Goal: Task Accomplishment & Management: Use online tool/utility

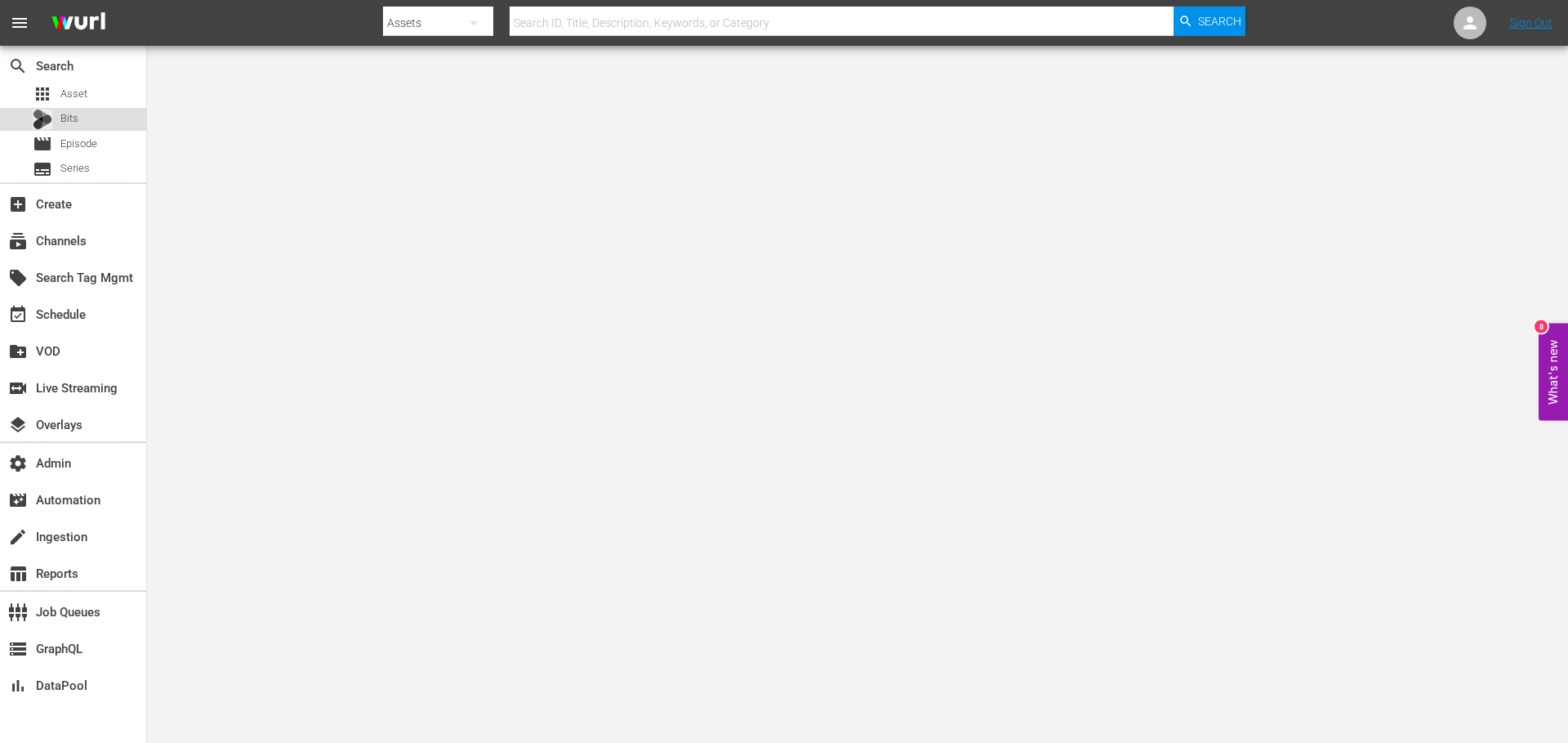
click at [77, 121] on span "Bits" at bounding box center [70, 119] width 18 height 17
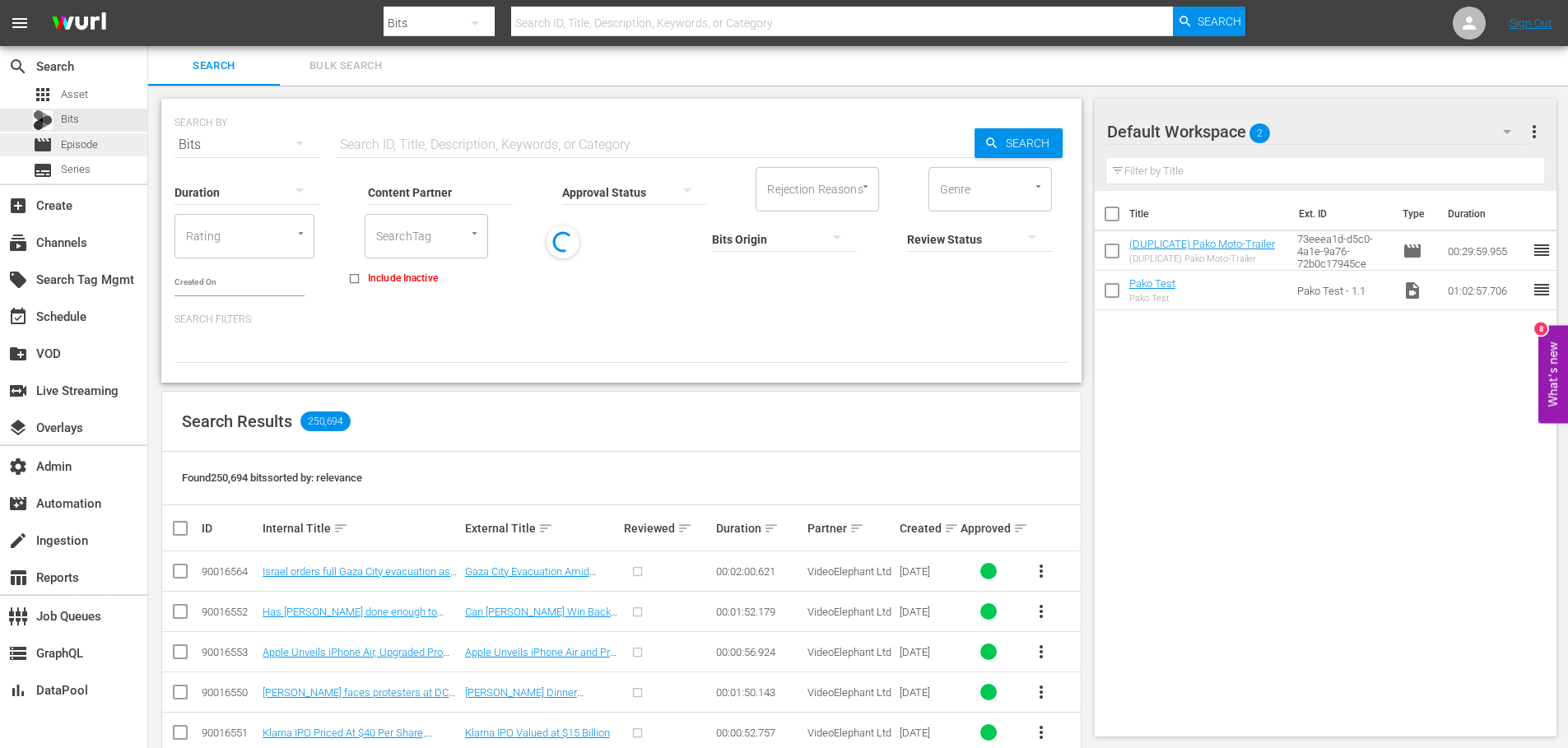
click at [96, 143] on span "Episode" at bounding box center [79, 145] width 37 height 17
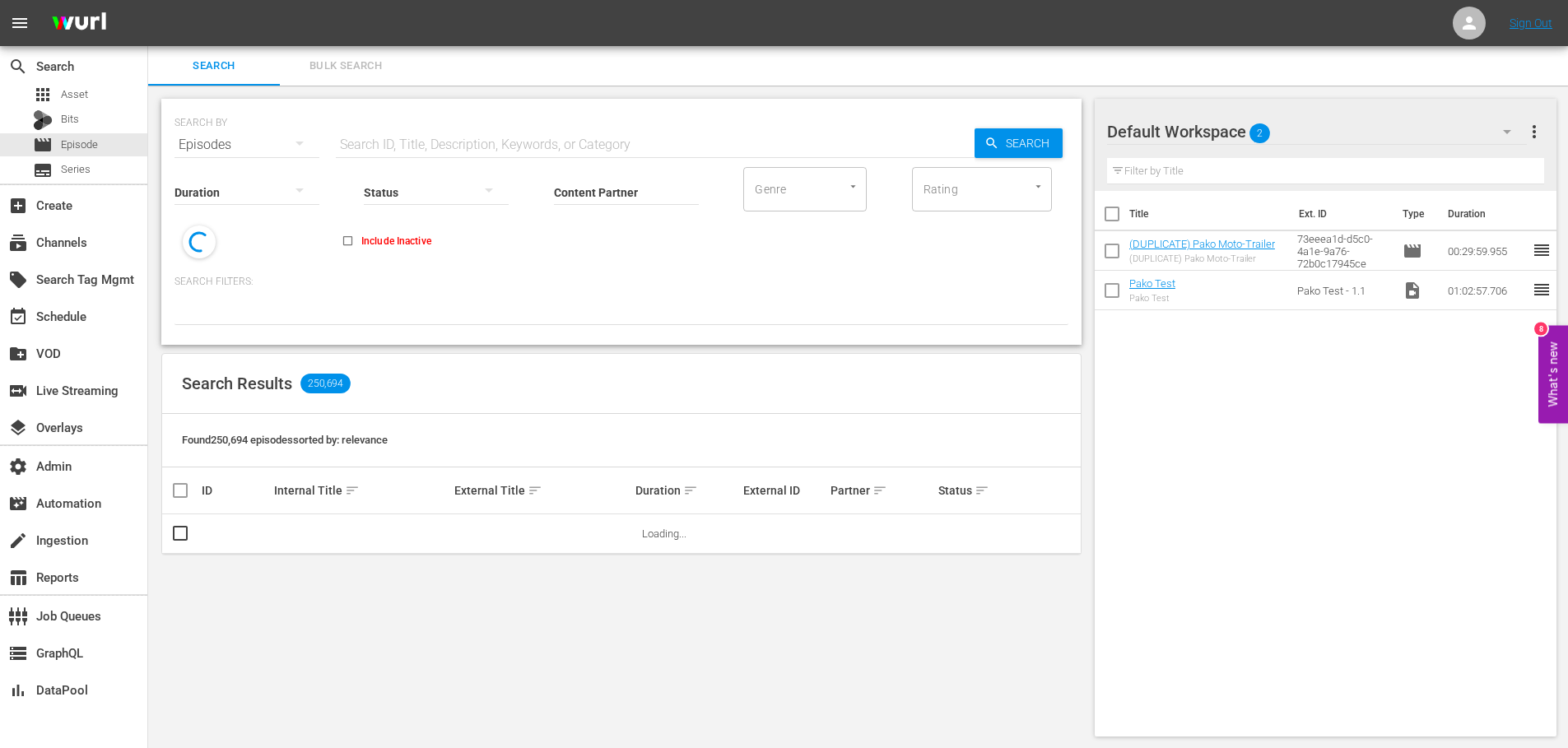
click at [448, 143] on input "text" at bounding box center [655, 145] width 639 height 39
type input "Pako"
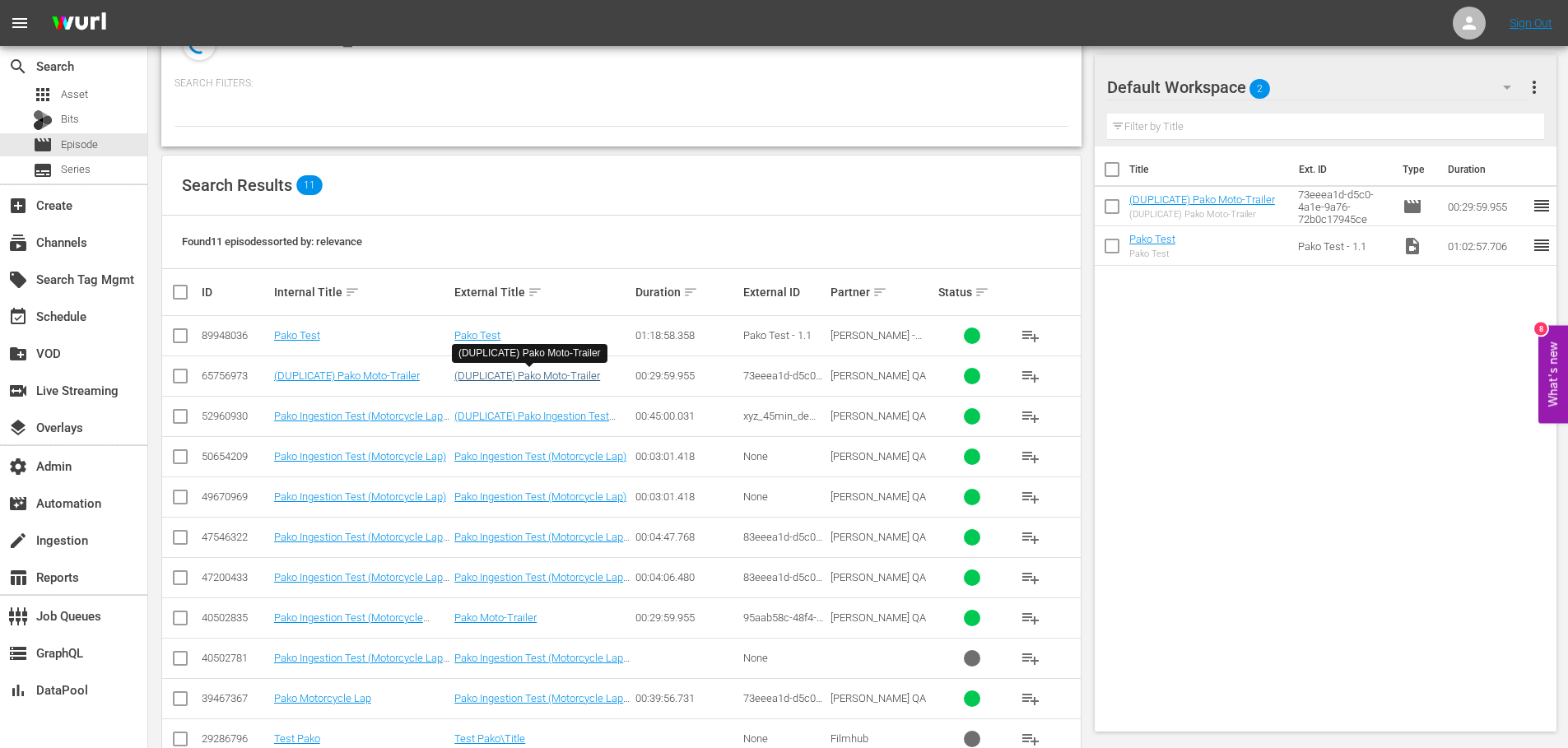
scroll to position [206, 0]
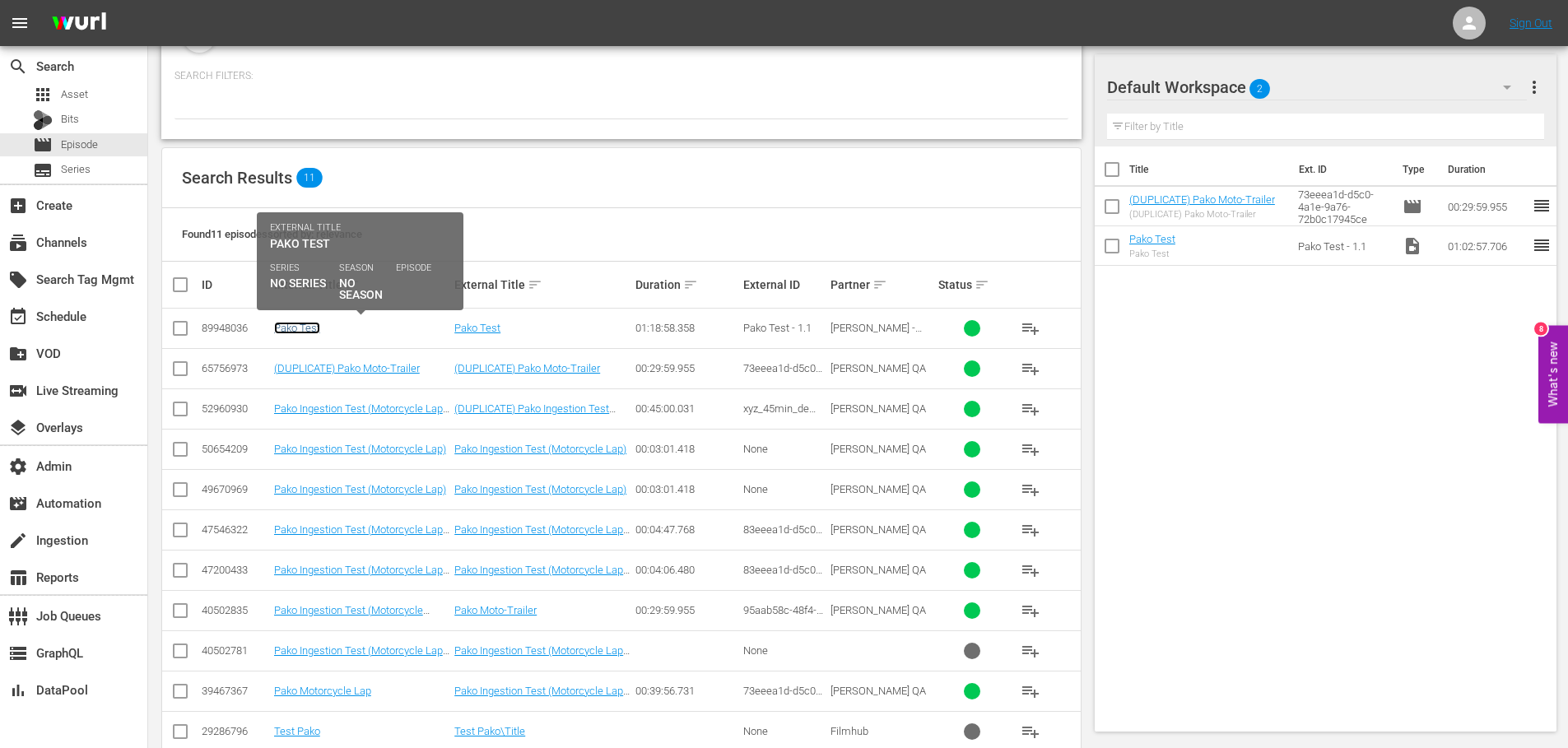
click at [291, 326] on link "Pako Test" at bounding box center [297, 328] width 46 height 13
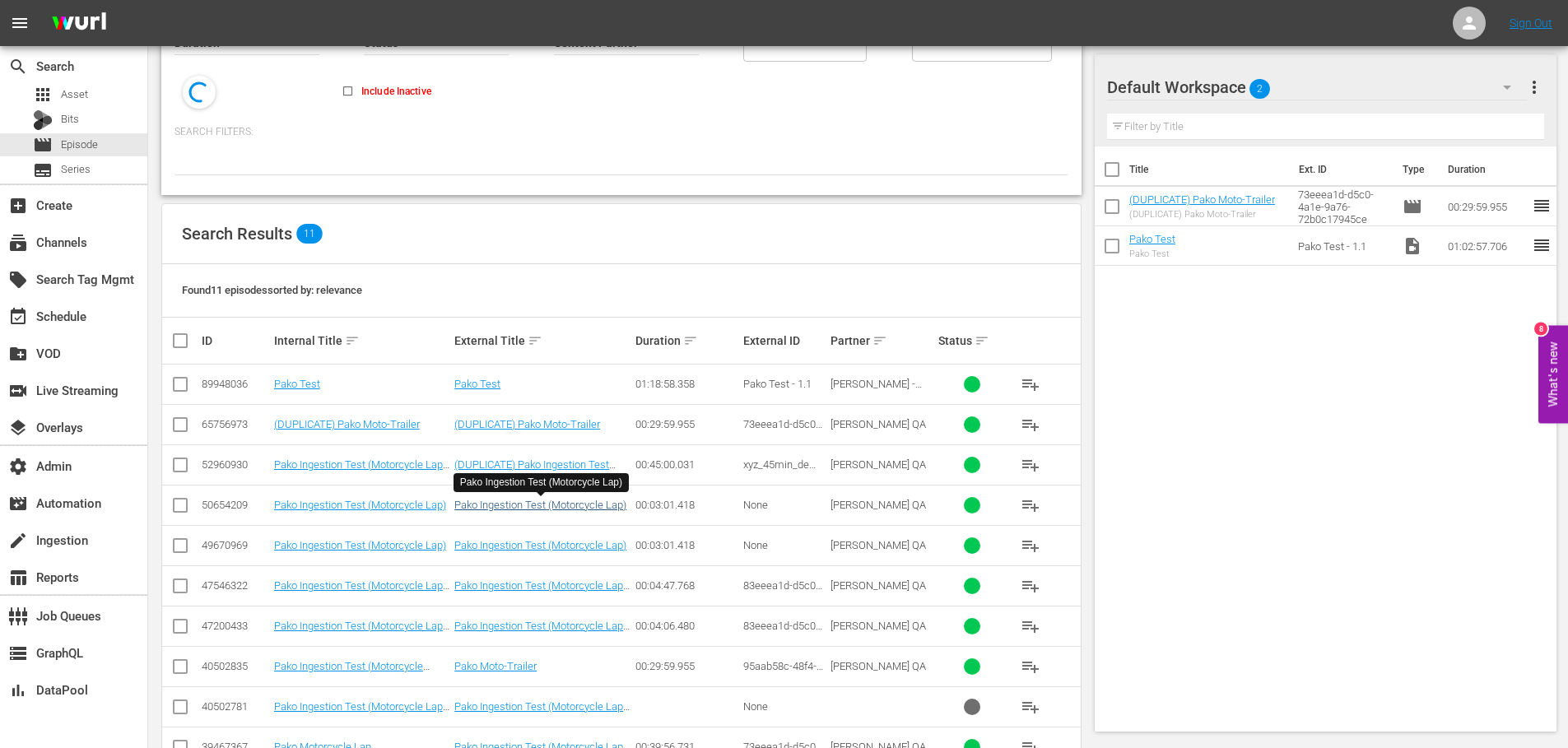
scroll to position [143, 0]
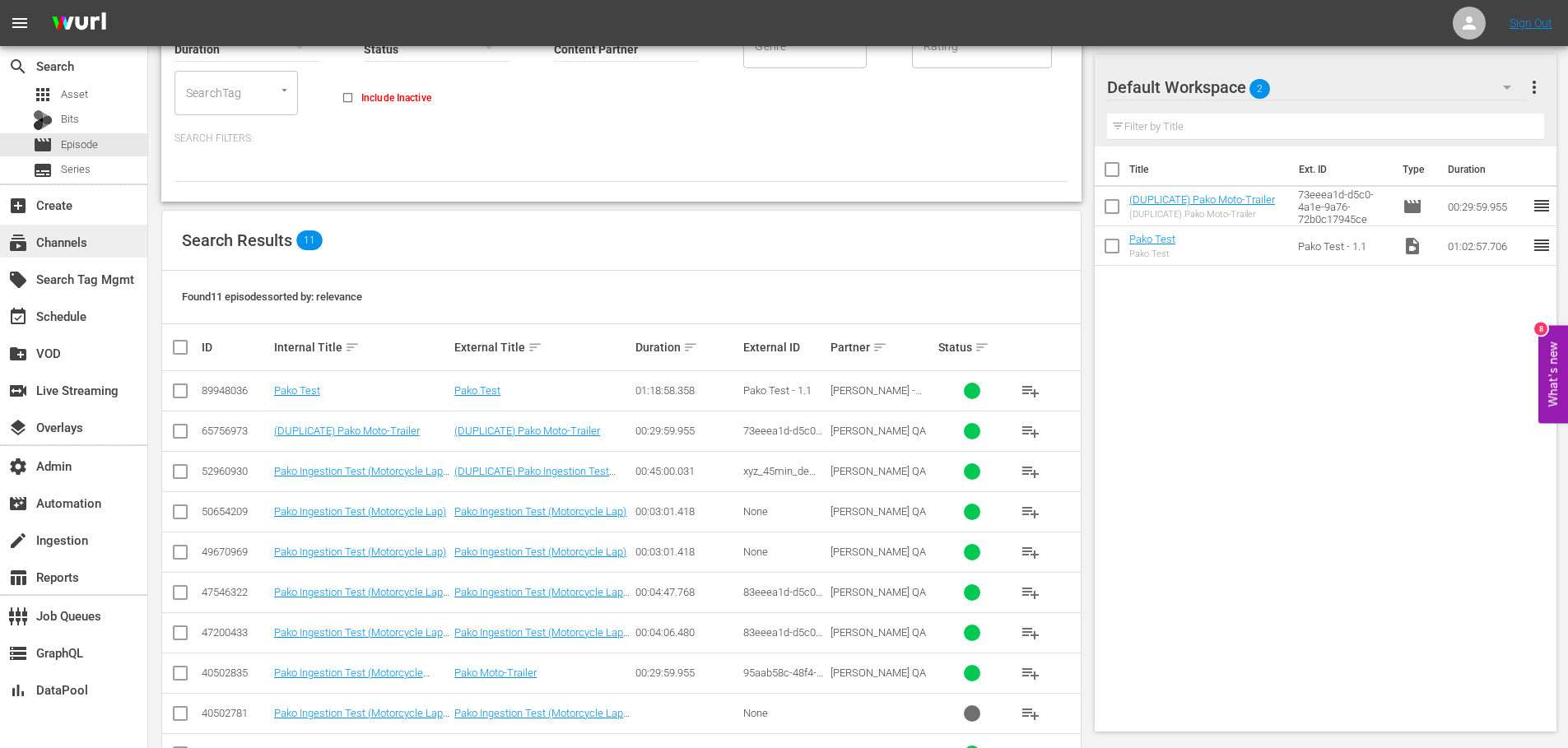
click at [76, 242] on div "subscriptions Channels" at bounding box center [46, 240] width 92 height 15
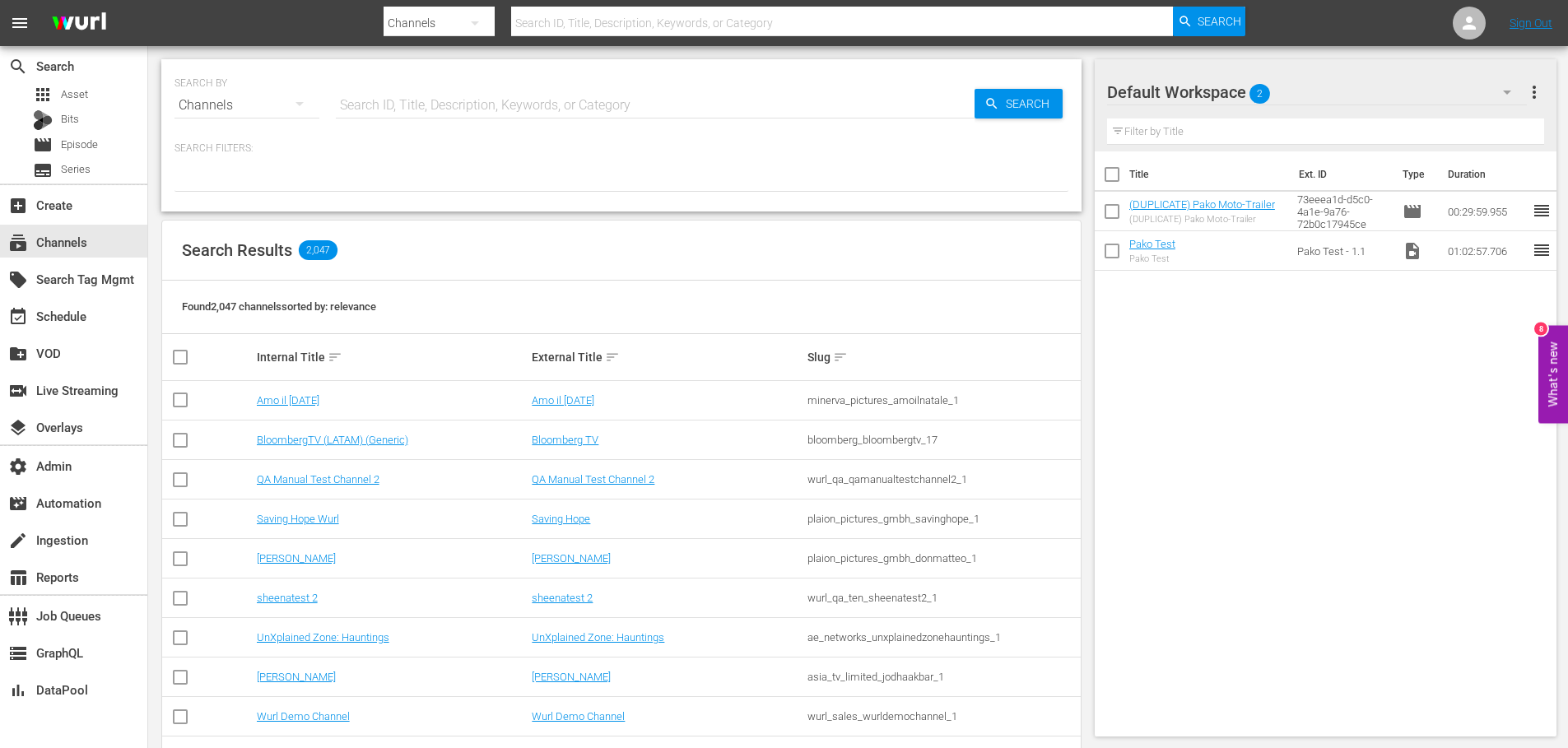
click at [383, 108] on input "text" at bounding box center [655, 104] width 639 height 39
type input "pako"
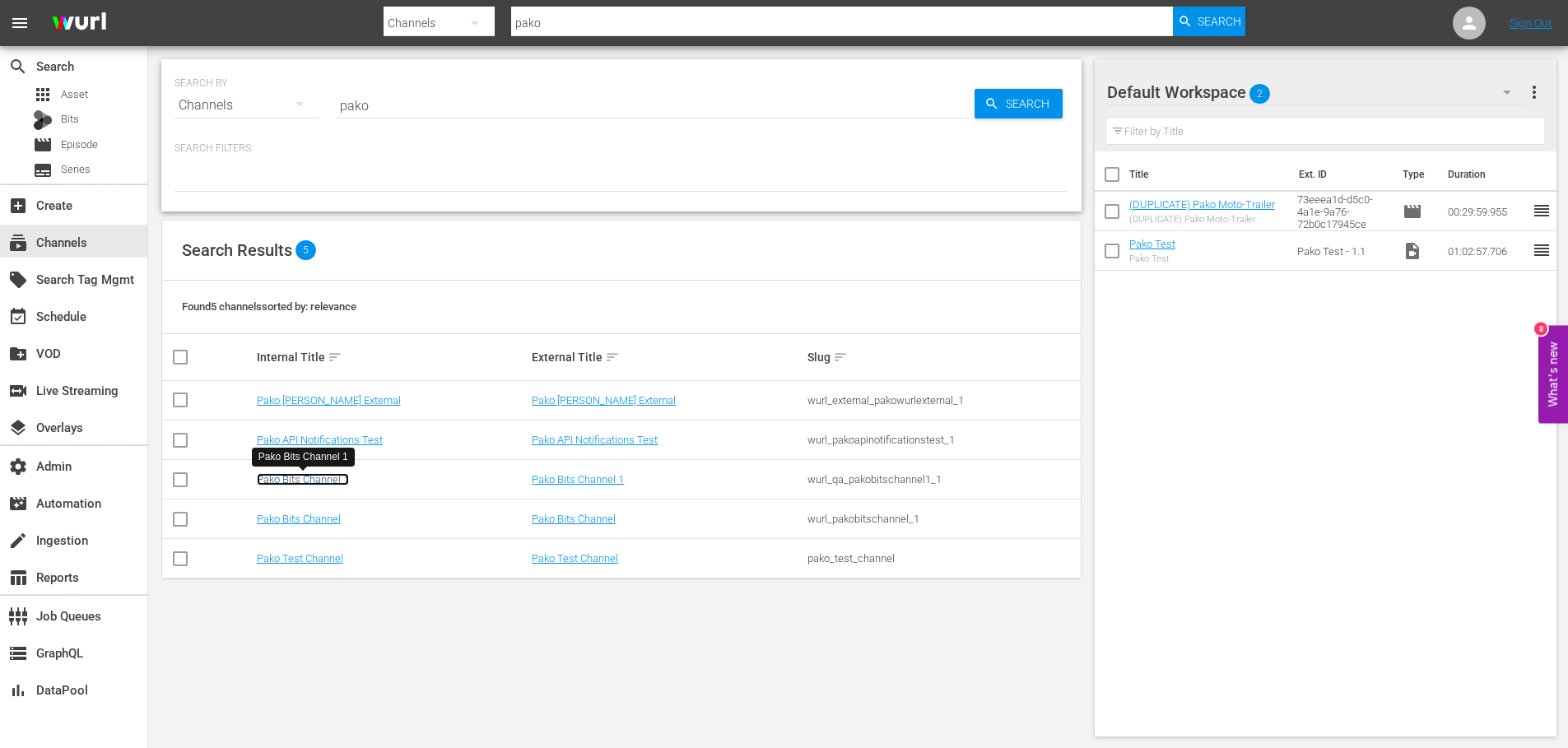
click at [308, 476] on link "Pako Bits Channel 1" at bounding box center [303, 479] width 92 height 13
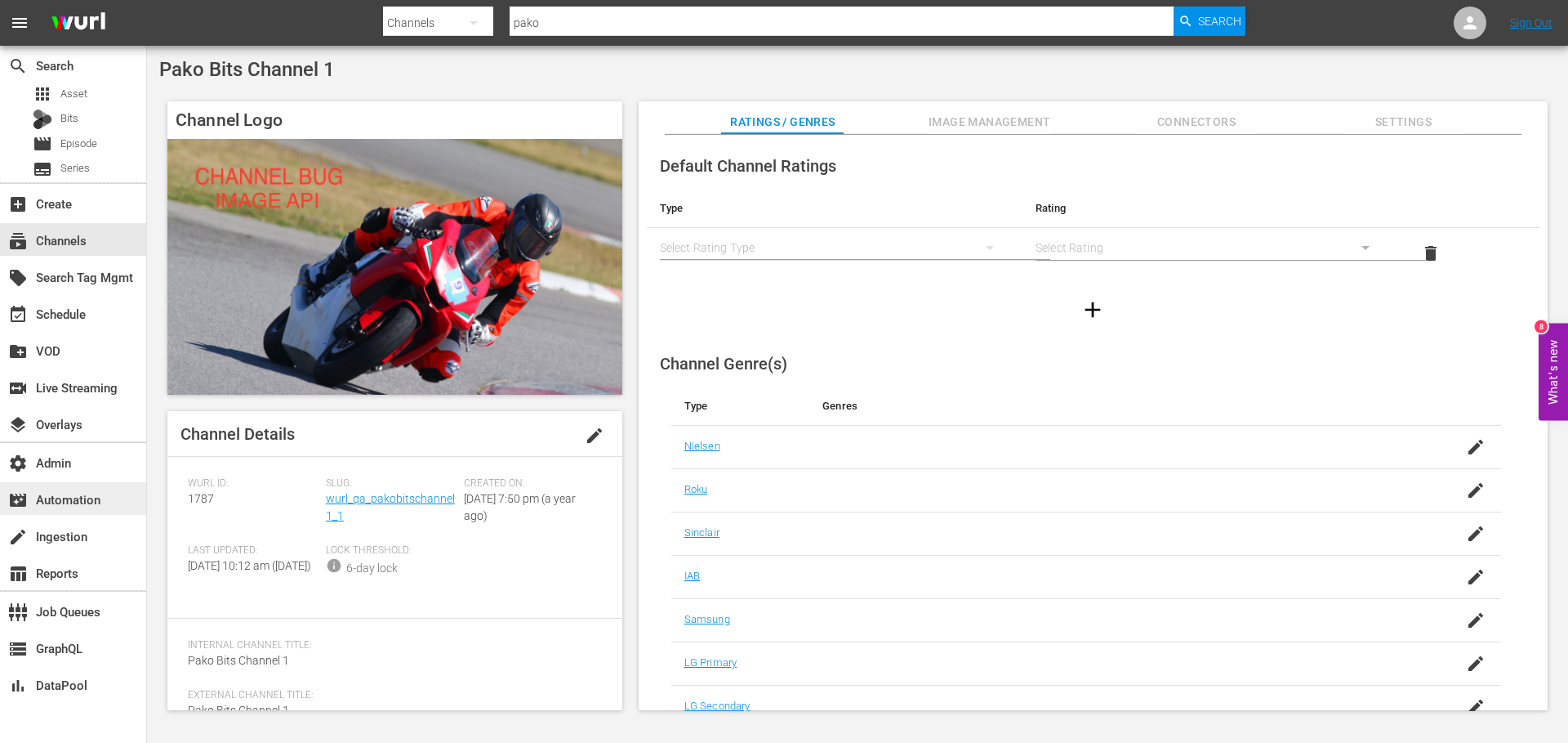
click at [91, 496] on div "movie_filter Automation" at bounding box center [46, 497] width 91 height 15
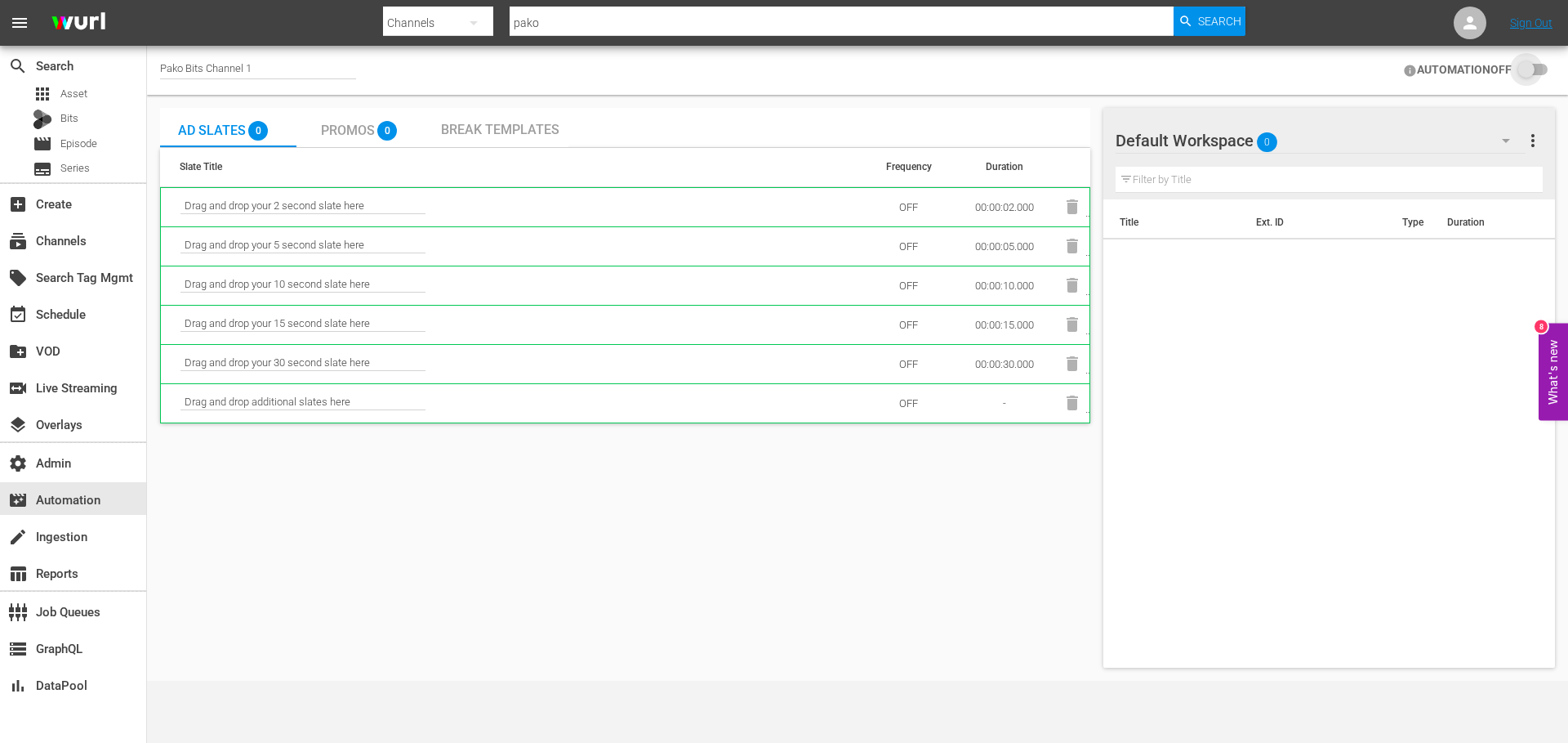
click at [1542, 75] on input "checkbox" at bounding box center [1529, 71] width 36 height 20
checkbox input "false"
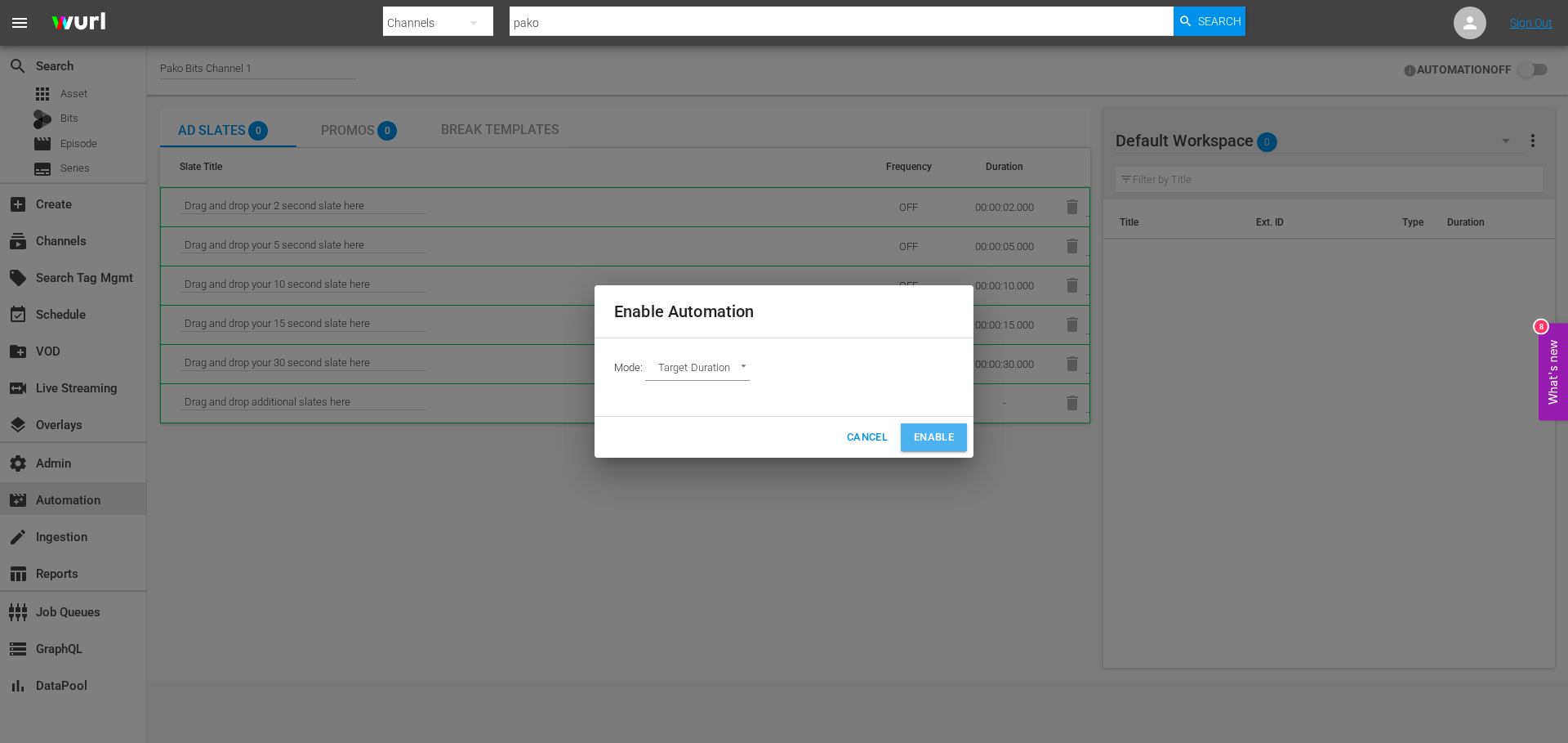
click at [922, 438] on span "Enable" at bounding box center [934, 437] width 40 height 19
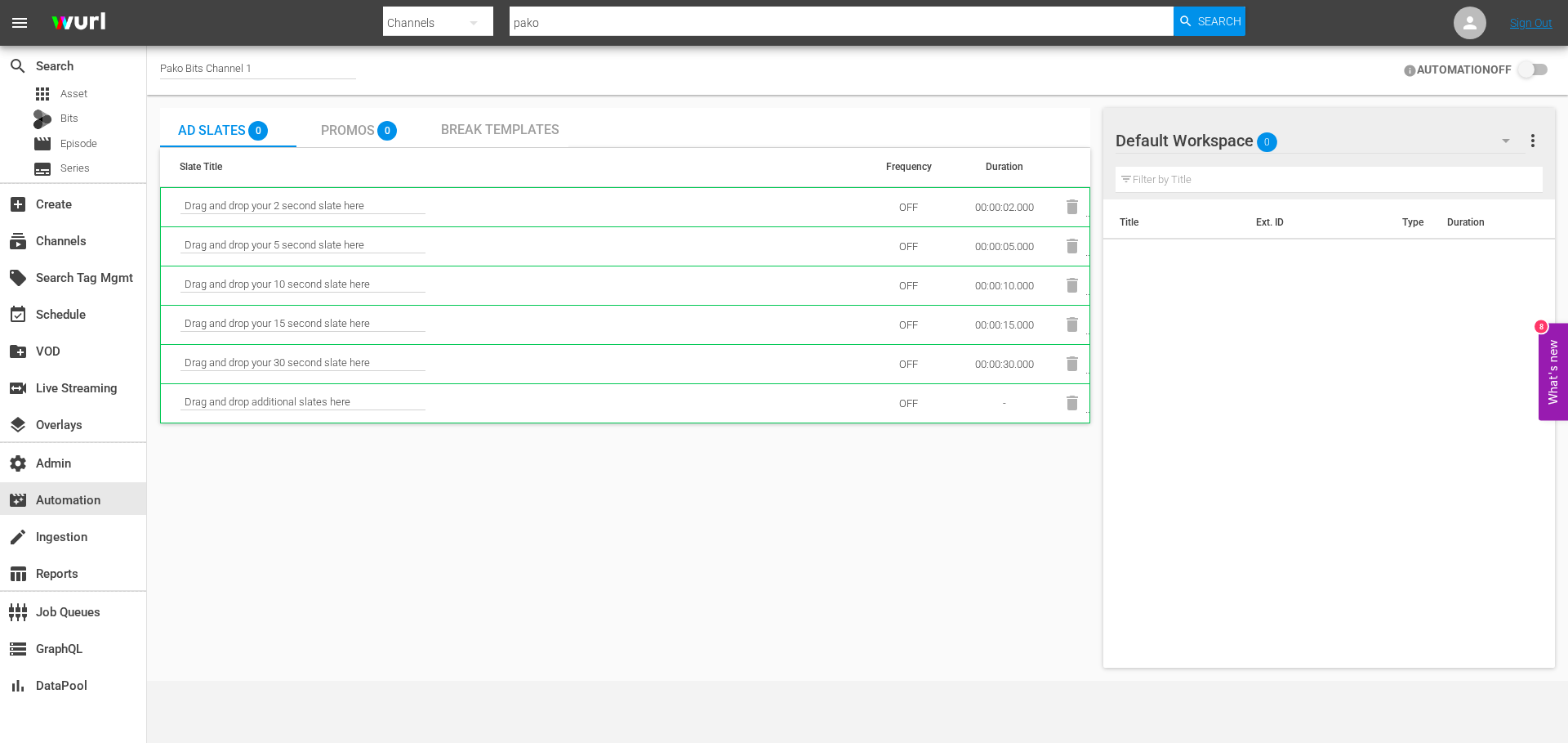
click at [504, 129] on span "Break Templates" at bounding box center [500, 130] width 119 height 16
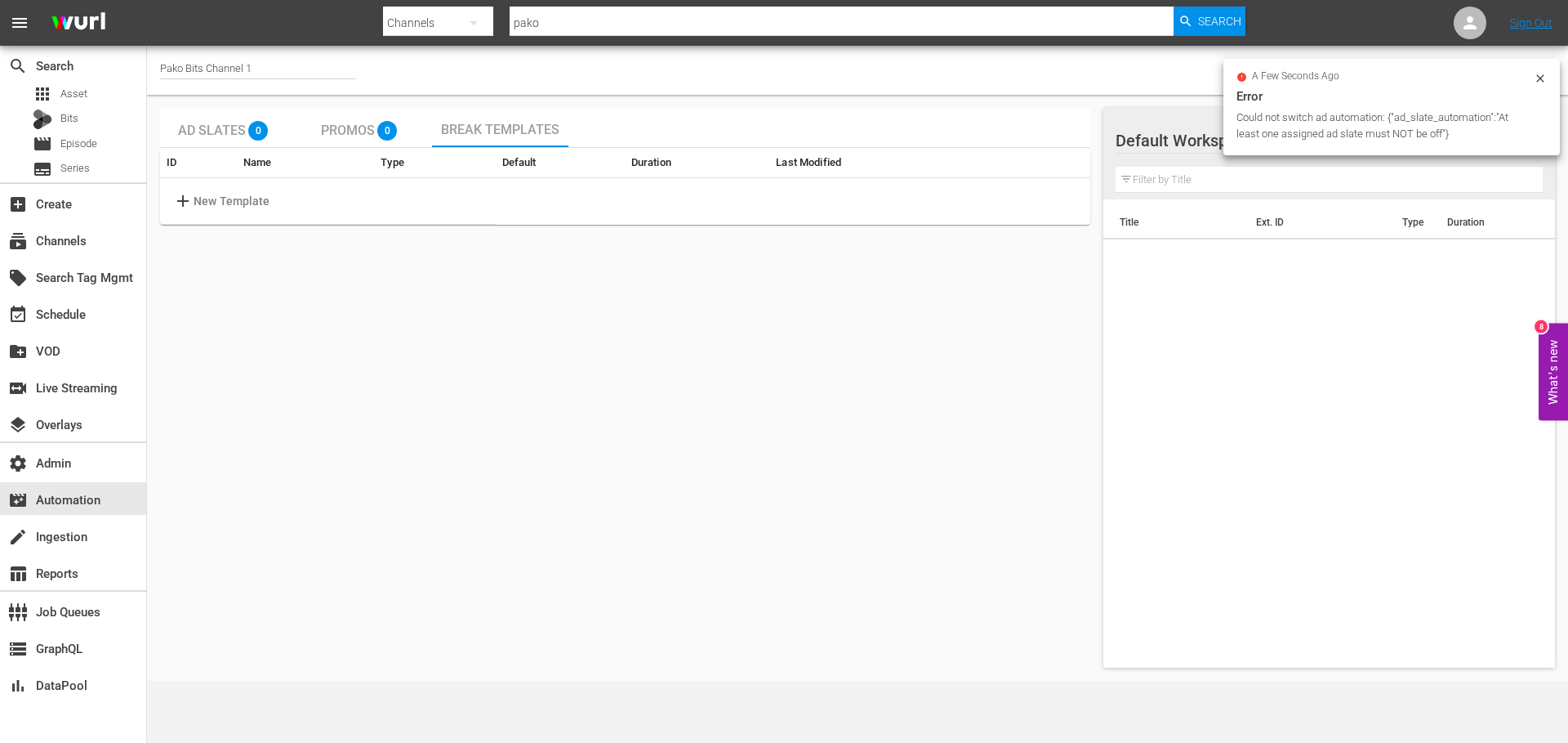
click at [244, 198] on p "New Template" at bounding box center [231, 201] width 77 height 17
click at [212, 198] on input "text" at bounding box center [257, 201] width 129 height 25
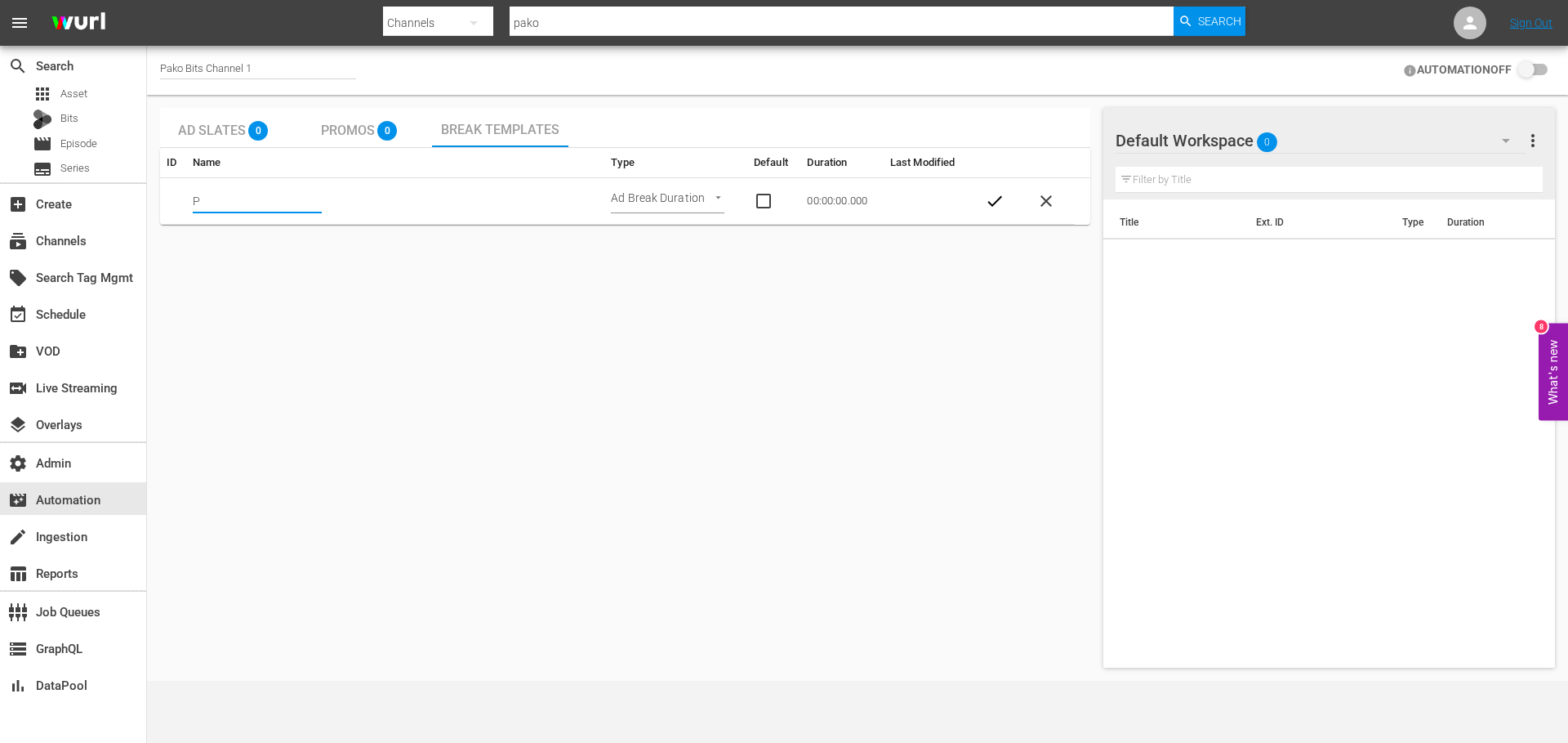
type input "P"
type input "Mid-Roll"
click at [764, 200] on input "checkbox" at bounding box center [774, 201] width 41 height 20
checkbox input "true"
click at [989, 203] on span "check" at bounding box center [995, 201] width 20 height 20
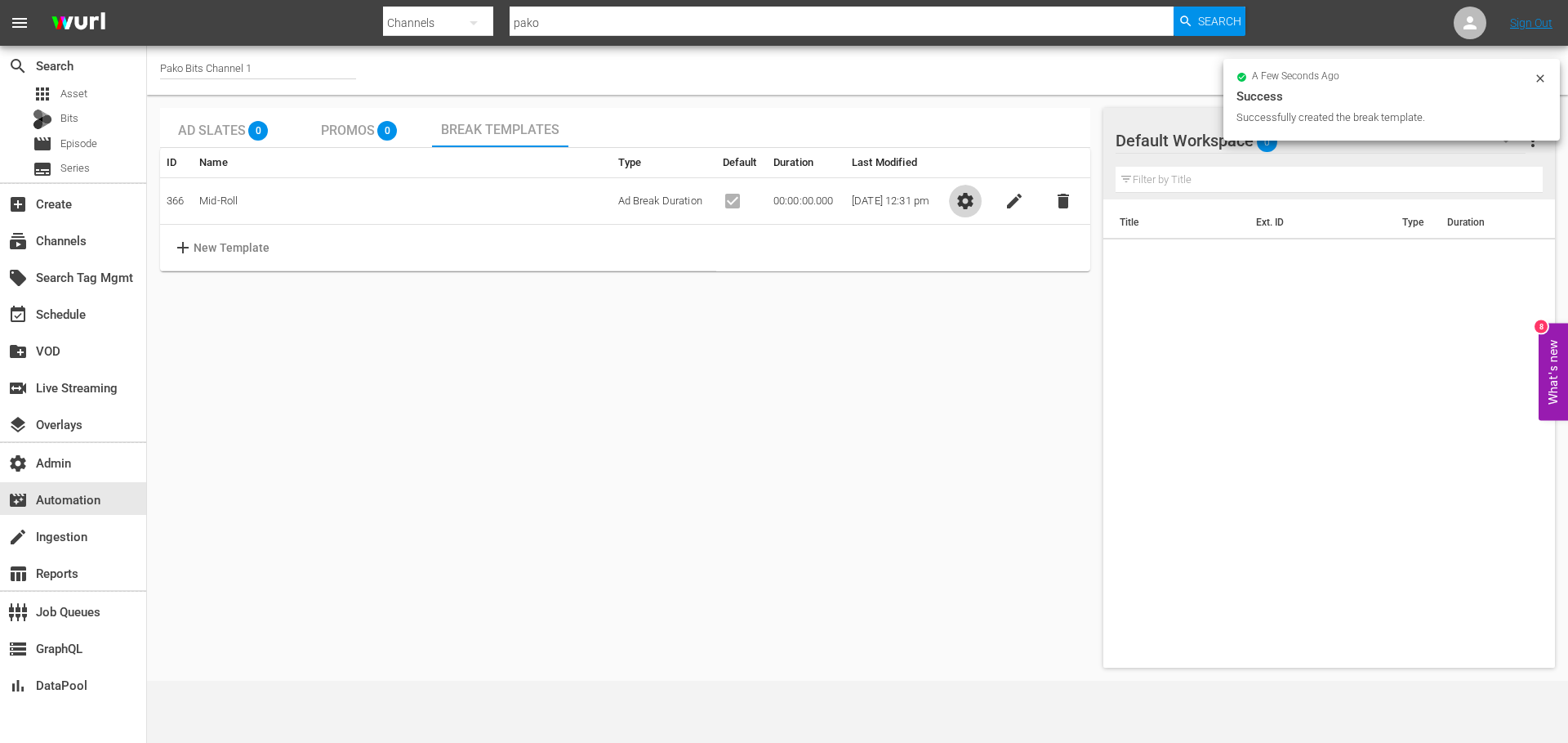
click at [976, 206] on span "settings" at bounding box center [966, 201] width 20 height 20
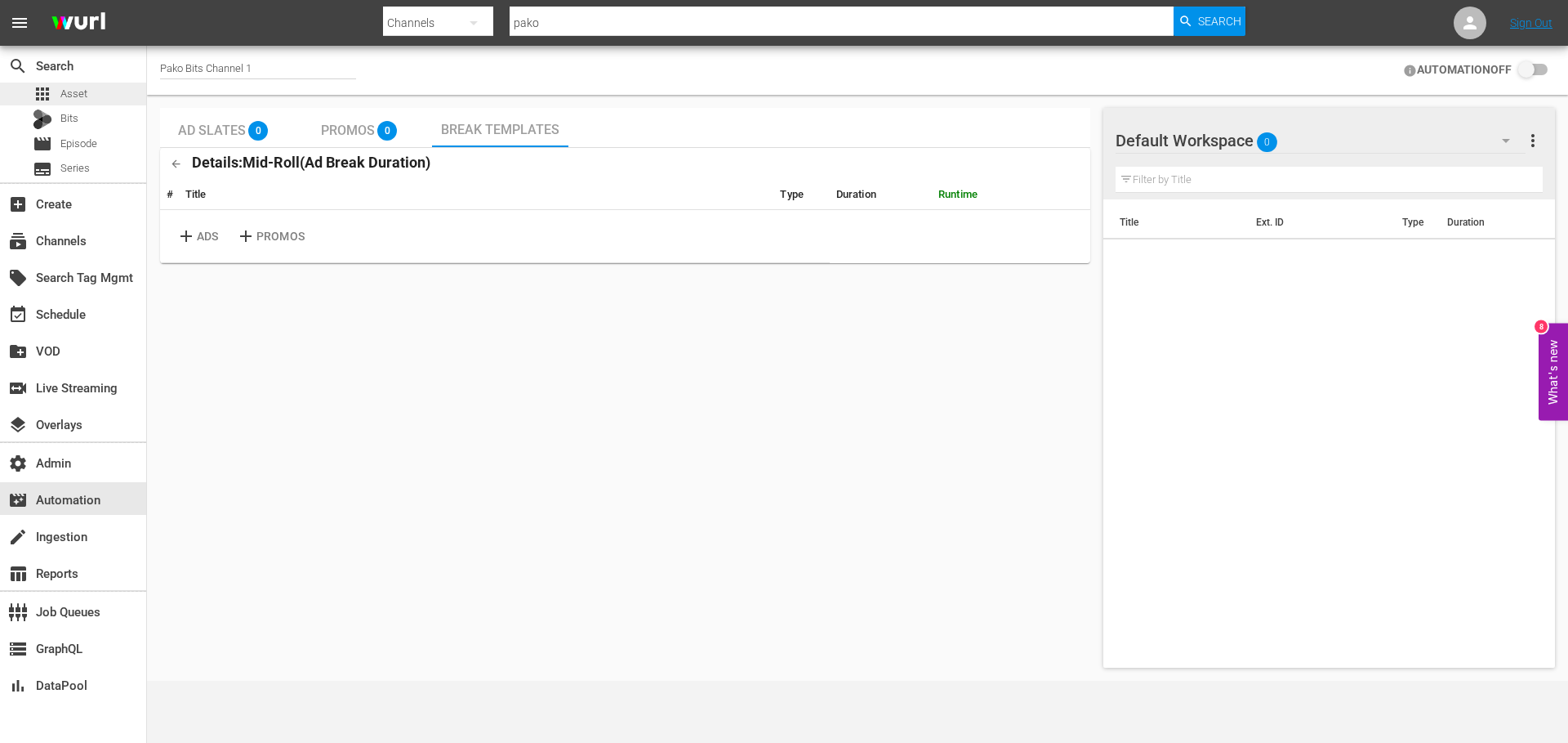
click at [61, 101] on span "Asset" at bounding box center [74, 94] width 27 height 17
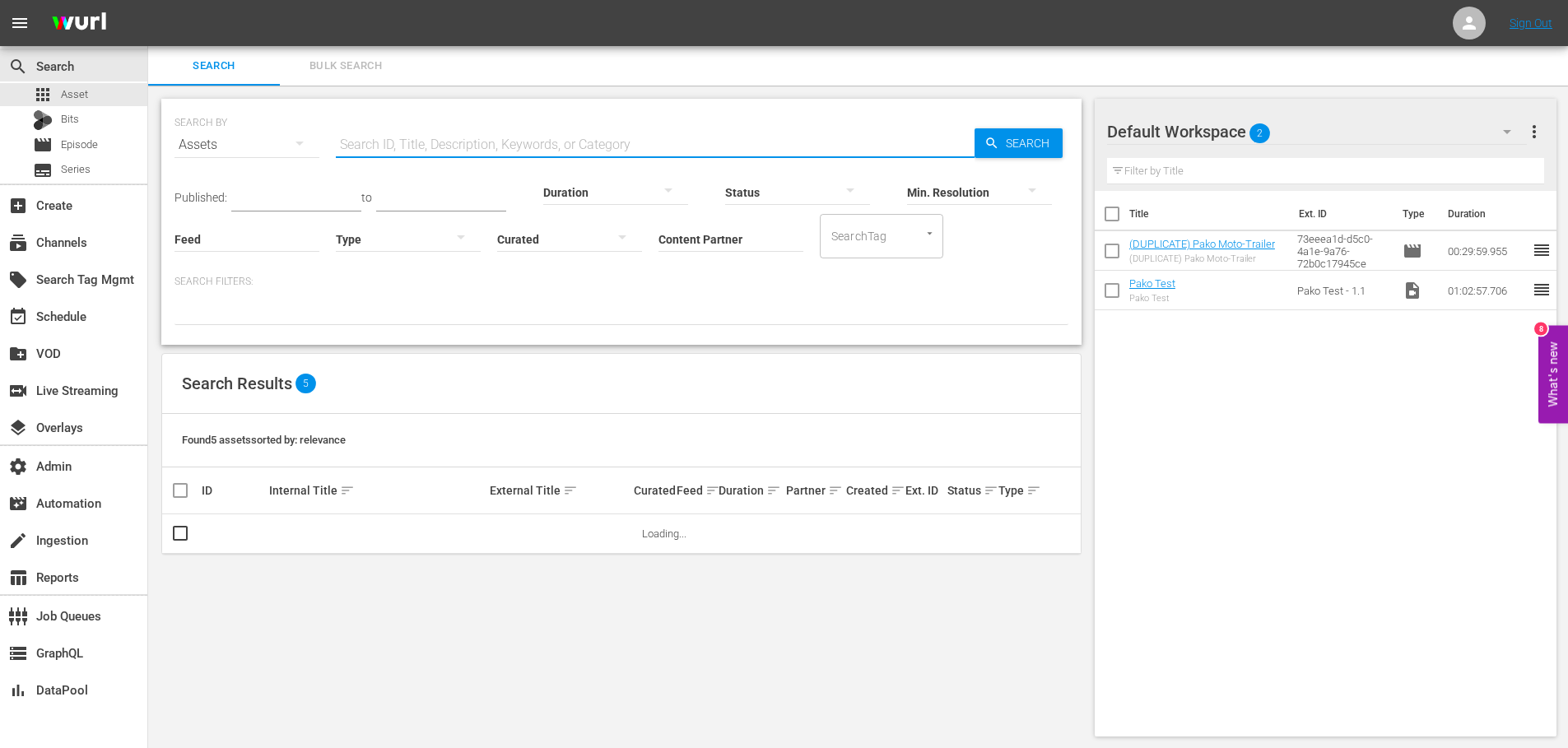
click at [376, 147] on input "text" at bounding box center [655, 145] width 639 height 39
type input "promo"
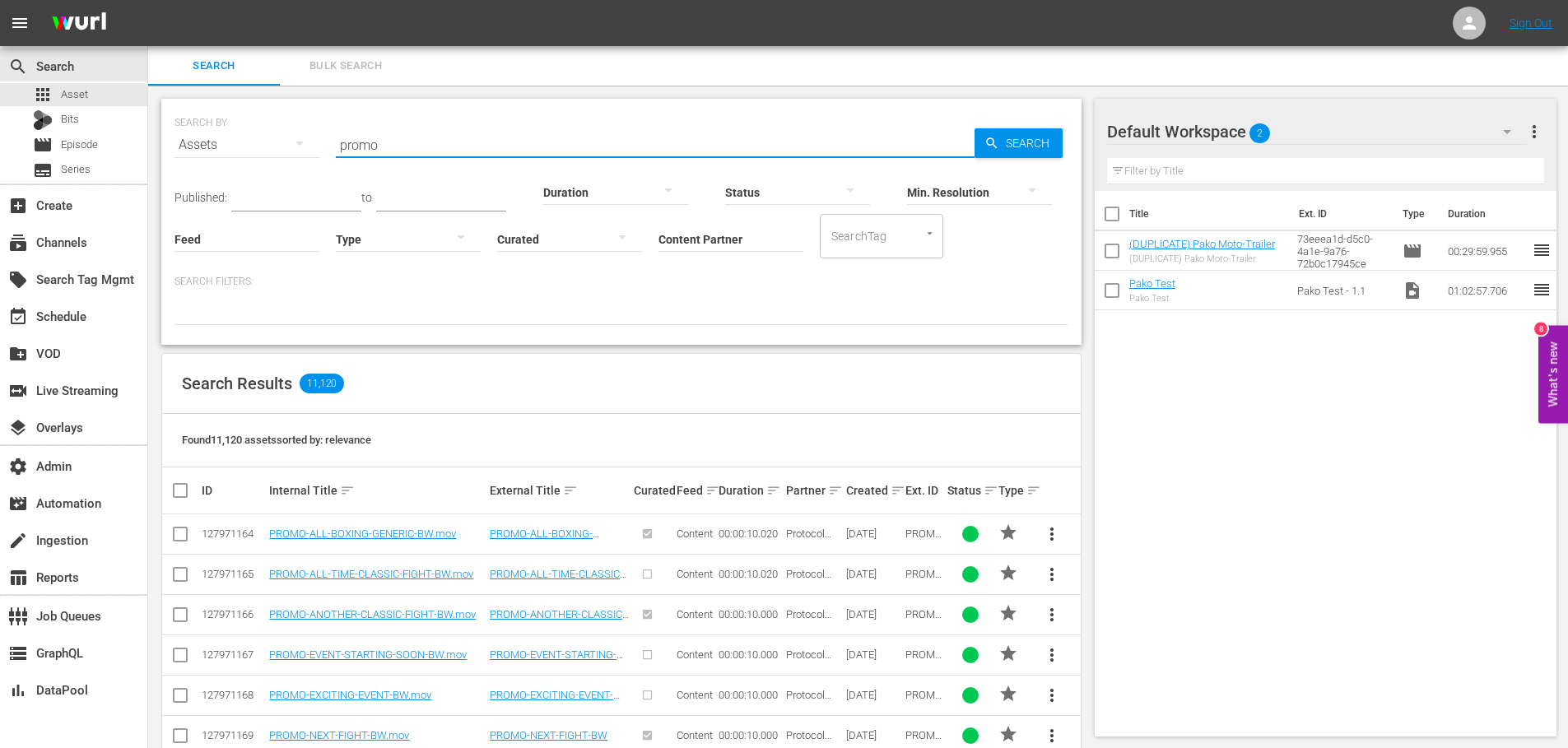
click at [690, 239] on input "Content Partner" at bounding box center [731, 240] width 145 height 59
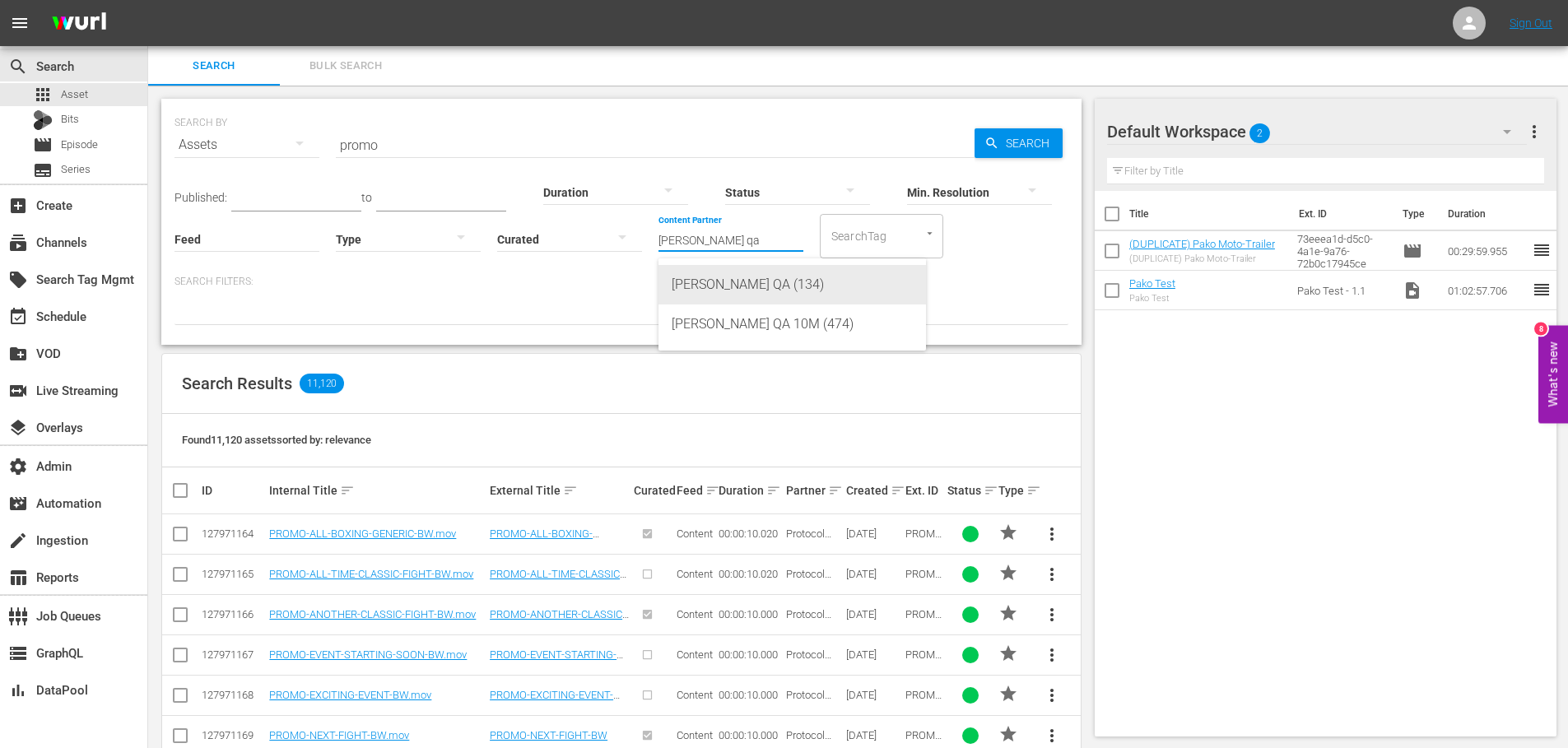
click at [762, 296] on div "Wurl QA (134)" at bounding box center [792, 284] width 241 height 39
type input "Wurl QA (134)"
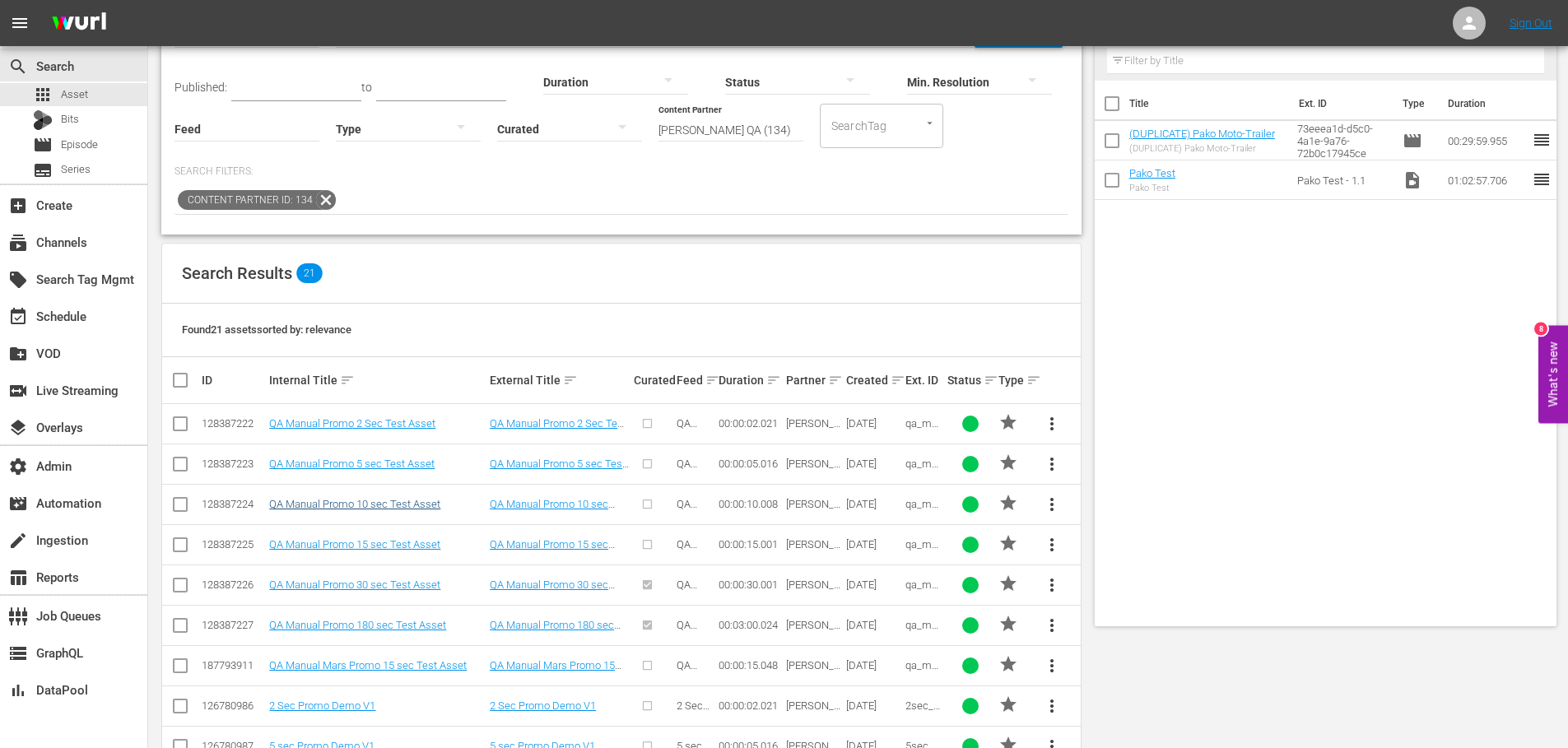
scroll to position [114, 0]
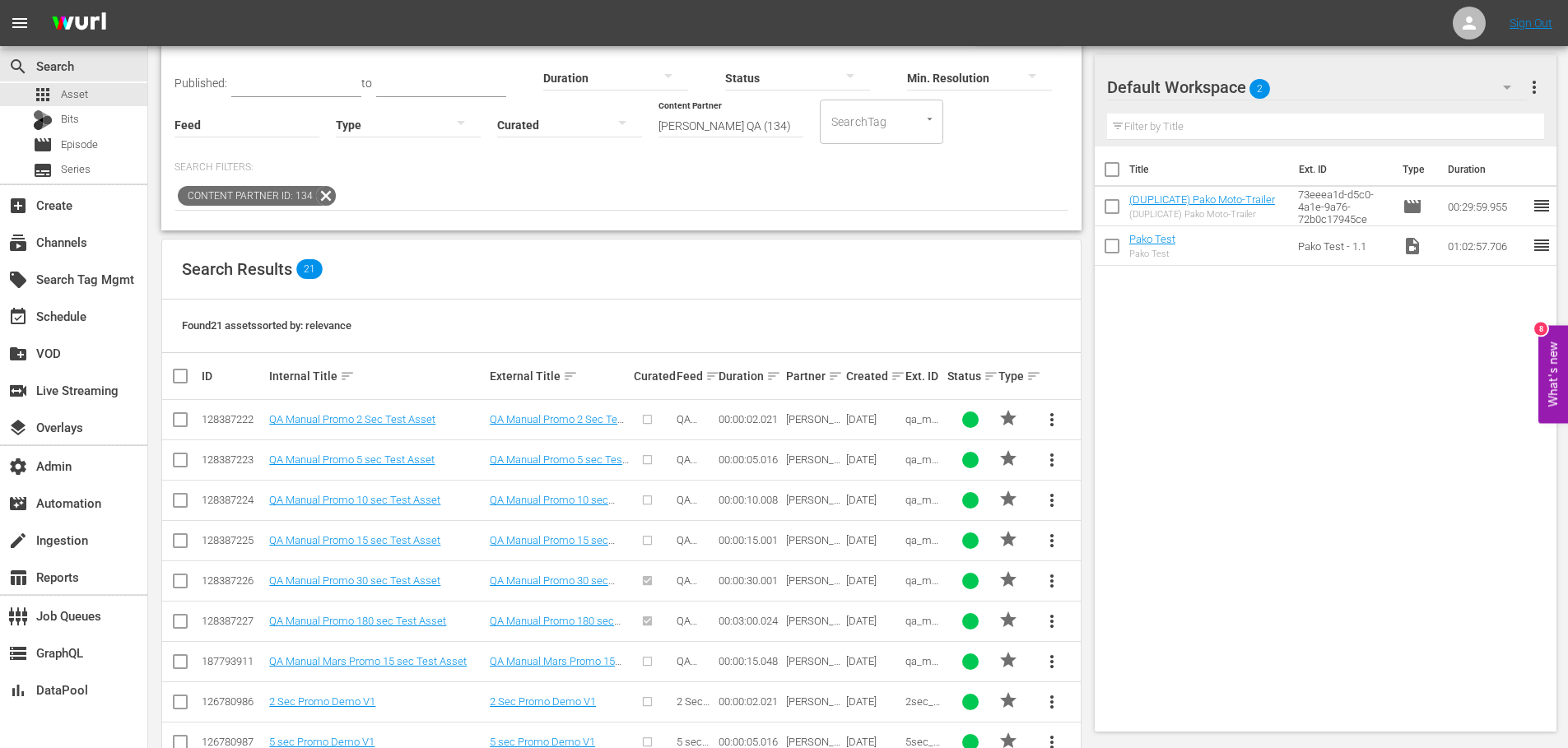
click at [183, 419] on input "checkbox" at bounding box center [181, 423] width 20 height 20
checkbox input "true"
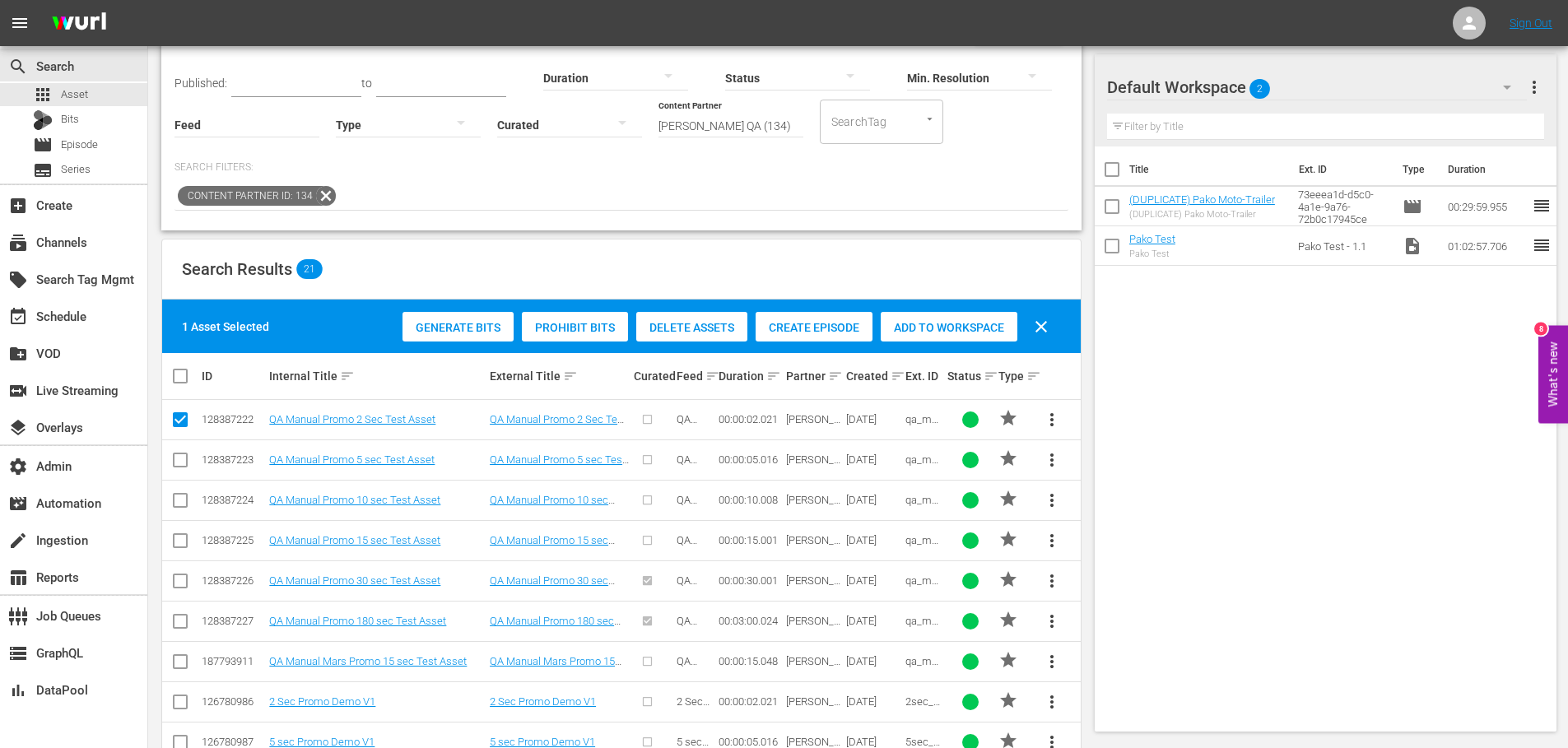
click at [914, 319] on div "Add to Workspace" at bounding box center [948, 327] width 136 height 31
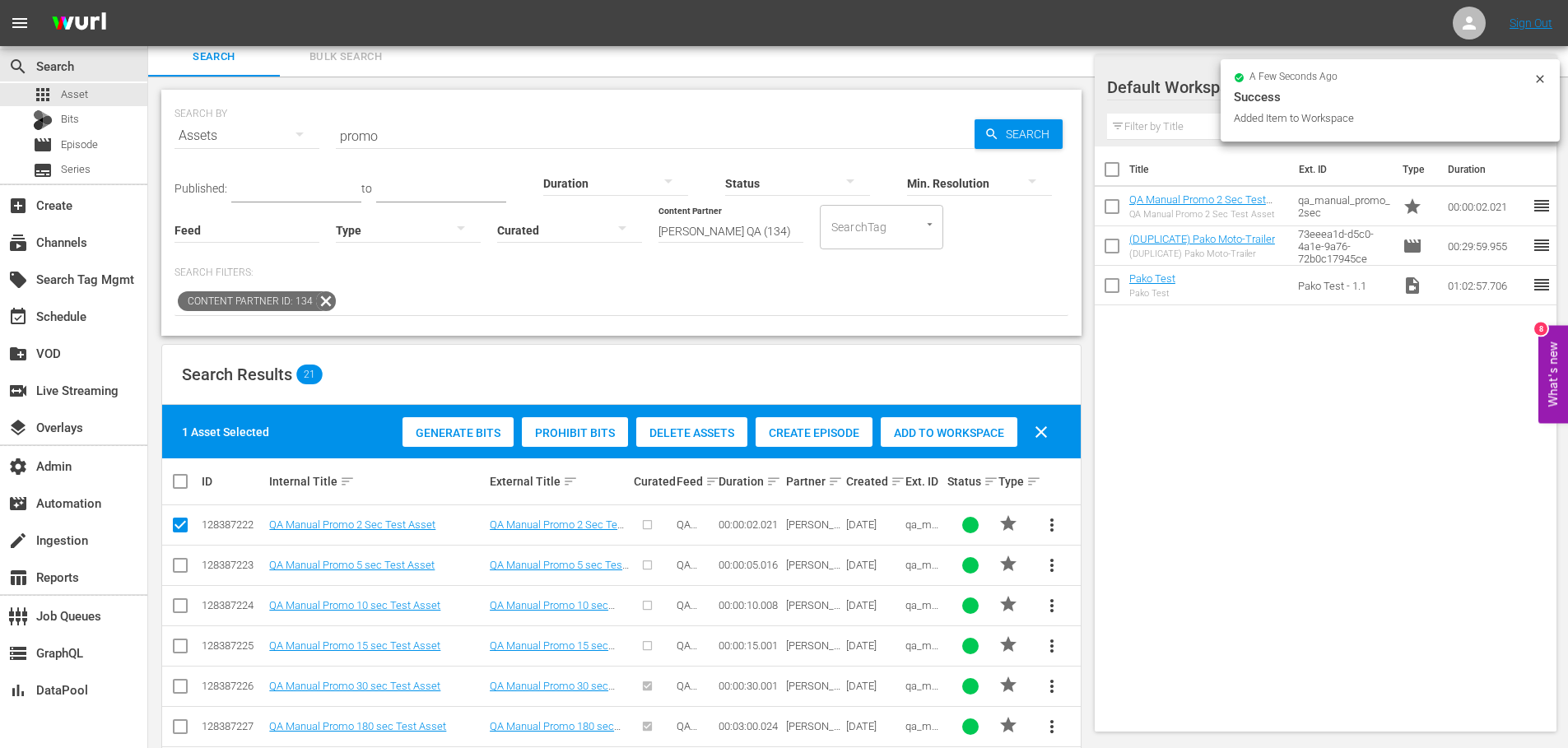
scroll to position [0, 0]
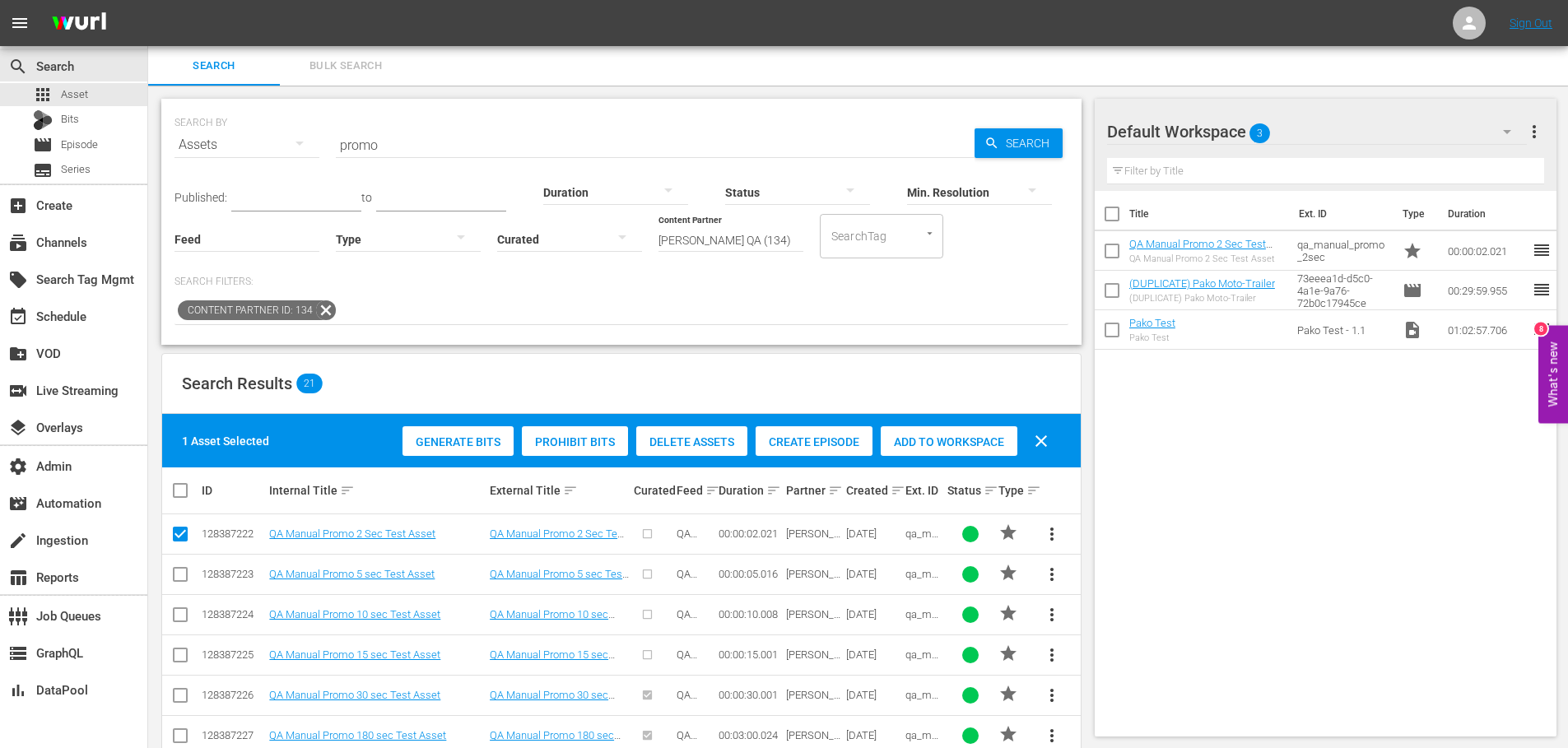
click at [407, 239] on div at bounding box center [408, 238] width 145 height 46
click at [387, 269] on div "Ad" at bounding box center [408, 263] width 145 height 27
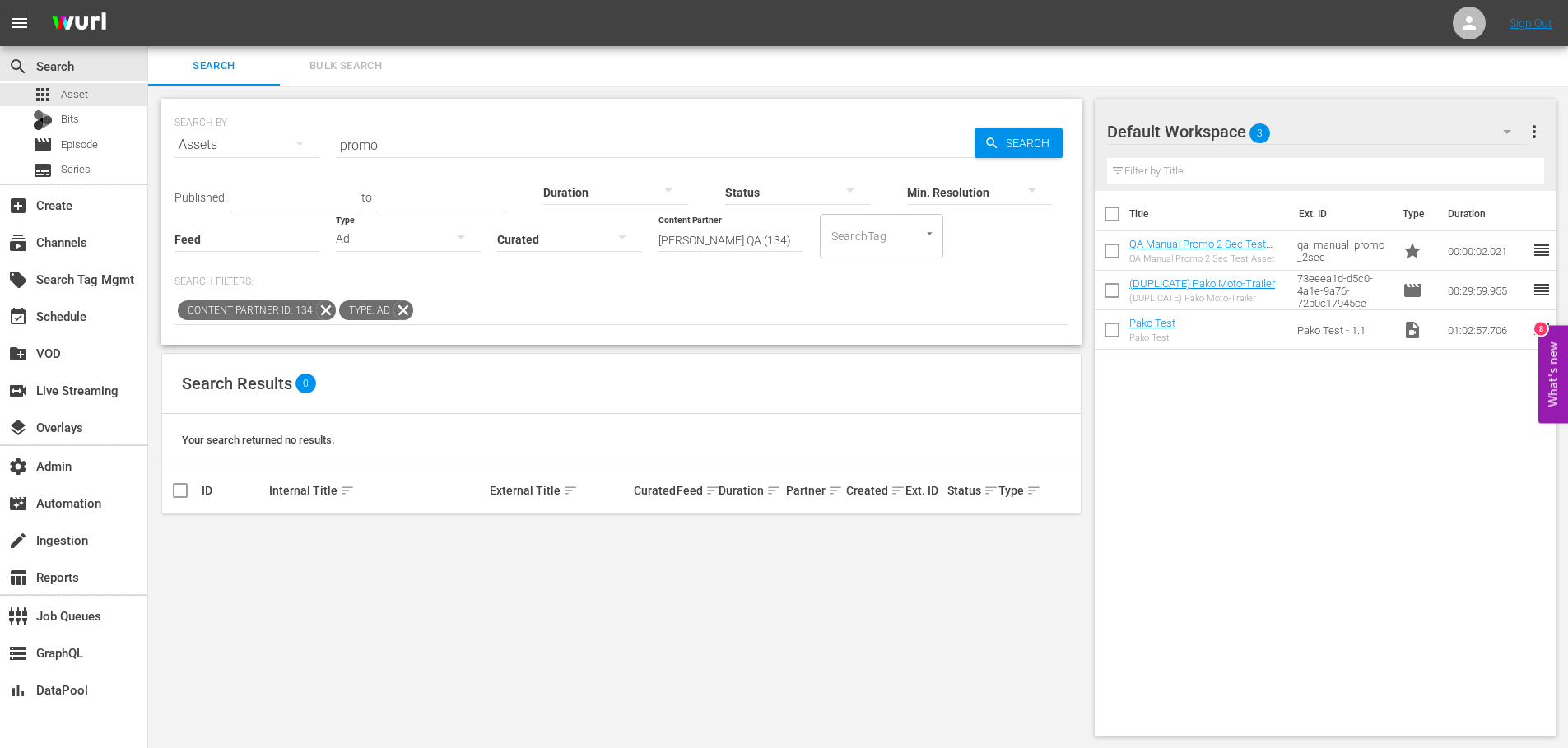
click at [353, 245] on div "Ad" at bounding box center [408, 238] width 145 height 46
click at [374, 337] on div "Promo" at bounding box center [408, 343] width 145 height 27
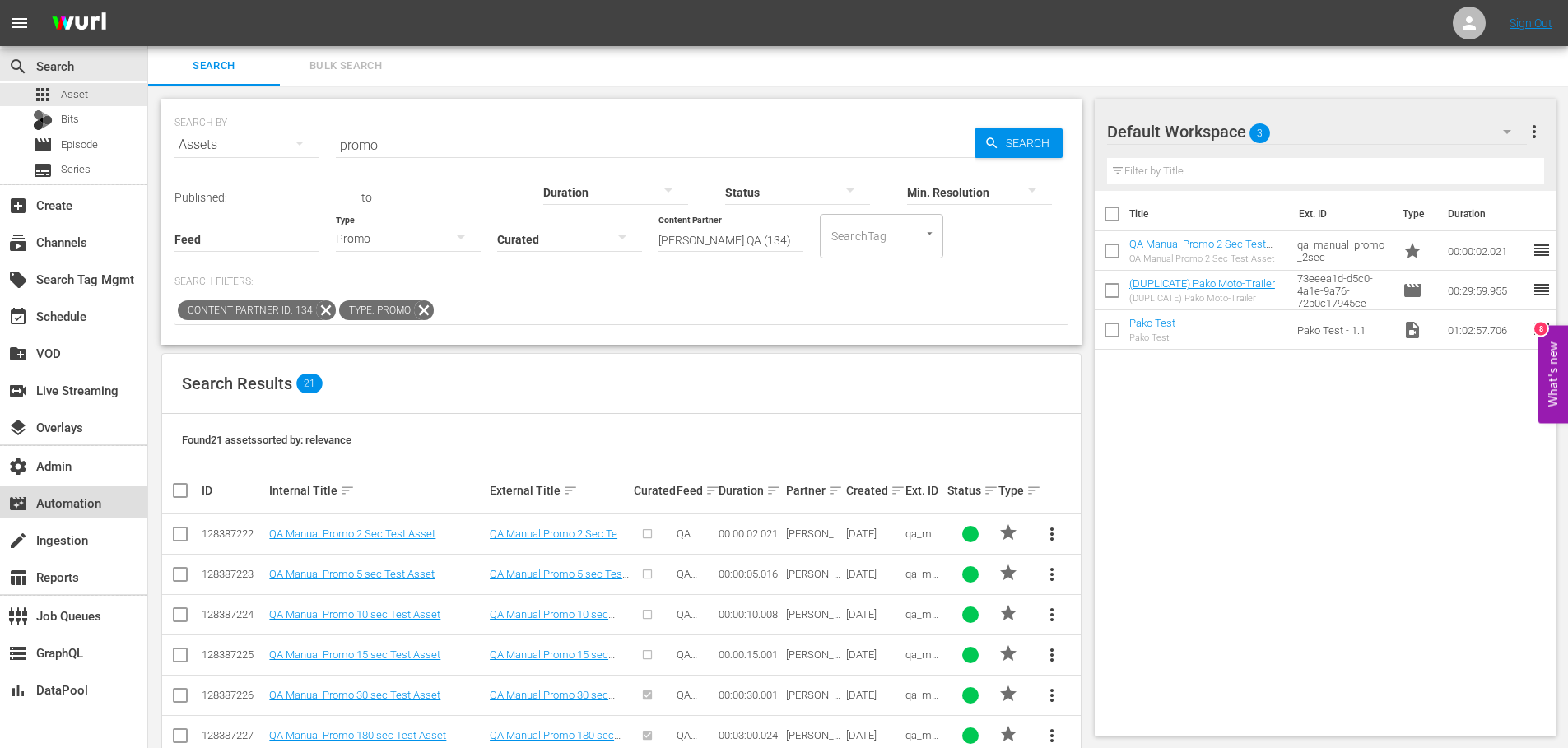
click at [51, 515] on div "movie_filter Automation" at bounding box center [74, 501] width 147 height 33
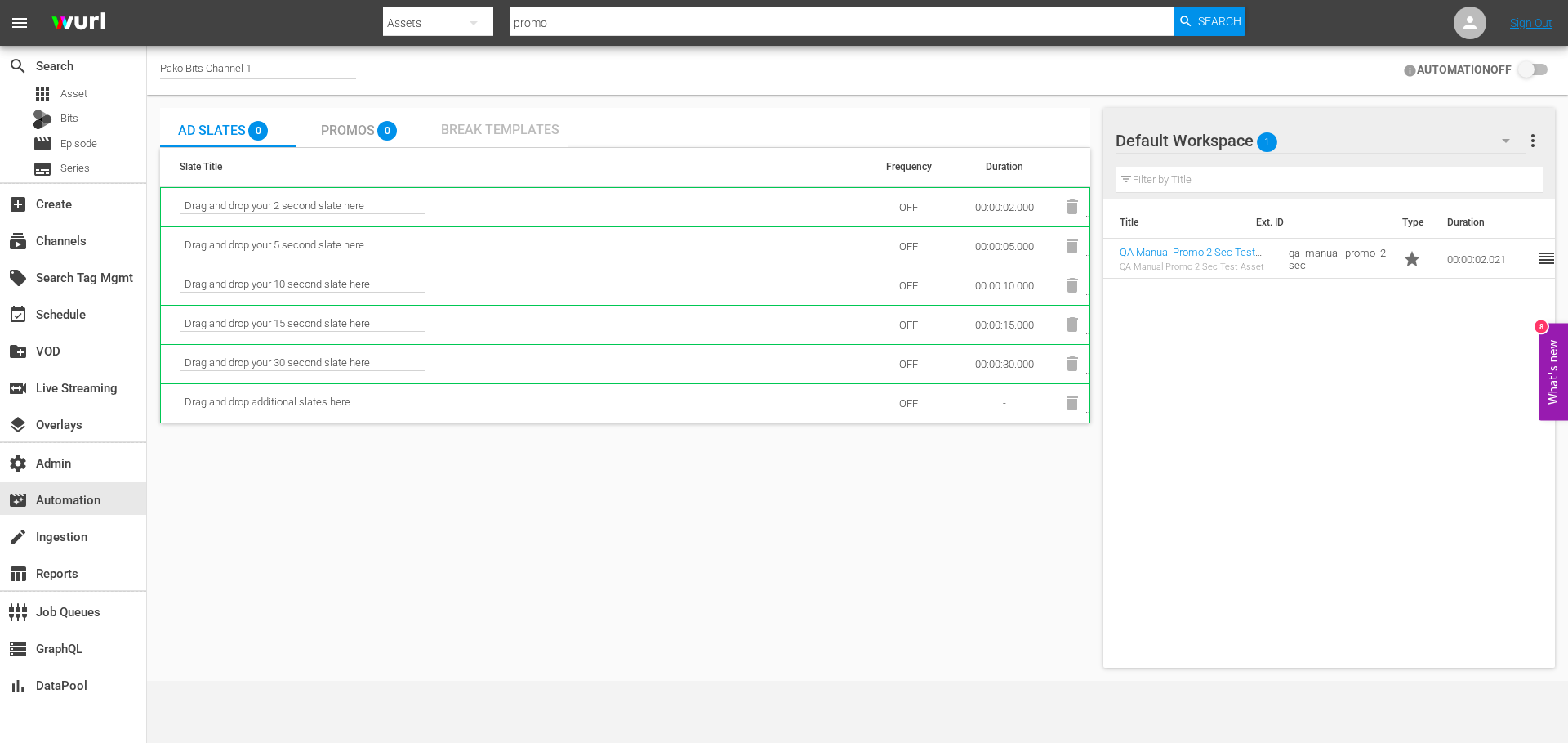
click at [502, 123] on span "Break Templates" at bounding box center [500, 130] width 119 height 16
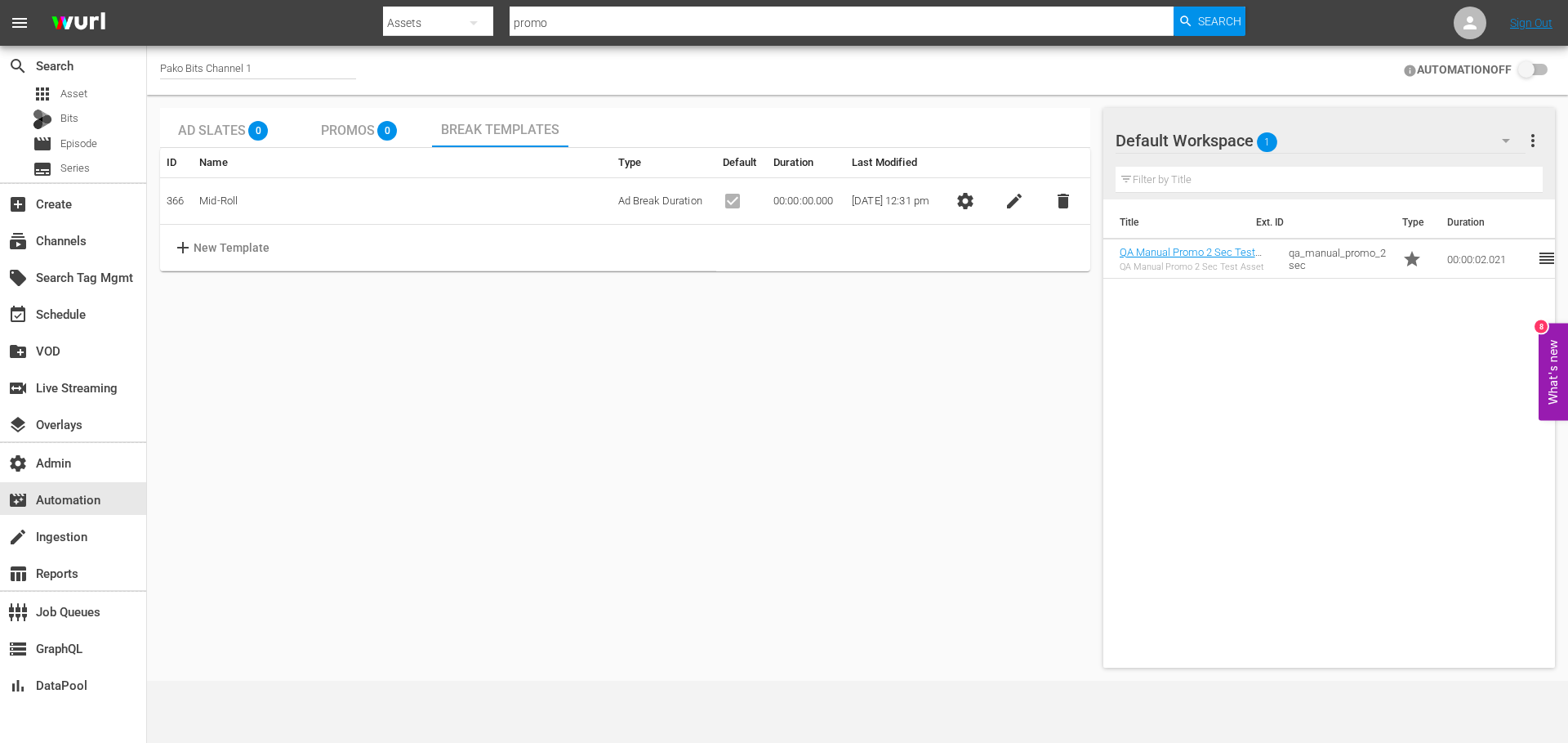
click at [976, 212] on button "settings" at bounding box center [965, 201] width 32 height 32
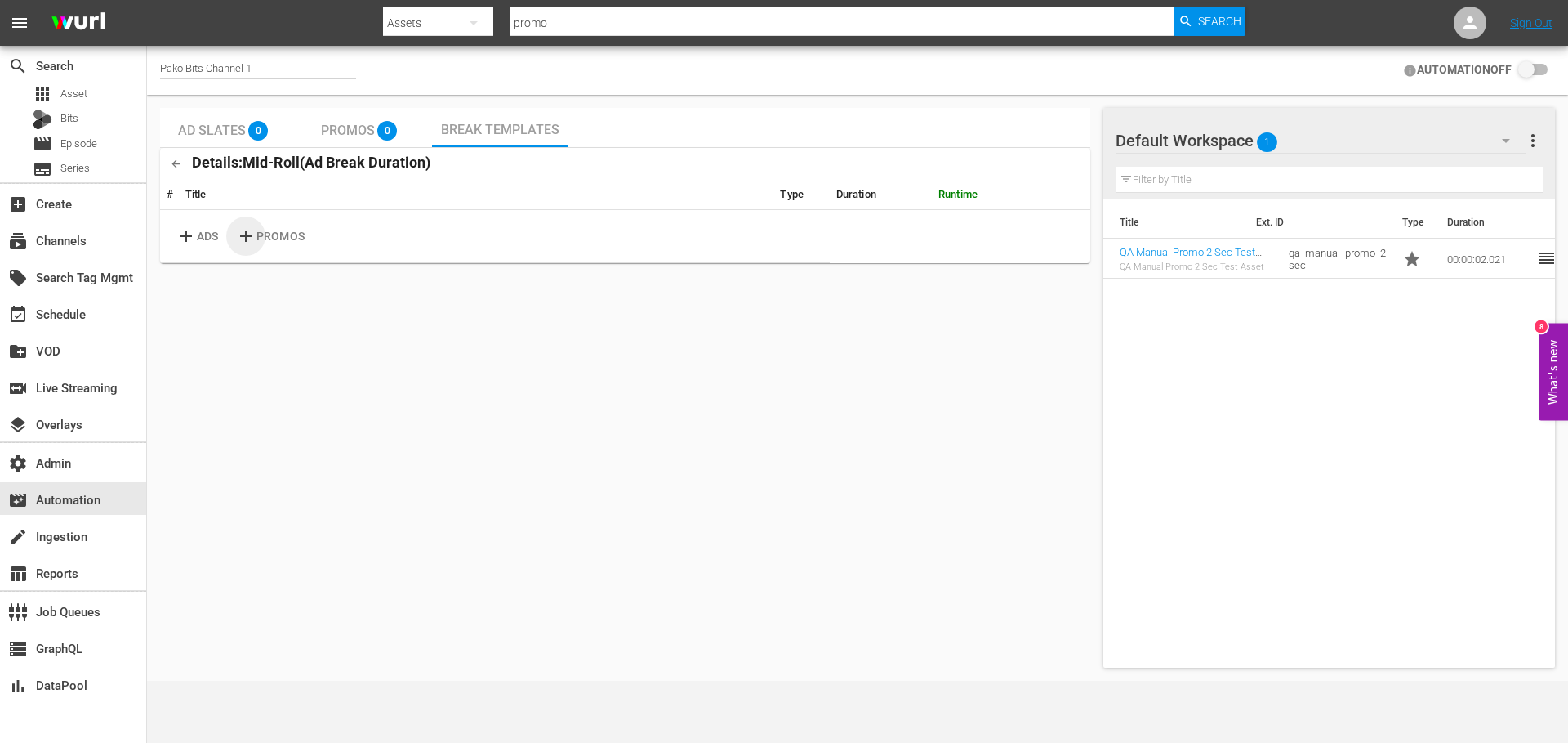
click at [280, 238] on p "PROMOS" at bounding box center [280, 237] width 48 height 17
click at [338, 132] on span "Promos" at bounding box center [348, 130] width 54 height 16
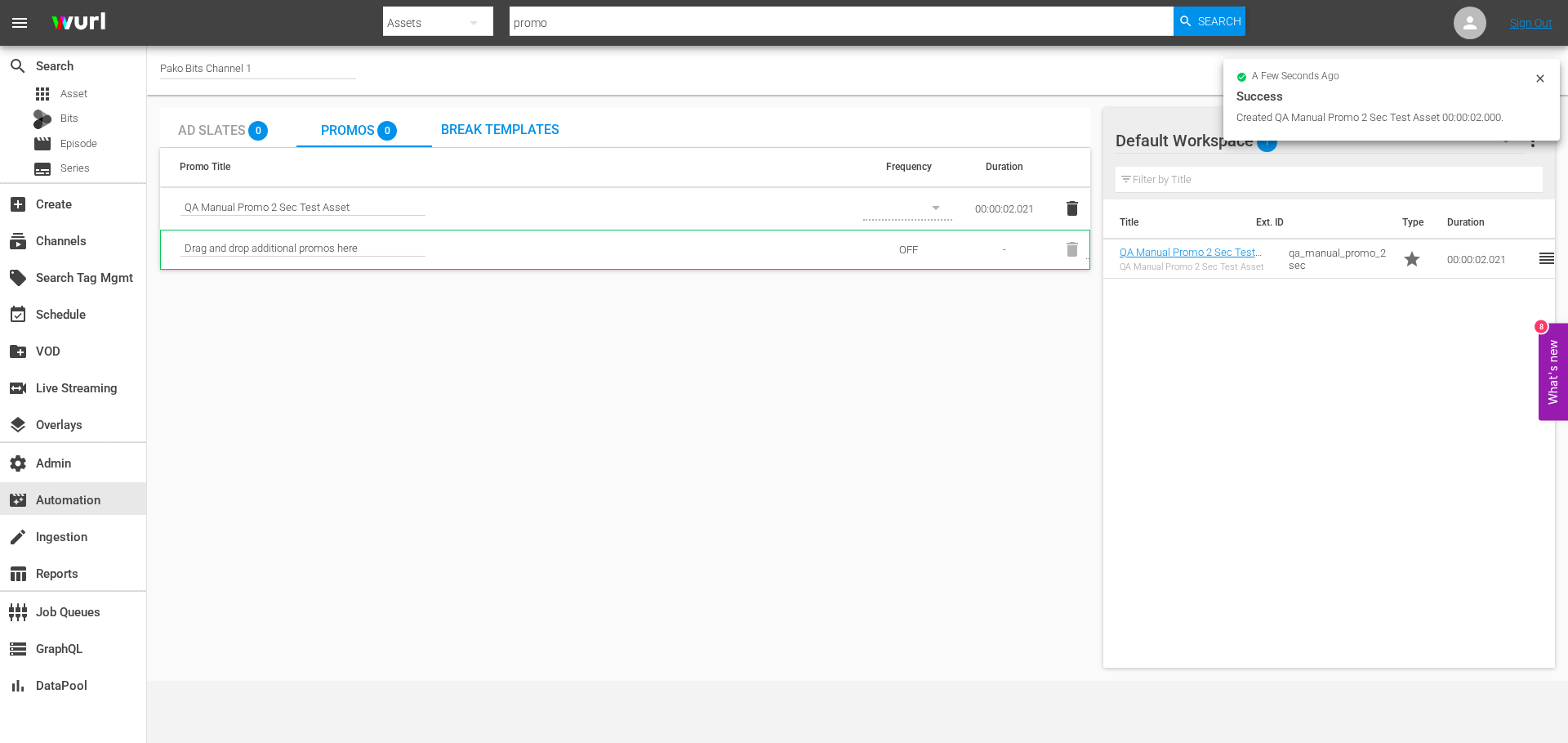
click at [494, 125] on span "Break Templates" at bounding box center [500, 130] width 119 height 16
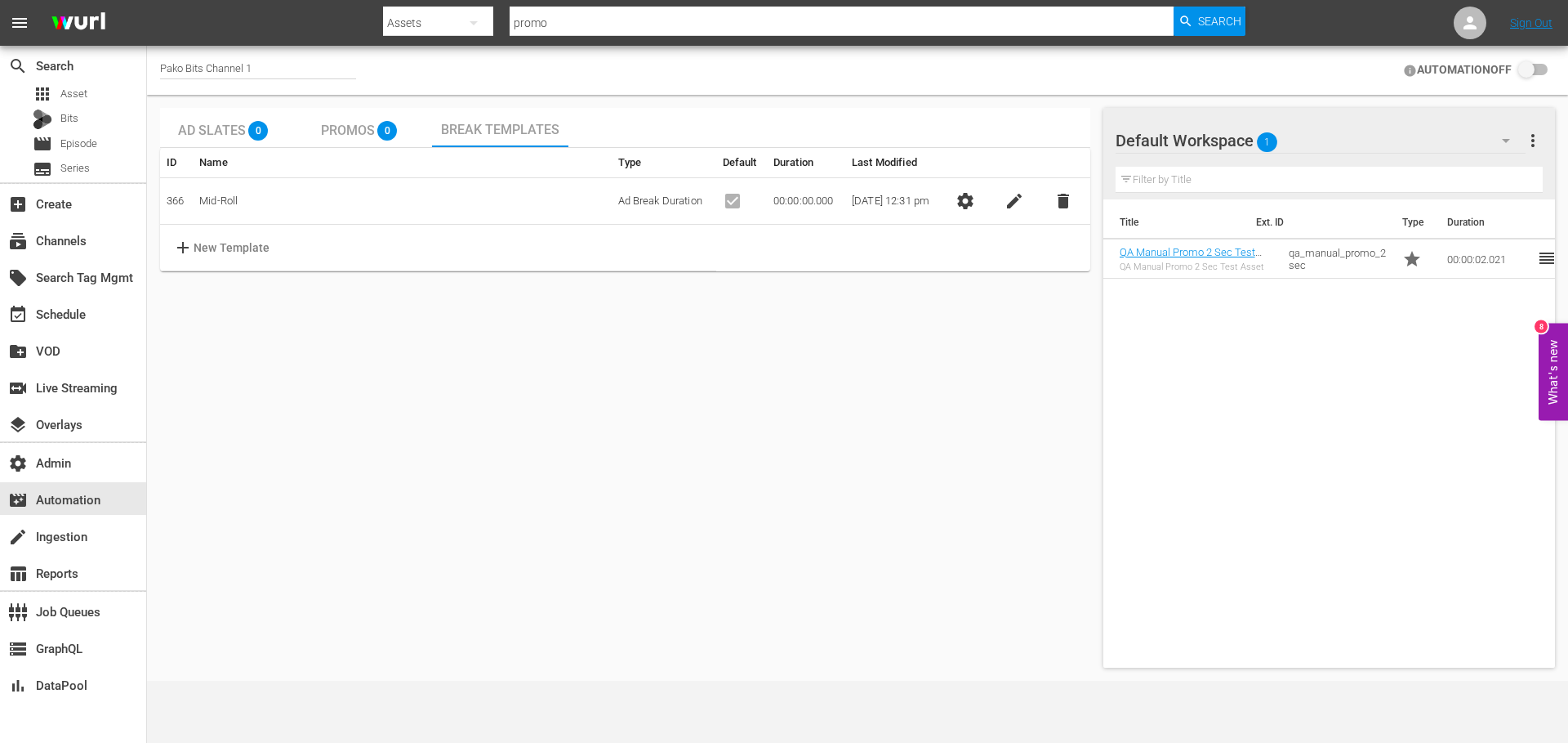
click at [1537, 79] on input "checkbox" at bounding box center [1529, 71] width 36 height 20
checkbox input "false"
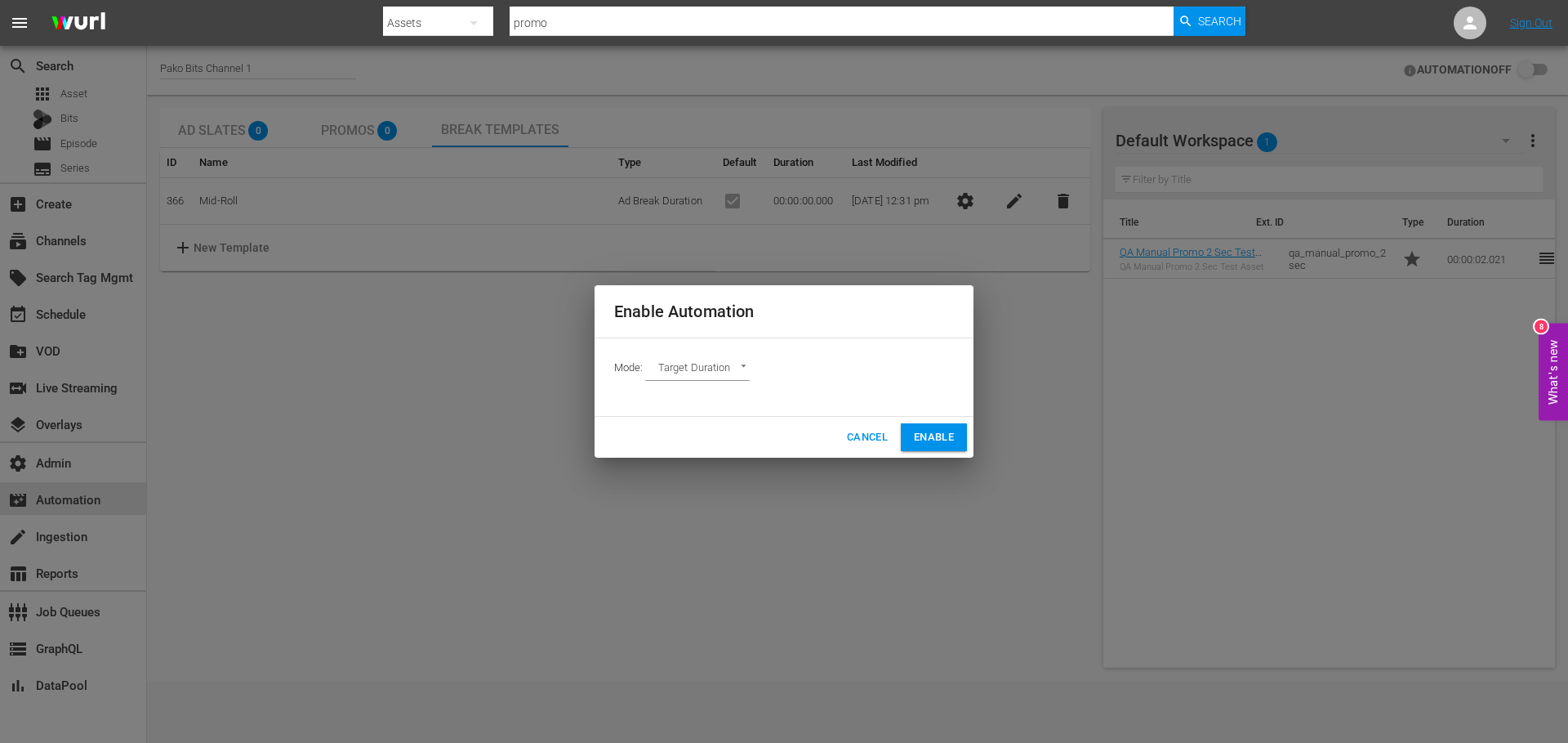
click at [941, 442] on span "Enable" at bounding box center [934, 437] width 40 height 19
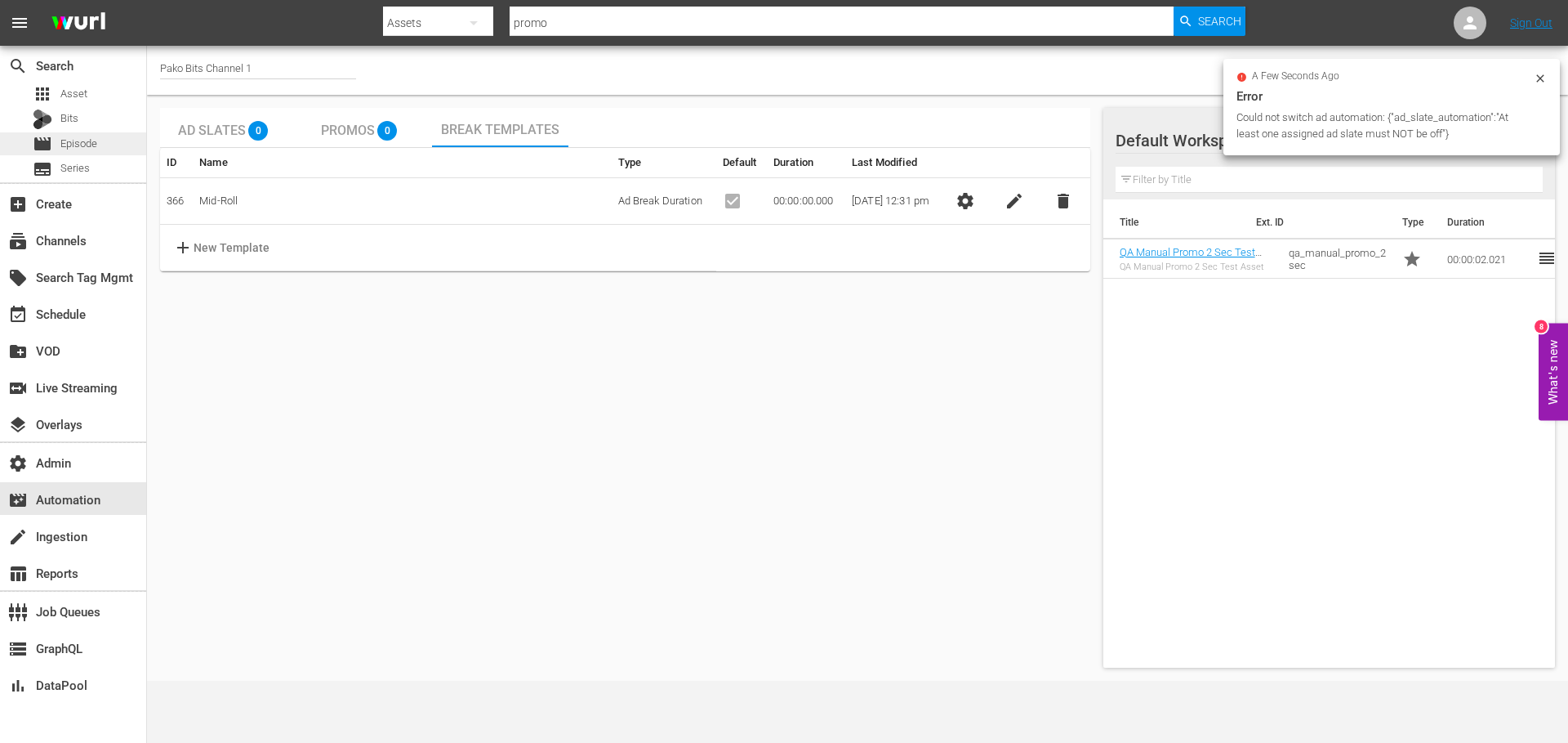
click at [77, 140] on span "Episode" at bounding box center [79, 144] width 37 height 17
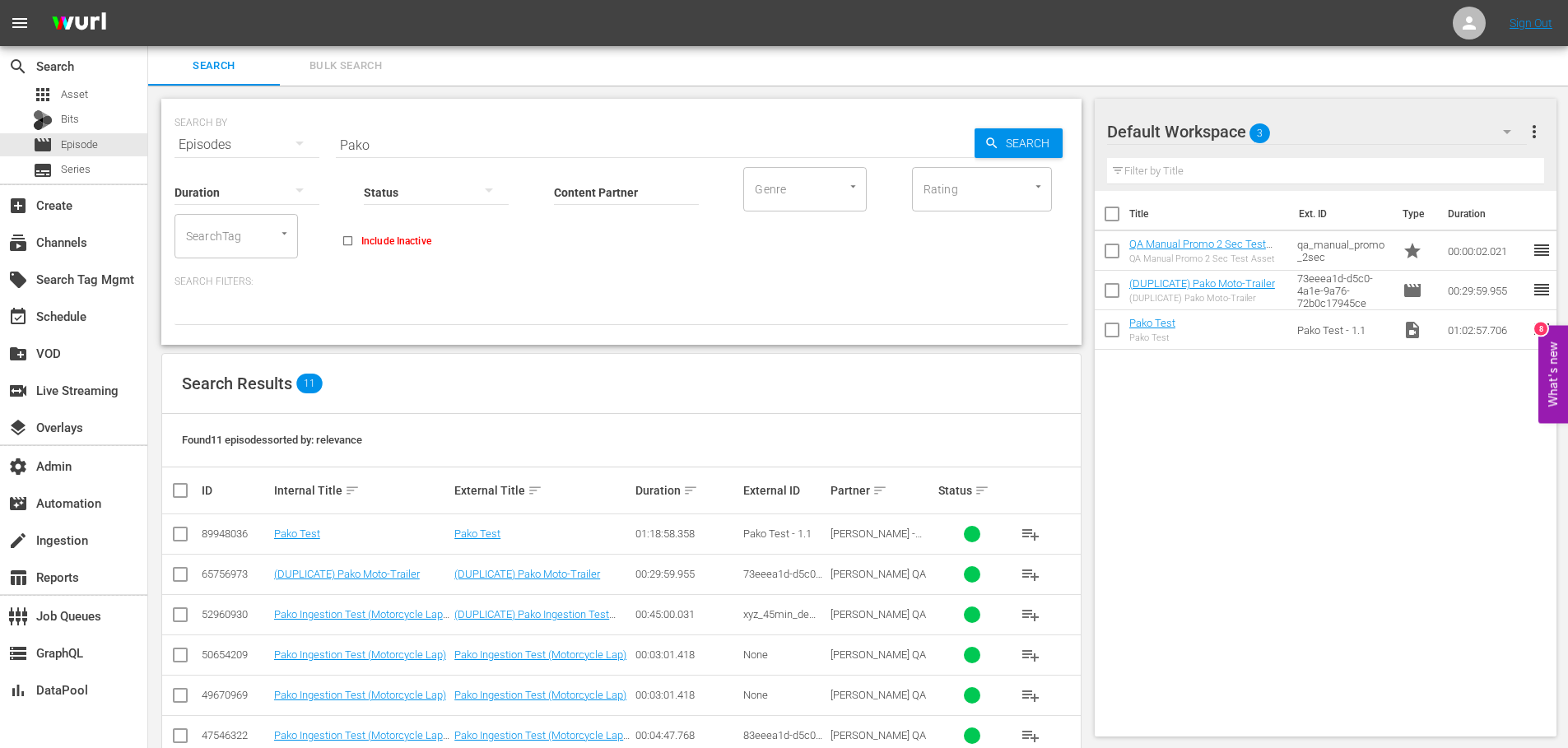
click at [613, 189] on input "Content Partner" at bounding box center [626, 193] width 145 height 59
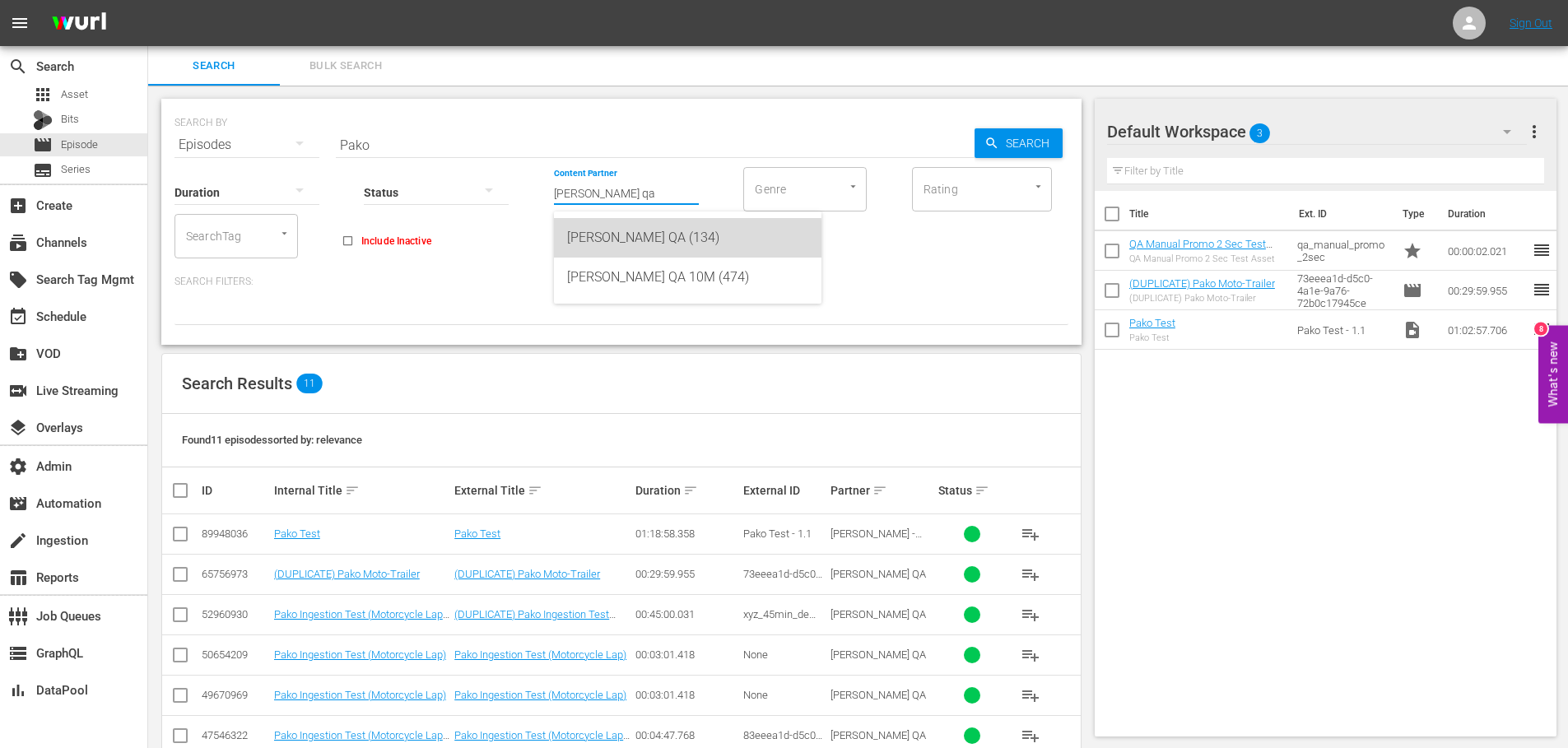
click at [613, 247] on div "Wurl QA (134)" at bounding box center [687, 237] width 241 height 39
type input "Wurl QA (134)"
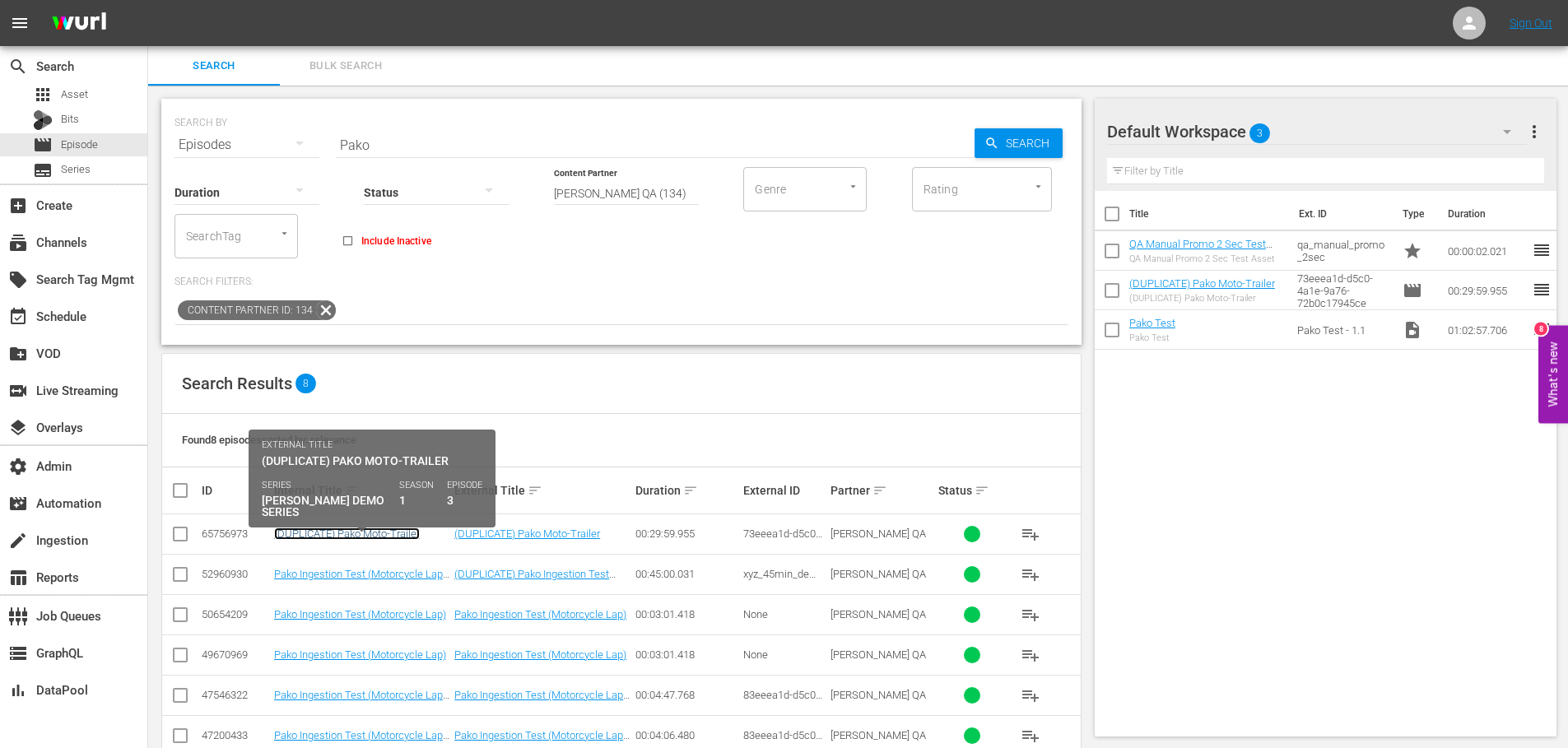
click at [345, 532] on link "(DUPLICATE) Pako Moto-Trailer" at bounding box center [347, 533] width 145 height 13
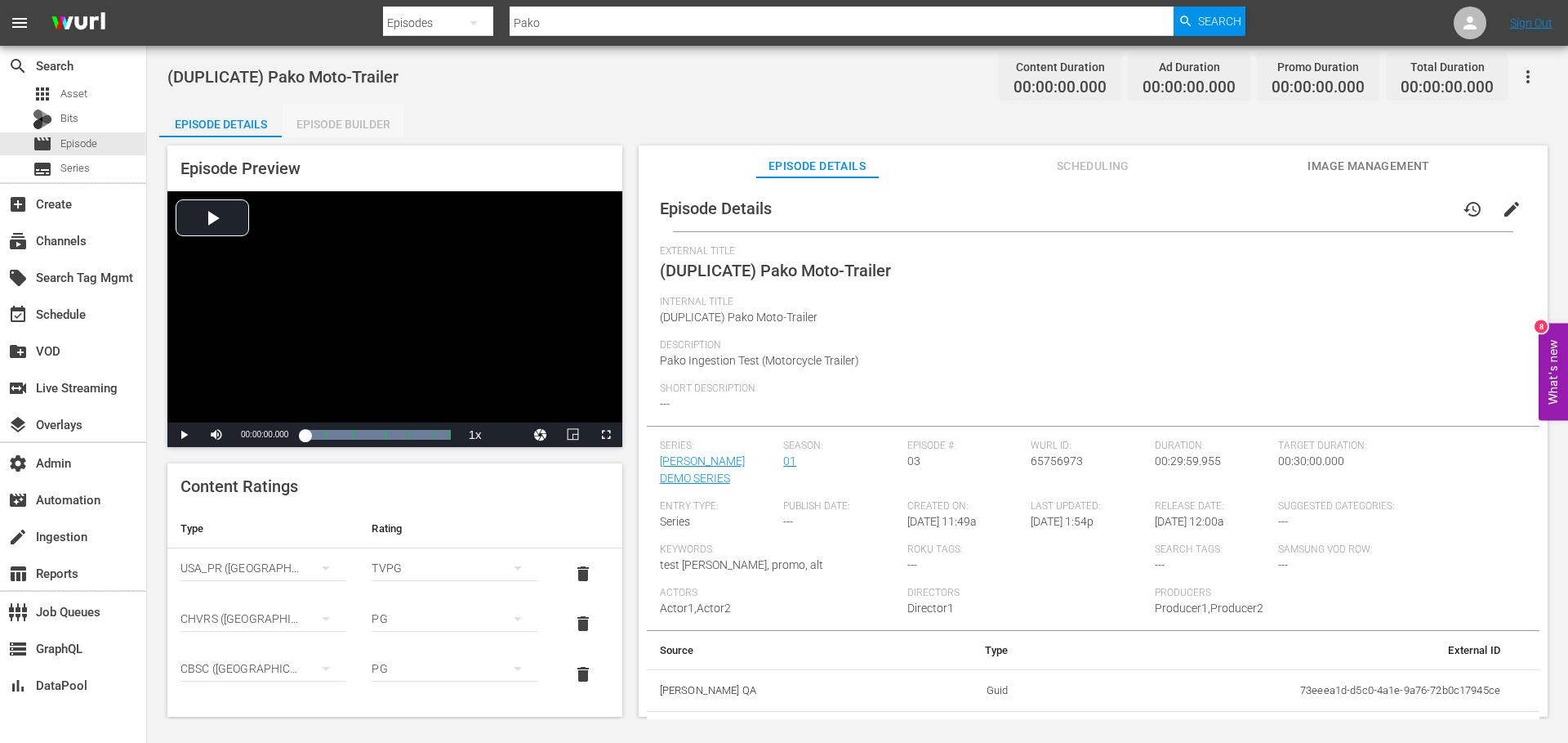
click at [360, 124] on div "Episode Builder" at bounding box center [343, 124] width 123 height 39
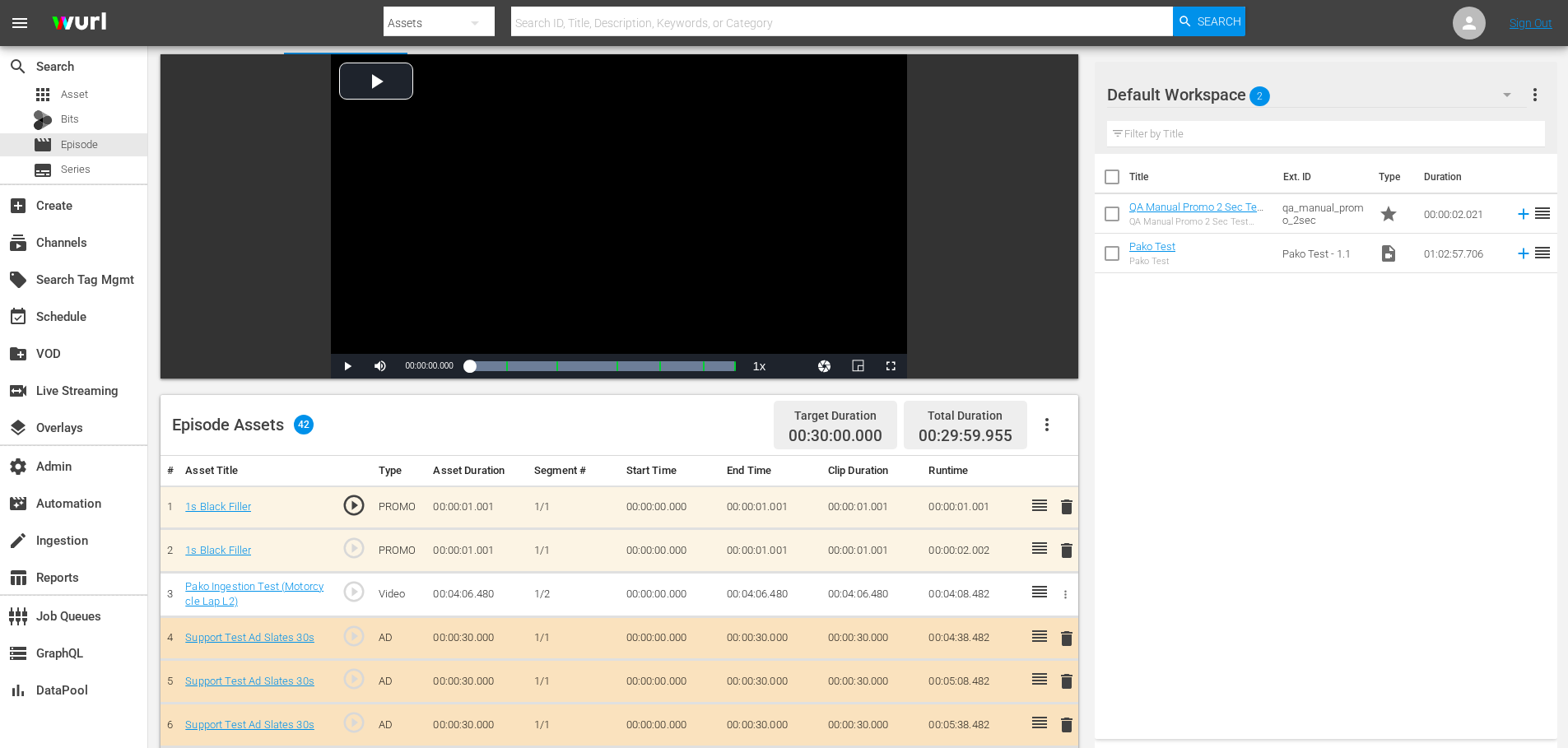
scroll to position [308, 0]
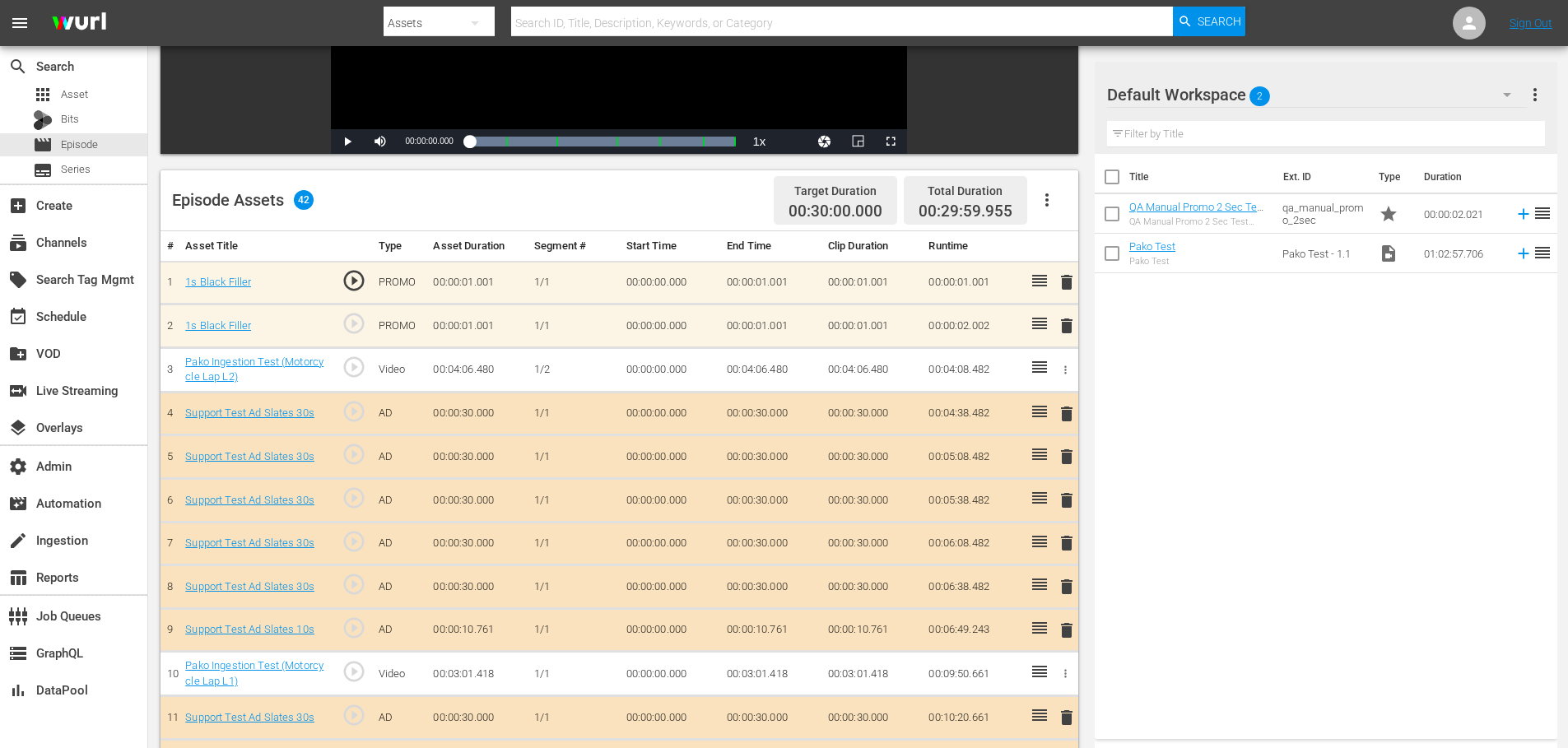
click at [1046, 206] on icon "button" at bounding box center [1047, 200] width 20 height 20
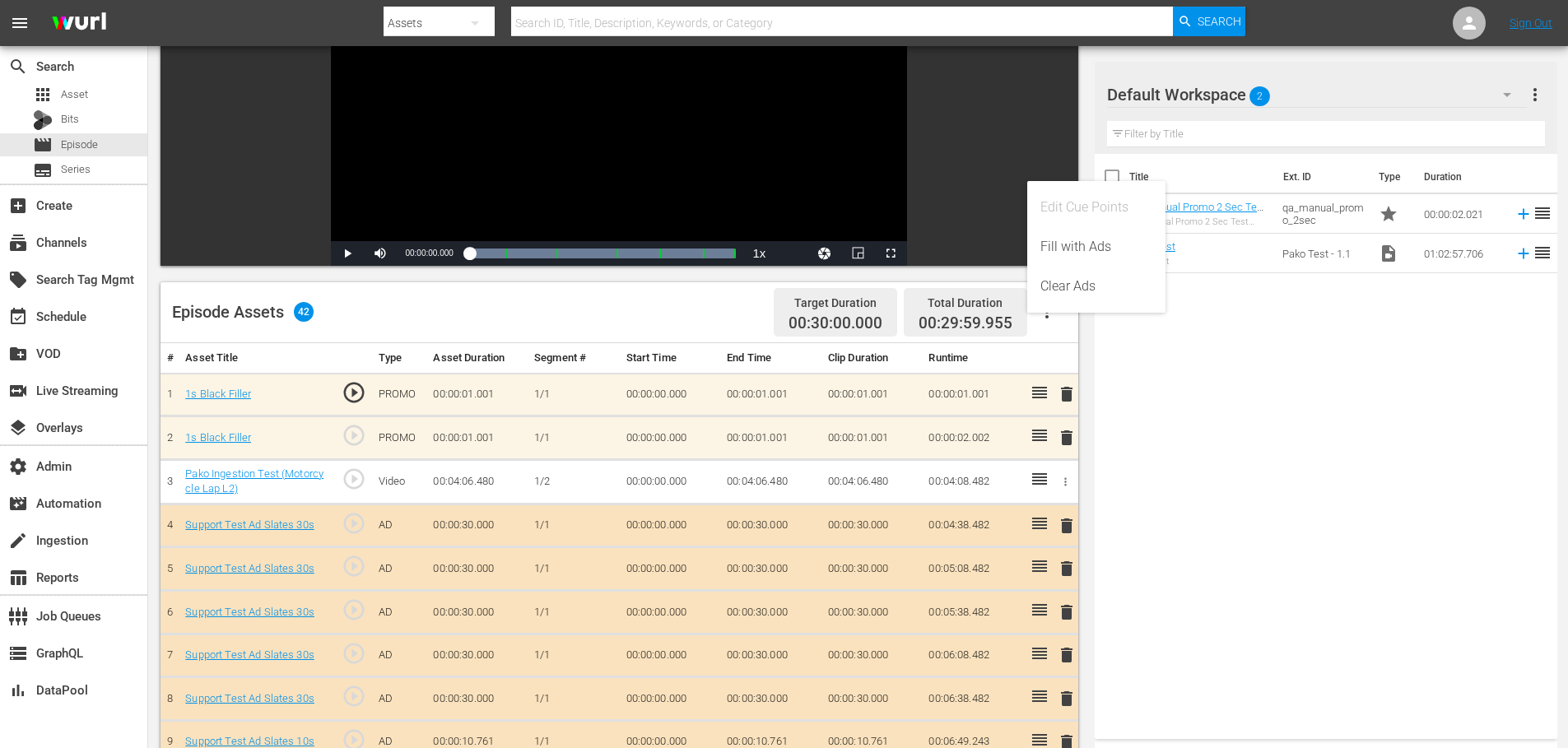
scroll to position [0, 0]
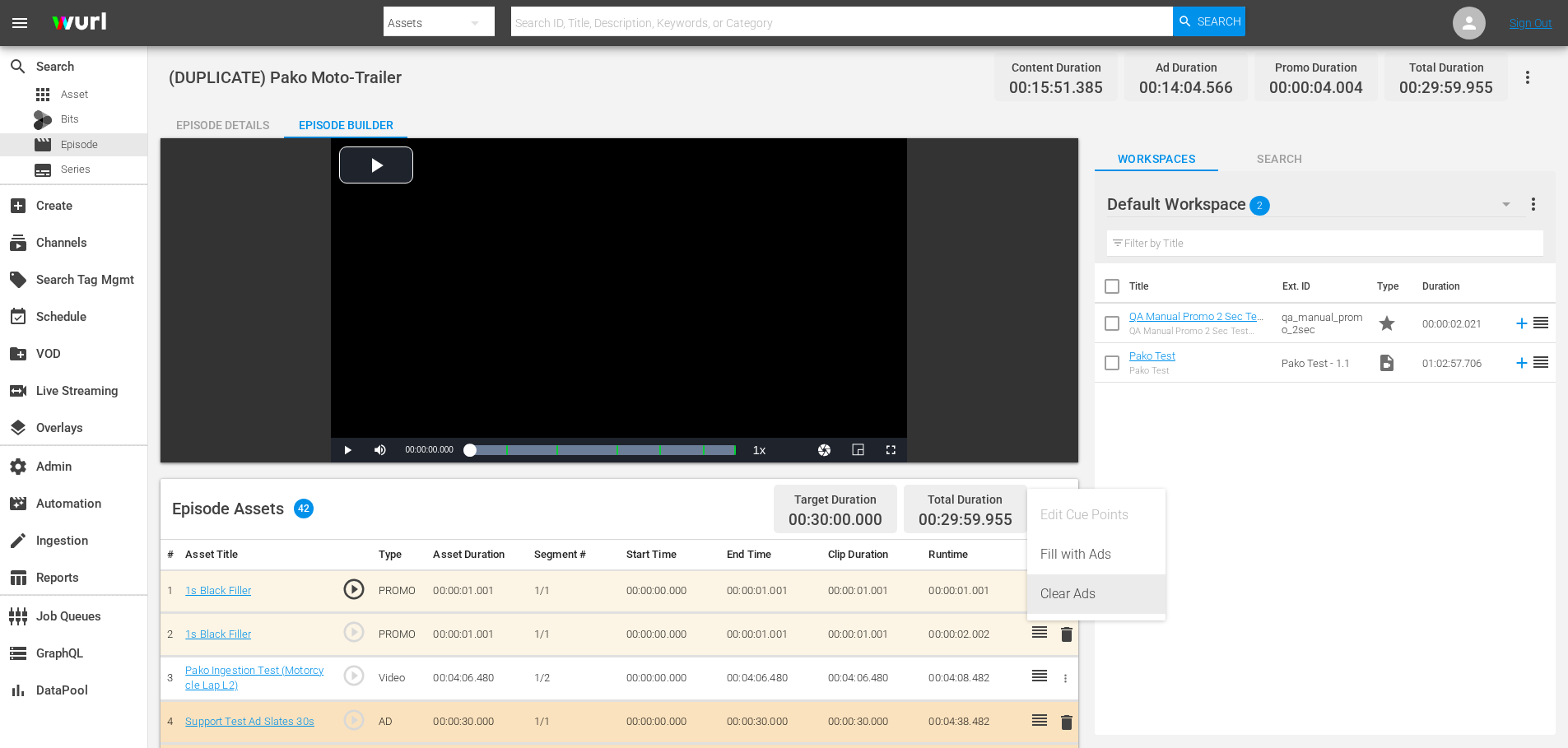
click at [1083, 596] on div "Clear Ads" at bounding box center [1096, 593] width 112 height 39
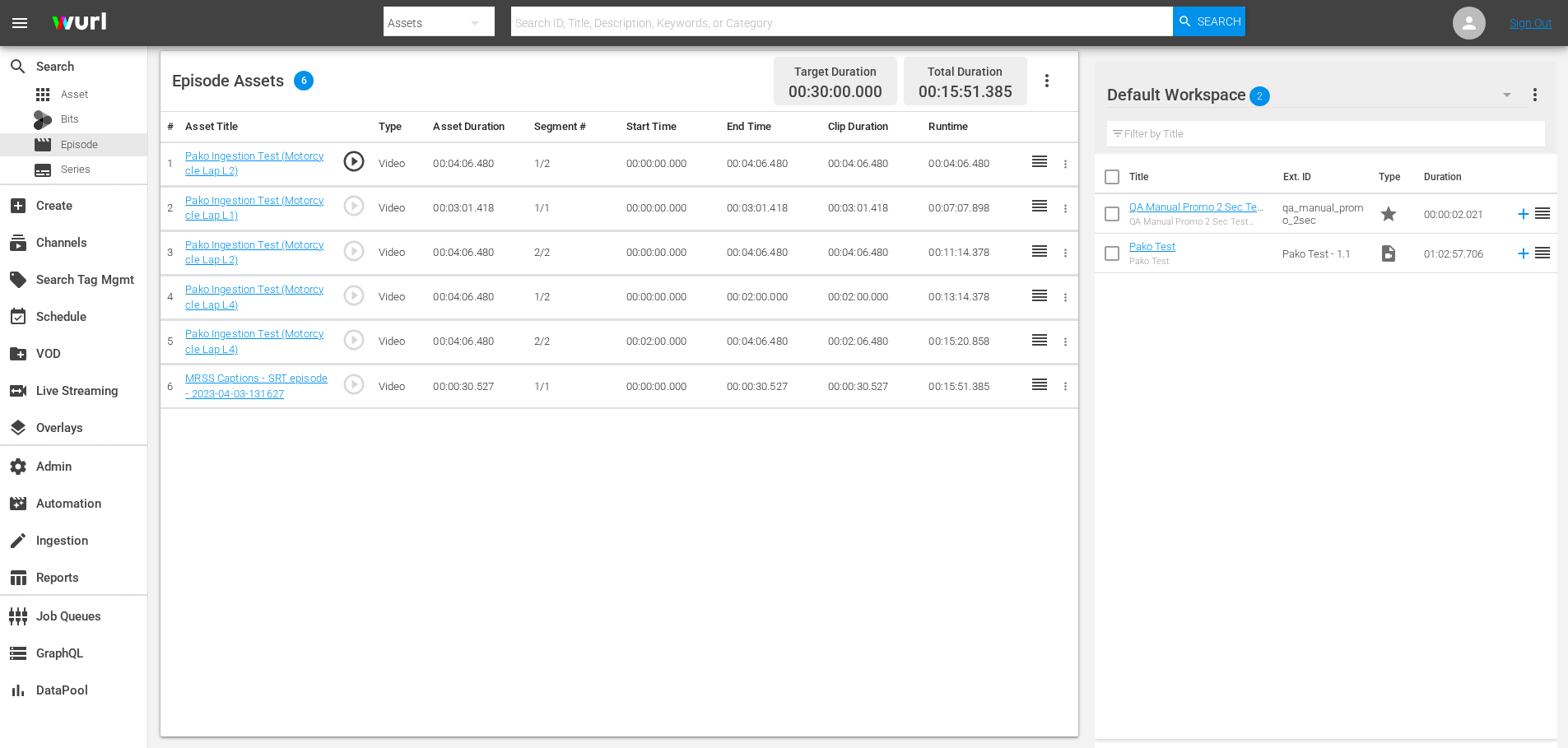
scroll to position [88, 0]
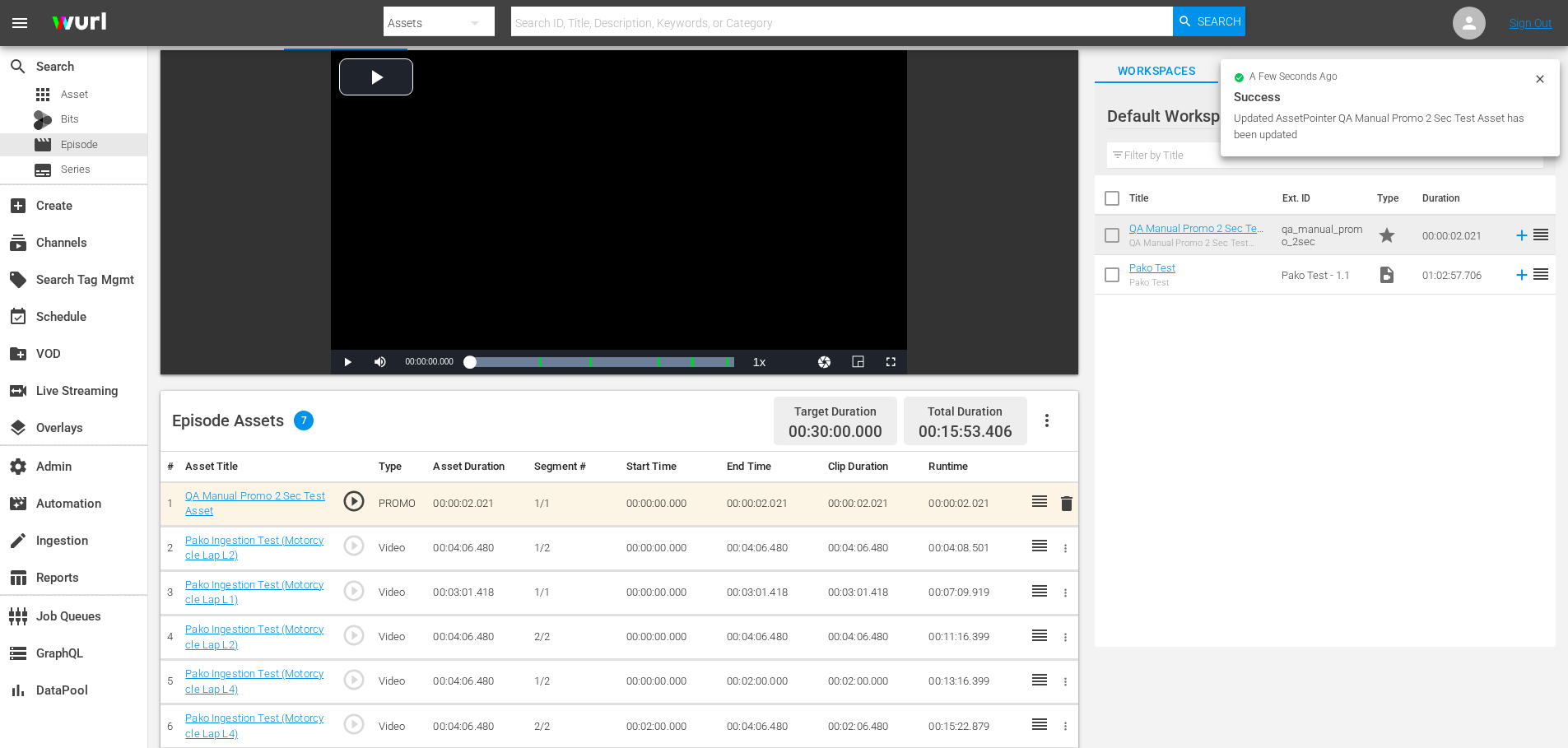
click at [1049, 417] on icon "button" at bounding box center [1047, 420] width 20 height 20
click at [1060, 467] on div "Fill with Ads" at bounding box center [1096, 466] width 112 height 39
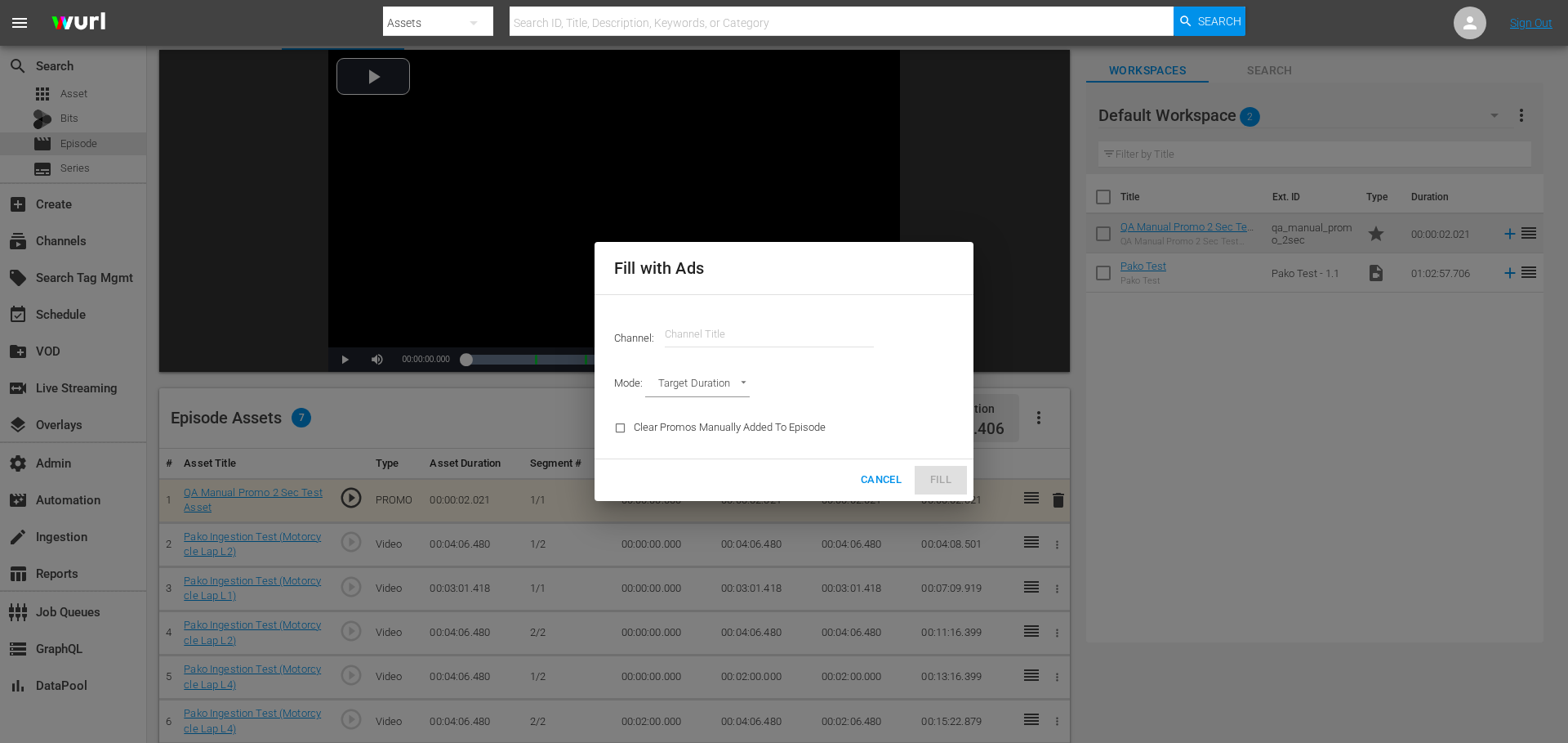
click at [687, 339] on input "text" at bounding box center [769, 334] width 209 height 39
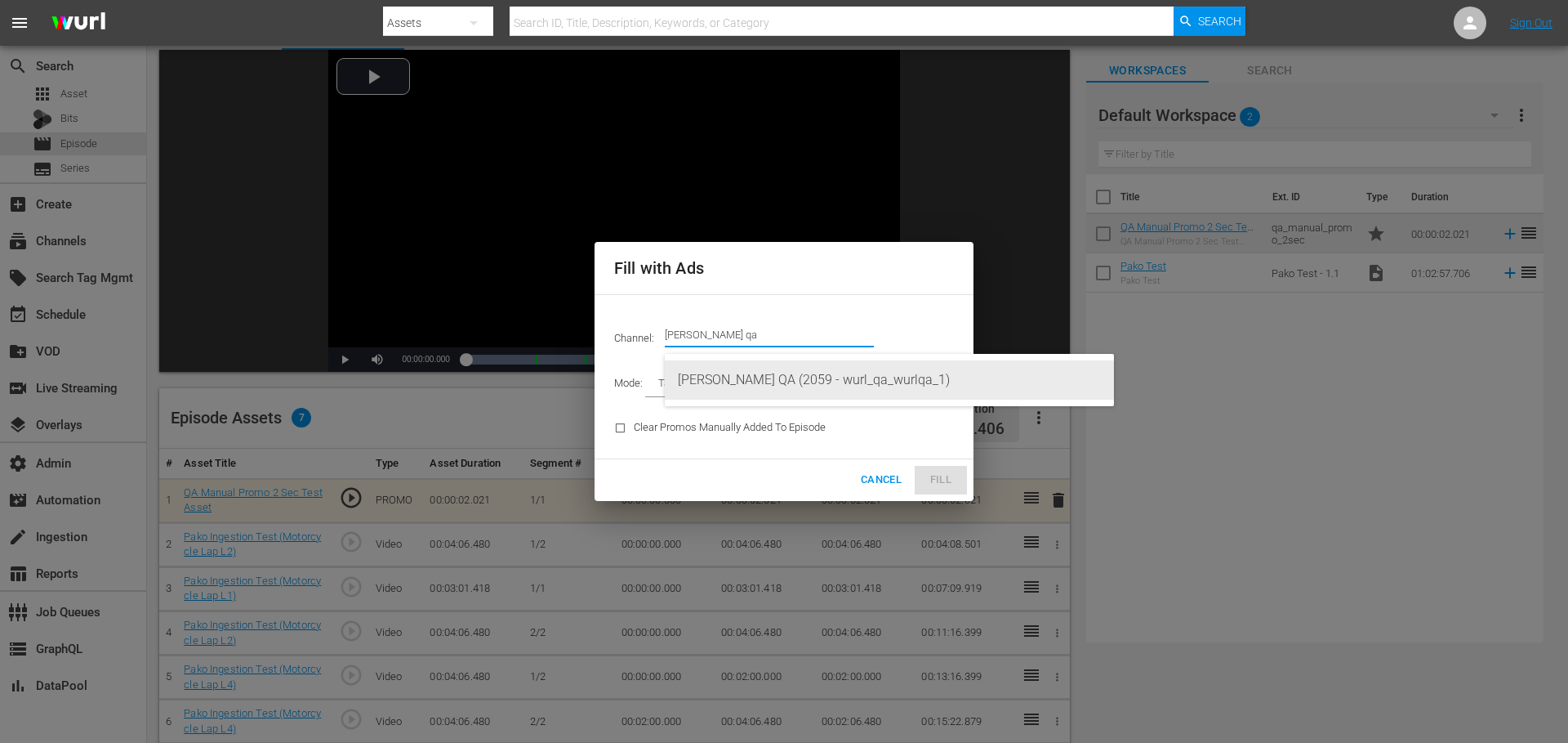
click at [744, 396] on div "Wurl QA (2059 - wurl_qa_wurlqa_1)" at bounding box center [889, 379] width 423 height 39
type input "Wurl QA (2059)"
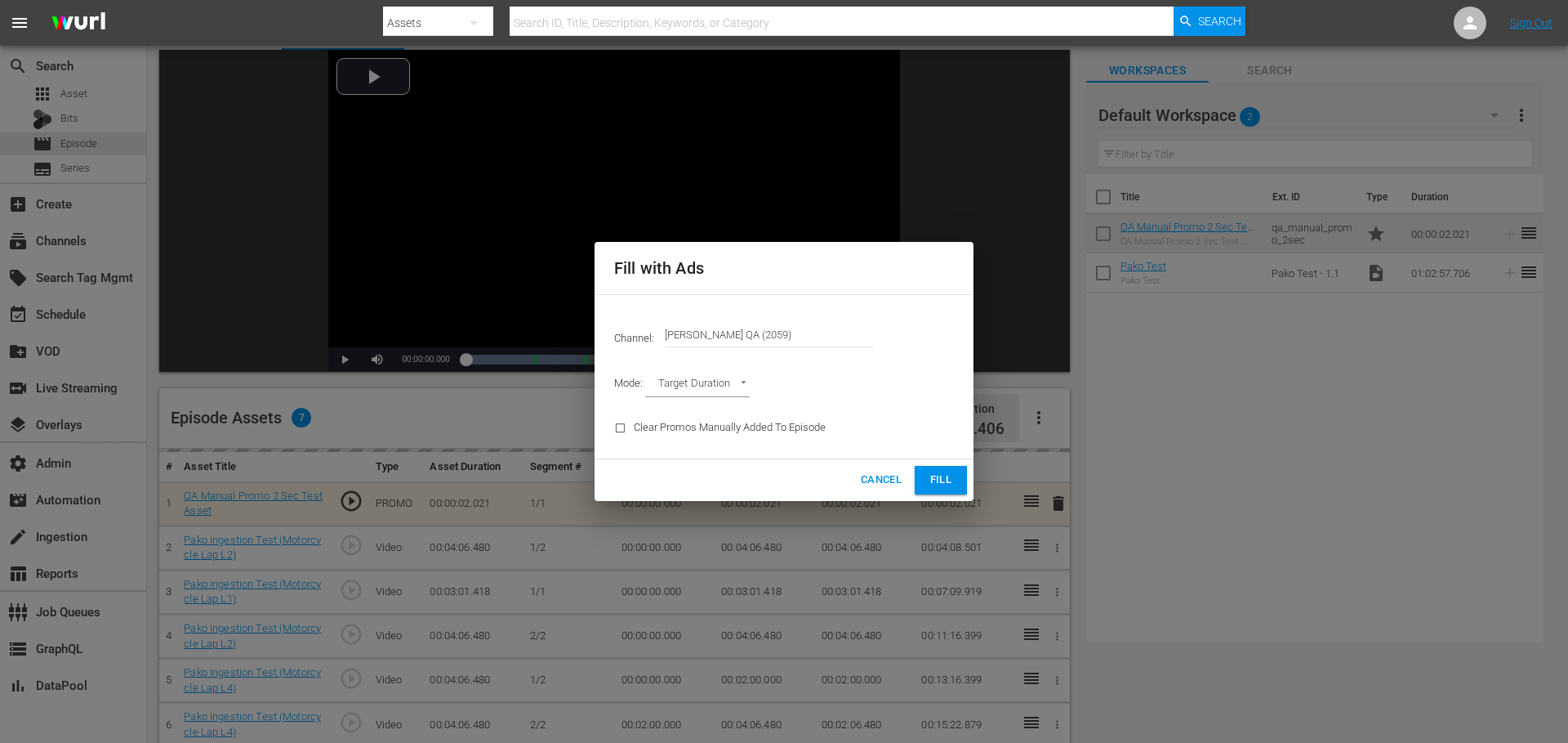
click at [731, 378] on body "menu Search By Assets Search ID, Title, Description, Keywords, or Category Sear…" at bounding box center [784, 284] width 1568 height 743
click at [721, 418] on li "Ad Break Duration" at bounding box center [705, 412] width 120 height 27
type input "AD_BREAK_DURATION"
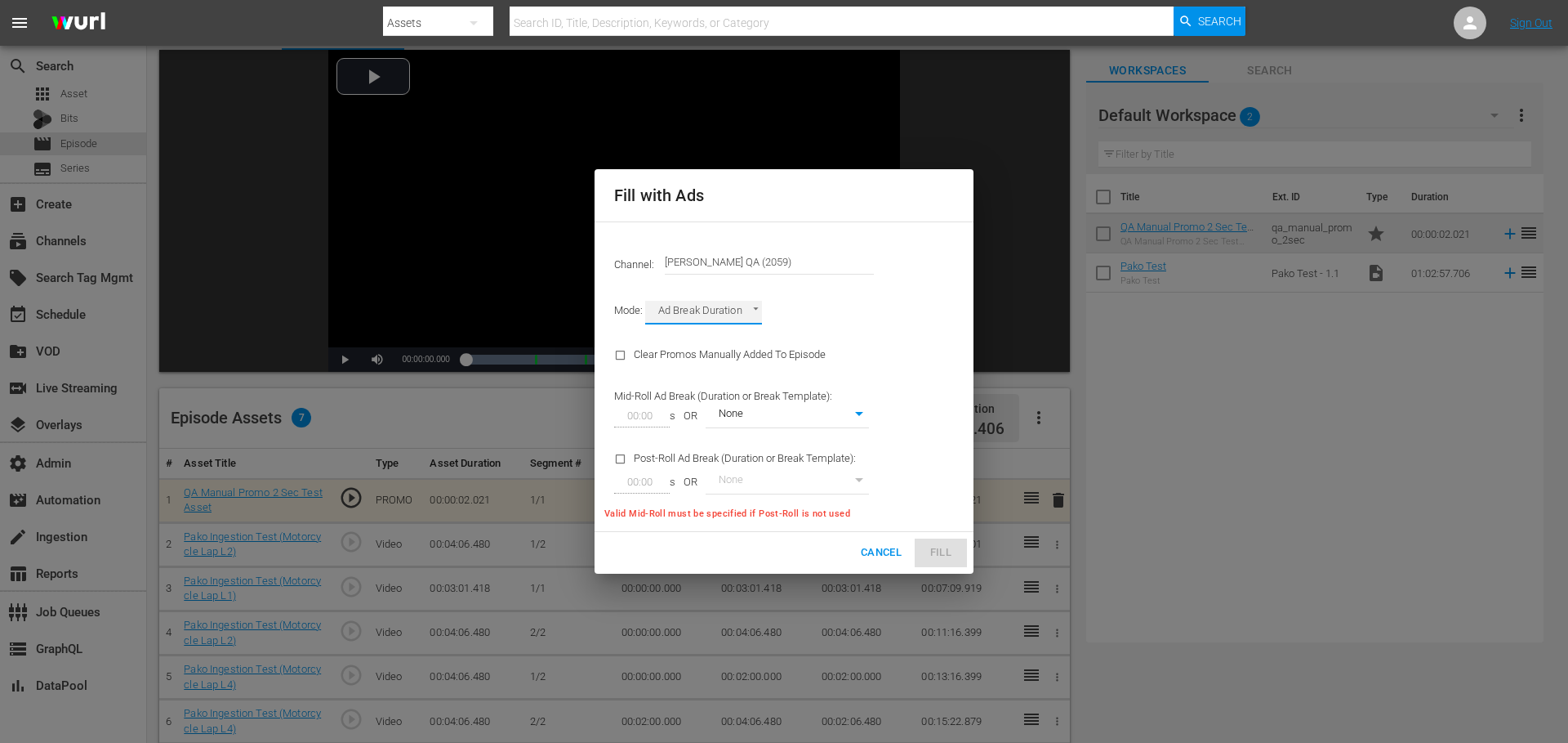
type input "0"
click at [772, 423] on body "menu Search By Assets Search ID, Title, Description, Keywords, or Category Sear…" at bounding box center [784, 284] width 1568 height 743
click at [860, 358] on div at bounding box center [784, 371] width 1568 height 743
click at [876, 553] on span "Cancel" at bounding box center [881, 553] width 41 height 19
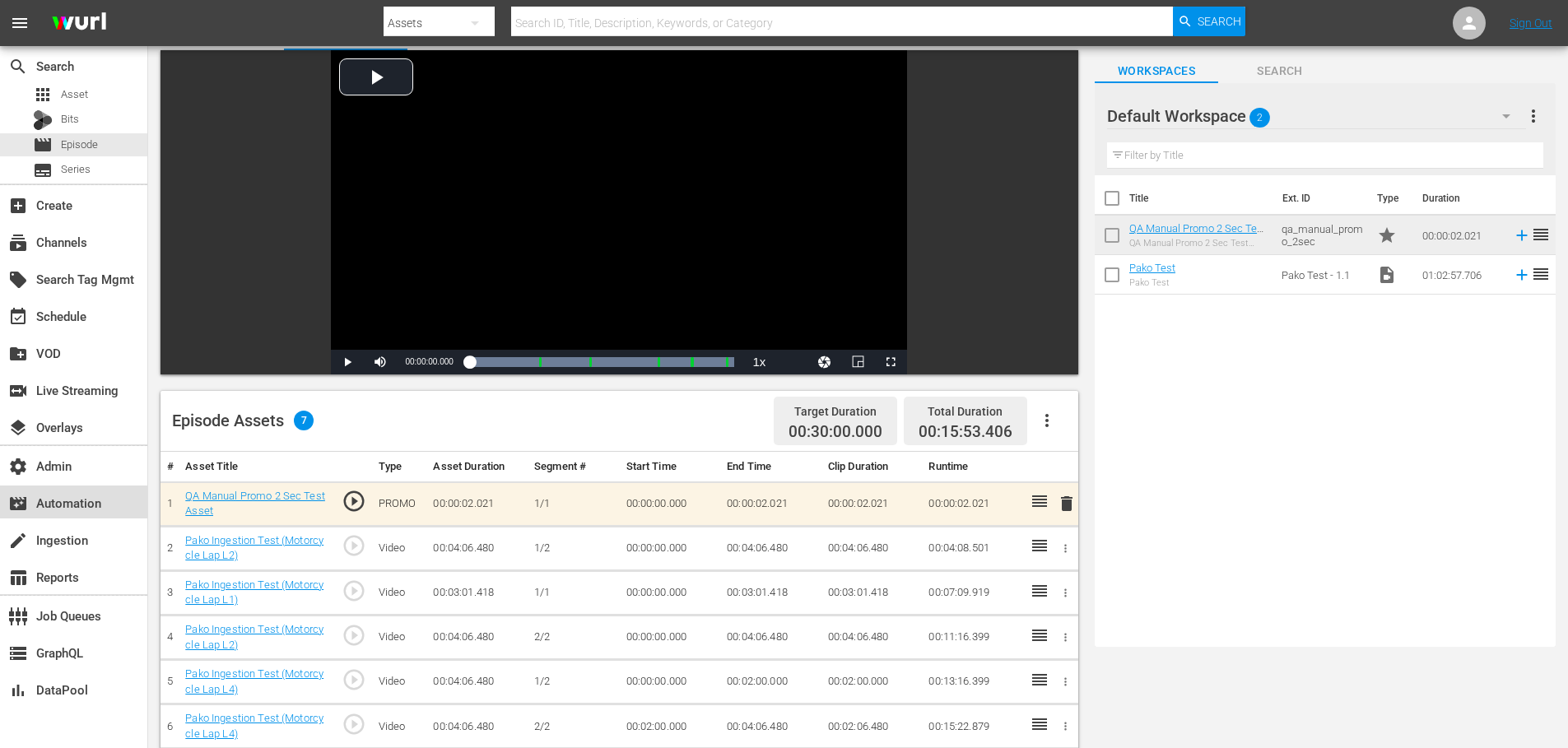
click at [64, 506] on div "movie_filter Automation" at bounding box center [46, 501] width 92 height 15
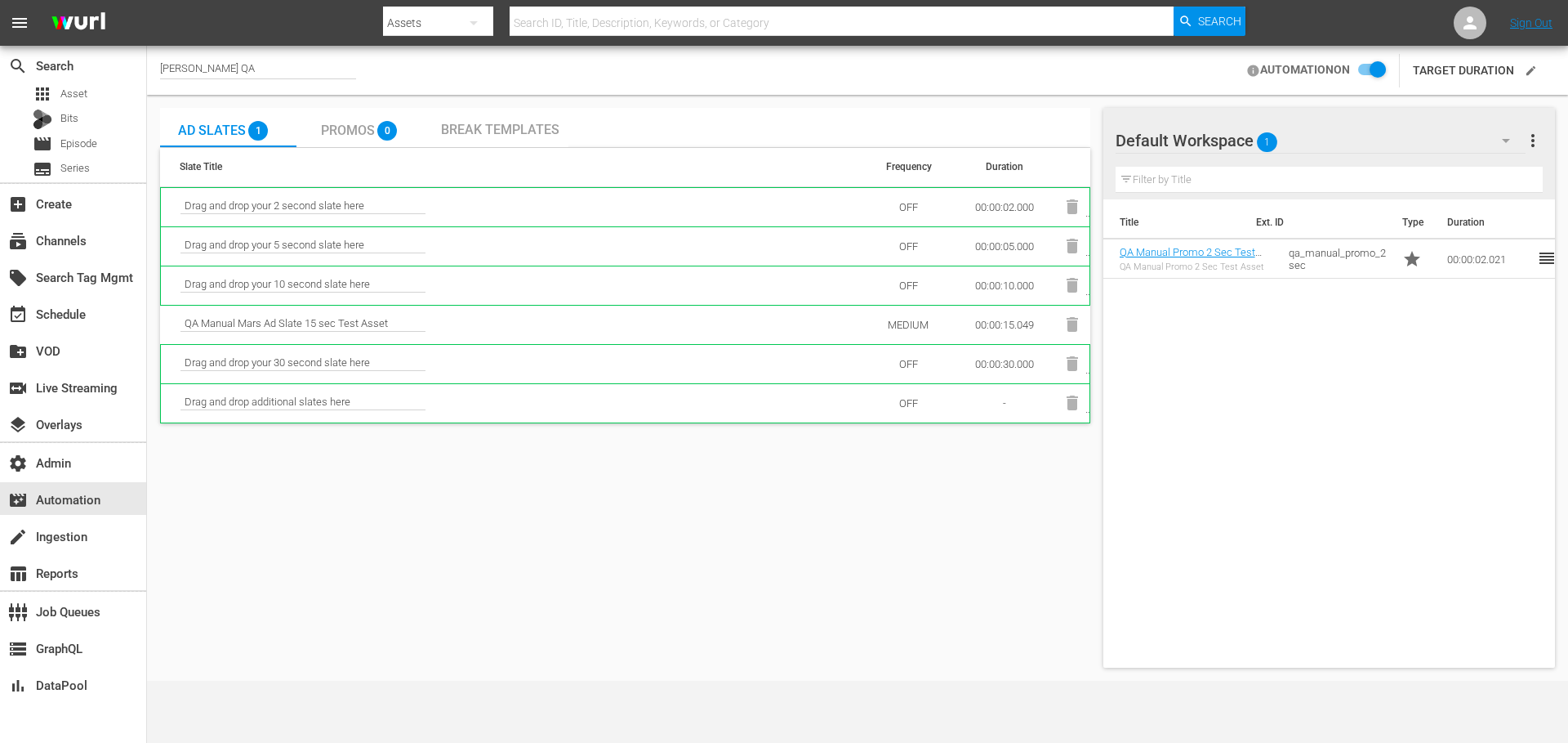
click at [484, 134] on span "Break Templates" at bounding box center [500, 130] width 119 height 16
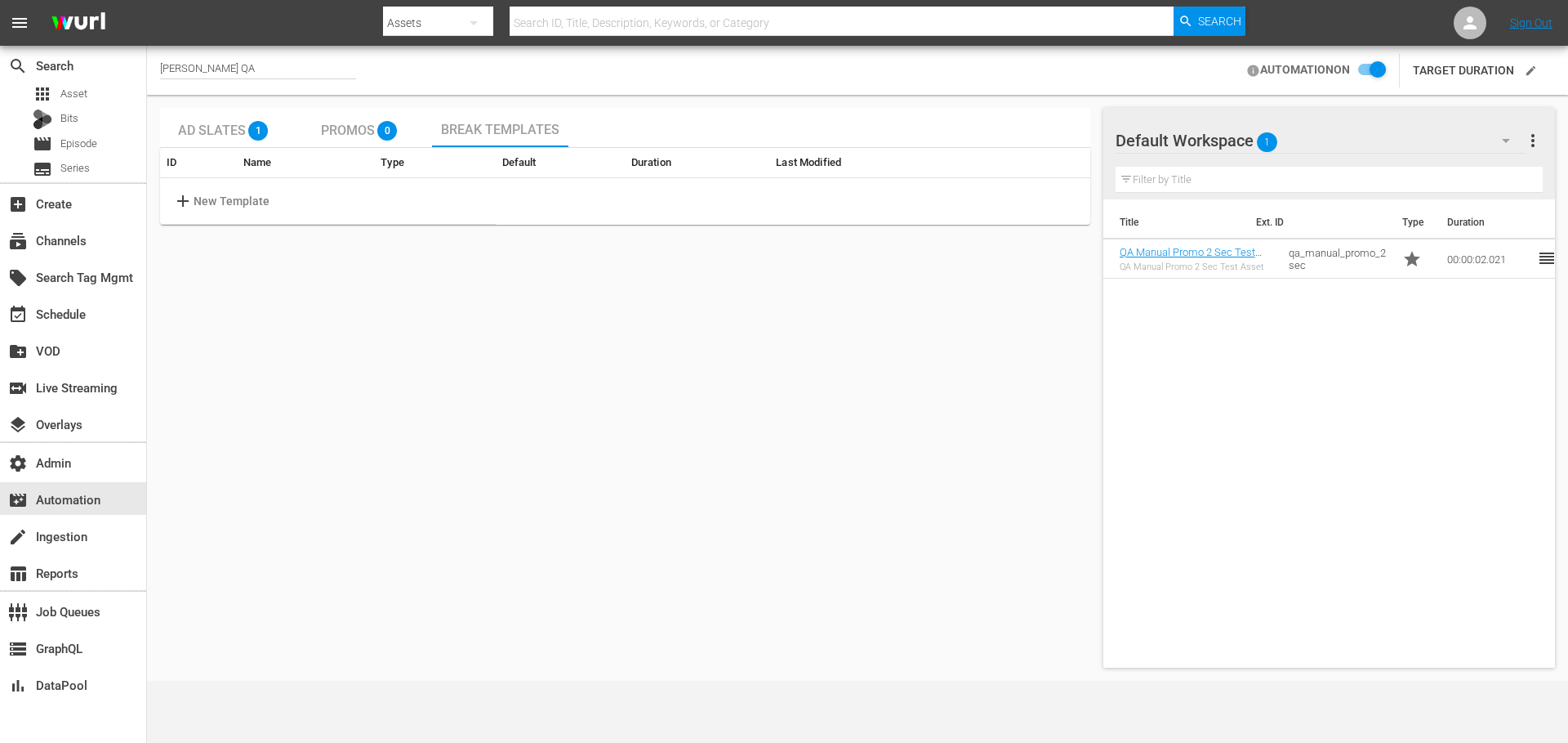
click at [212, 203] on p "New Template" at bounding box center [231, 201] width 77 height 17
drag, startPoint x: 219, startPoint y: 67, endPoint x: 211, endPoint y: 66, distance: 8.1
click at [211, 66] on div "[PERSON_NAME] QA" at bounding box center [258, 71] width 196 height 17
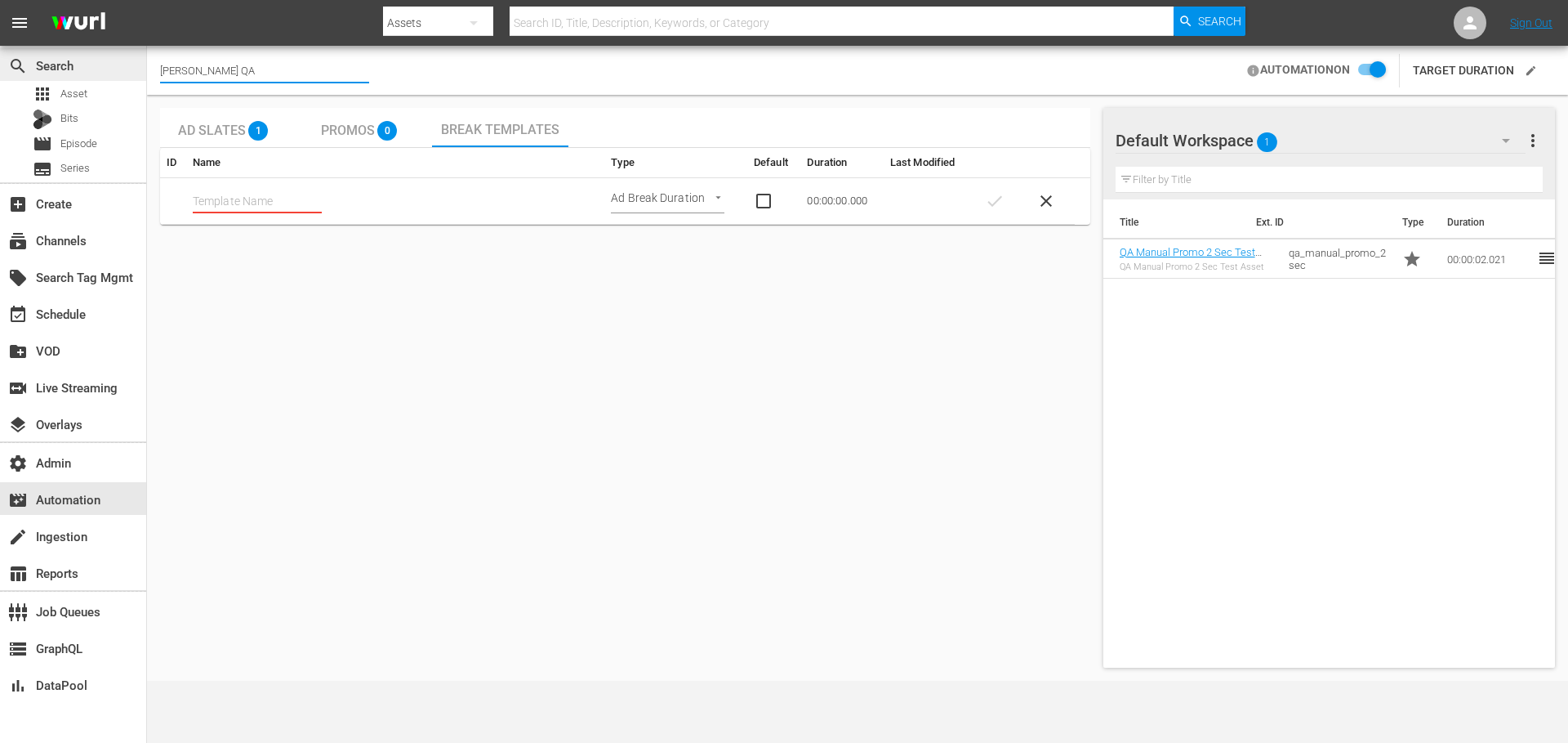
drag, startPoint x: 229, startPoint y: 70, endPoint x: 130, endPoint y: 63, distance: 99.2
click at [147, 0] on div "search Search apps Asset Bits movie Episode subtitles Series add_box Create sub…" at bounding box center [857, 0] width 1421 height 0
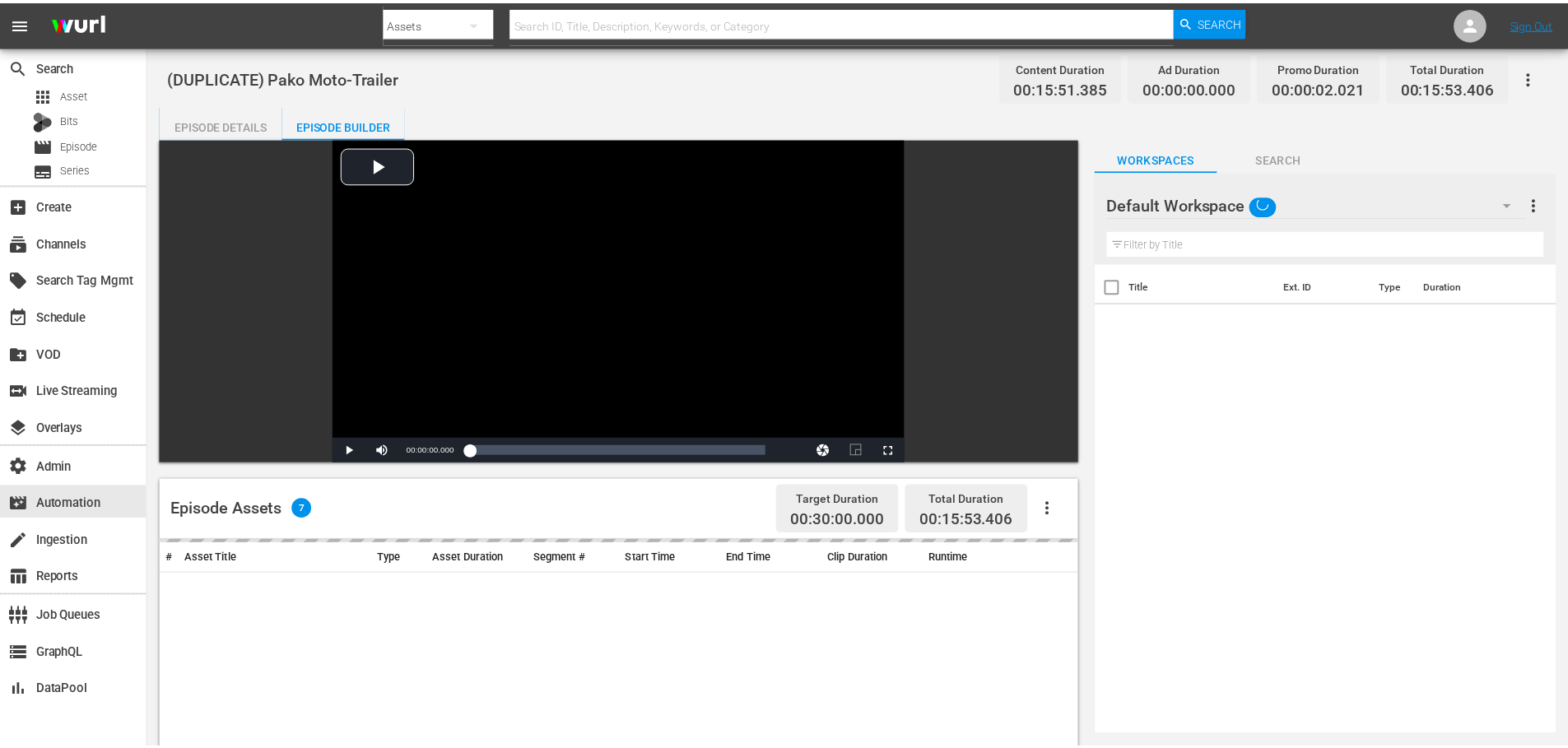
scroll to position [88, 0]
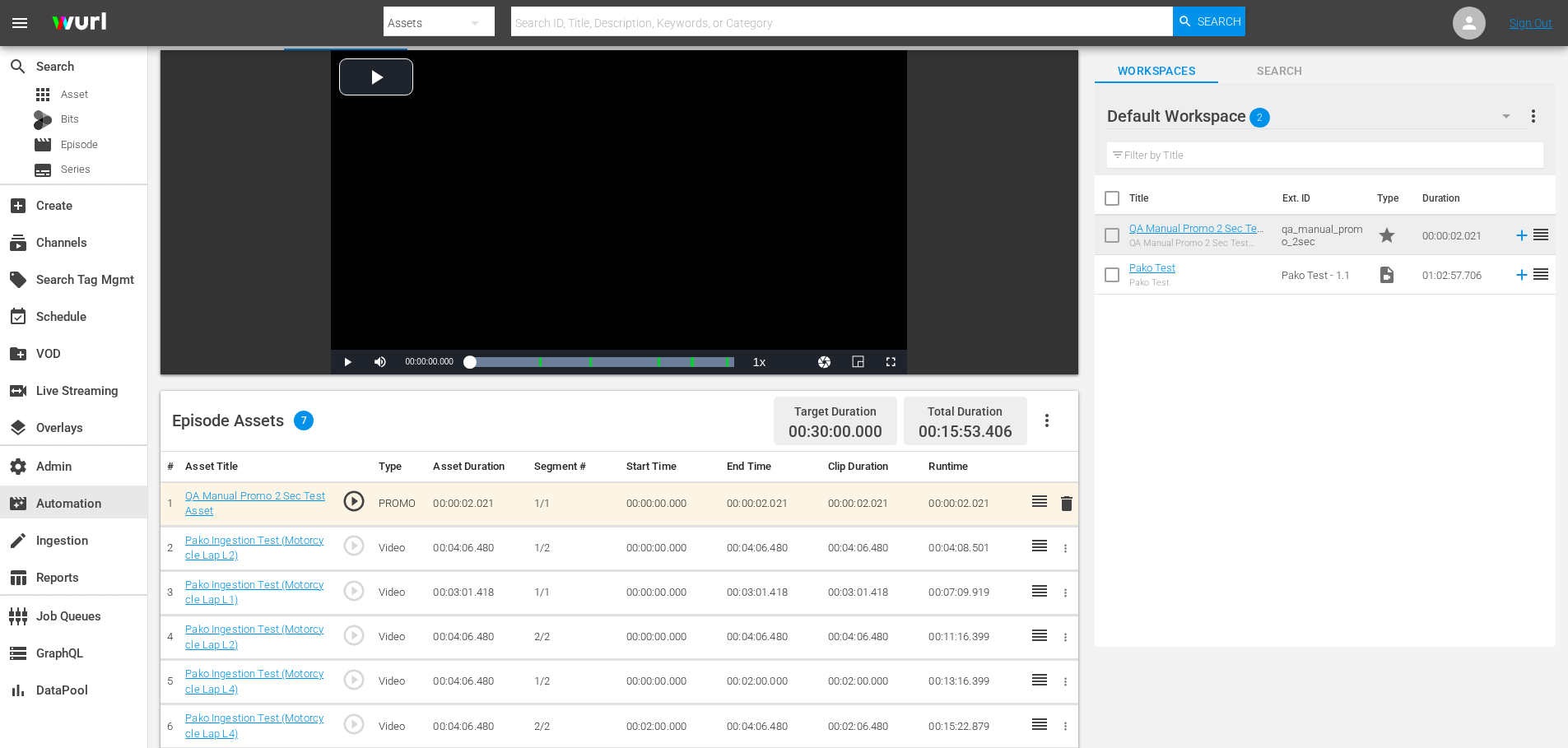
click at [1054, 417] on icon "button" at bounding box center [1047, 420] width 20 height 20
click at [1069, 471] on div "Fill with Ads" at bounding box center [1096, 466] width 112 height 39
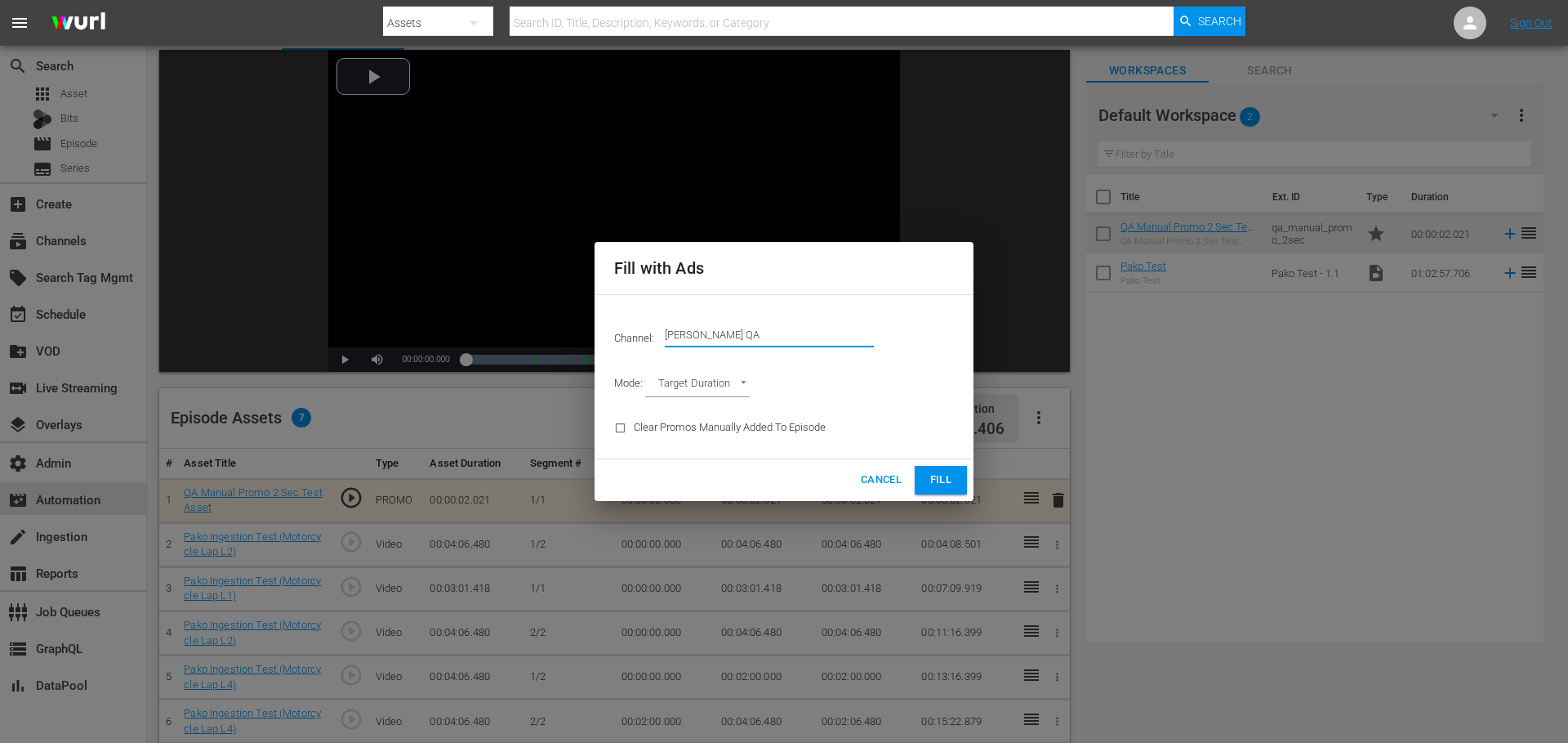
drag, startPoint x: 726, startPoint y: 343, endPoint x: 619, endPoint y: 321, distance: 109.2
click at [629, 326] on div "Channel: Channel Title Wurl QA" at bounding box center [784, 334] width 359 height 59
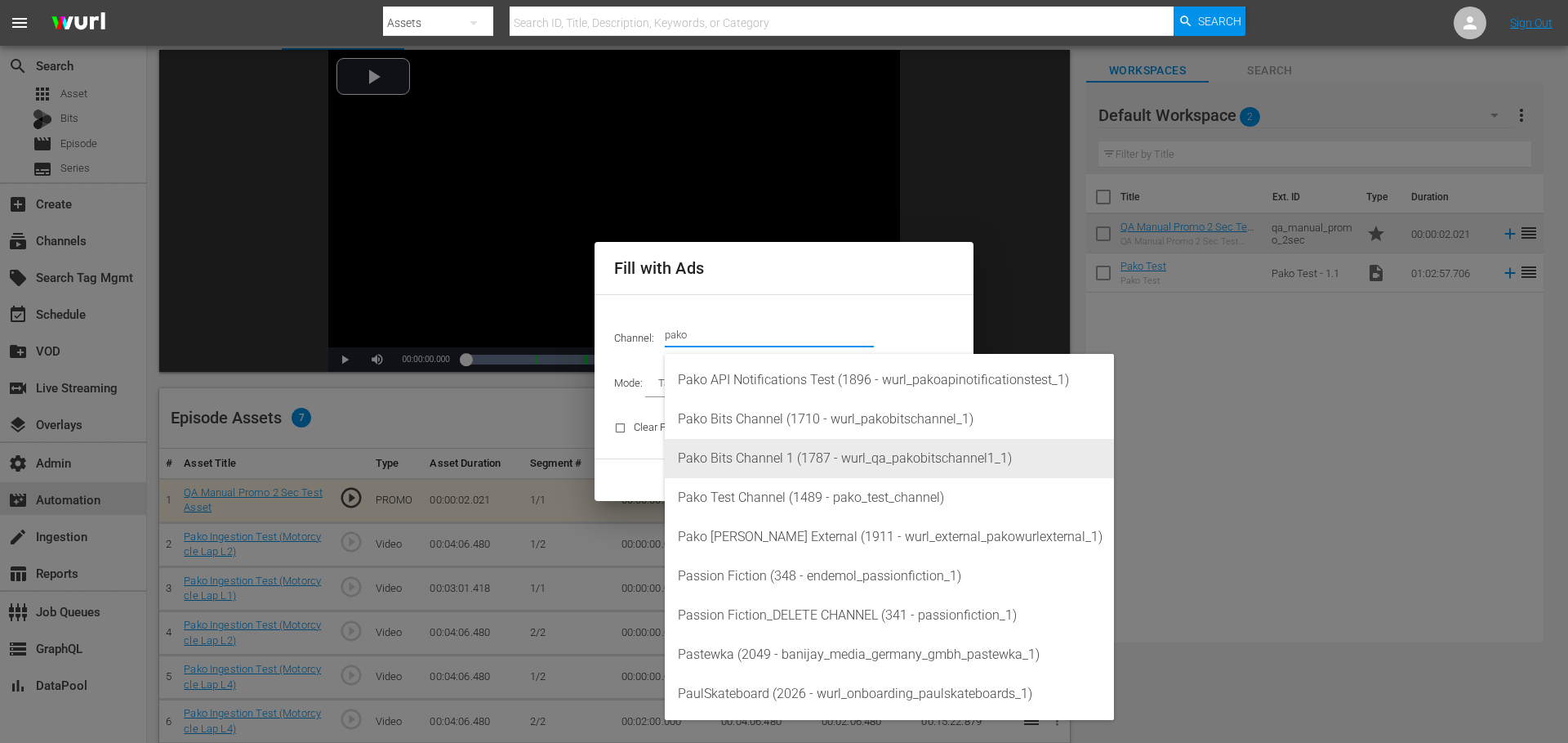
click at [821, 466] on div "Pako Bits Channel 1 (1787 - wurl_qa_pakobitschannel1_1)" at bounding box center [889, 458] width 423 height 39
type input "Pako Bits Channel 1 (1787)"
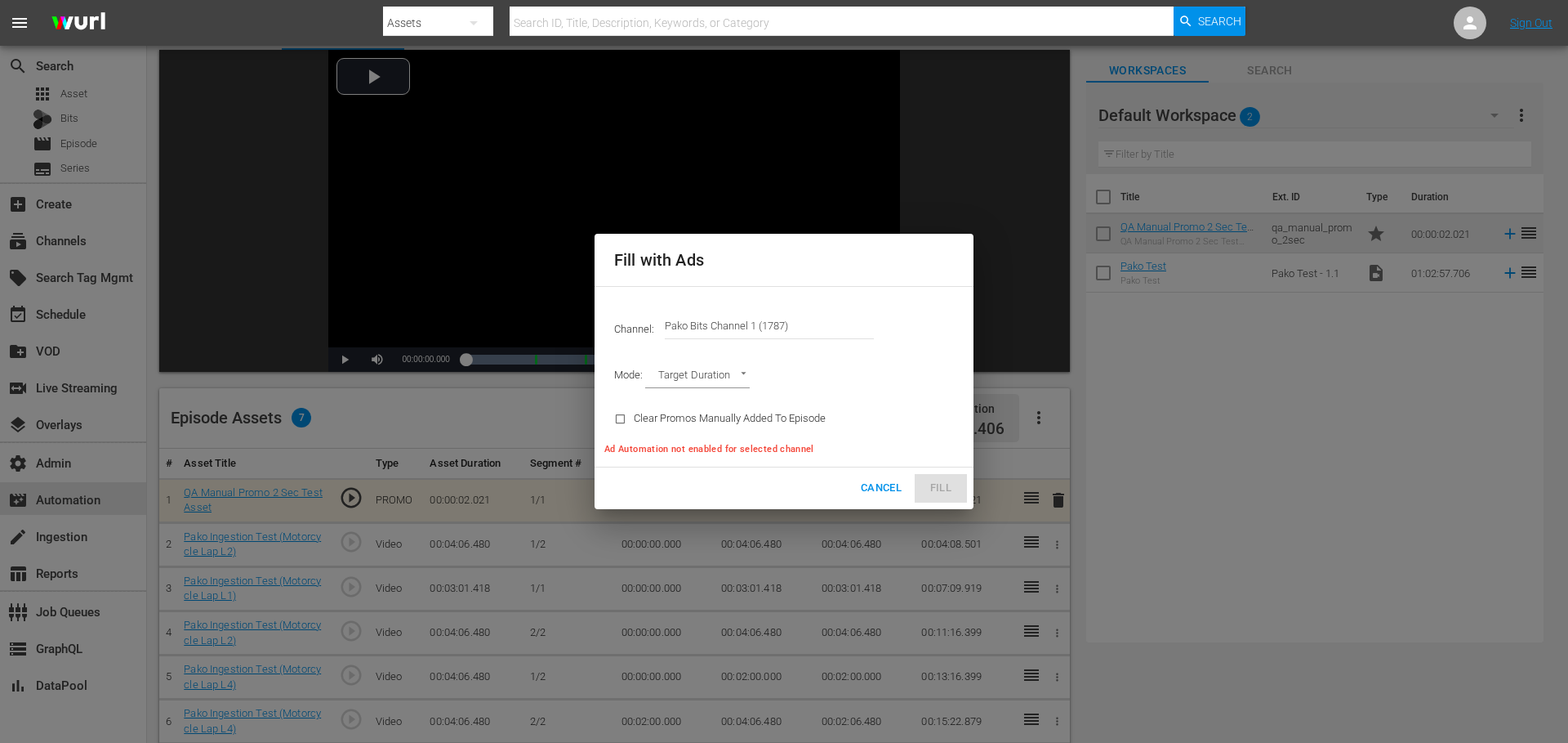
click at [719, 377] on body "menu Search By Assets Search ID, Title, Description, Keywords, or Category Sear…" at bounding box center [784, 284] width 1568 height 743
click at [722, 406] on li "Ad Break Duration" at bounding box center [705, 403] width 120 height 27
type input "AD_BREAK_DURATION"
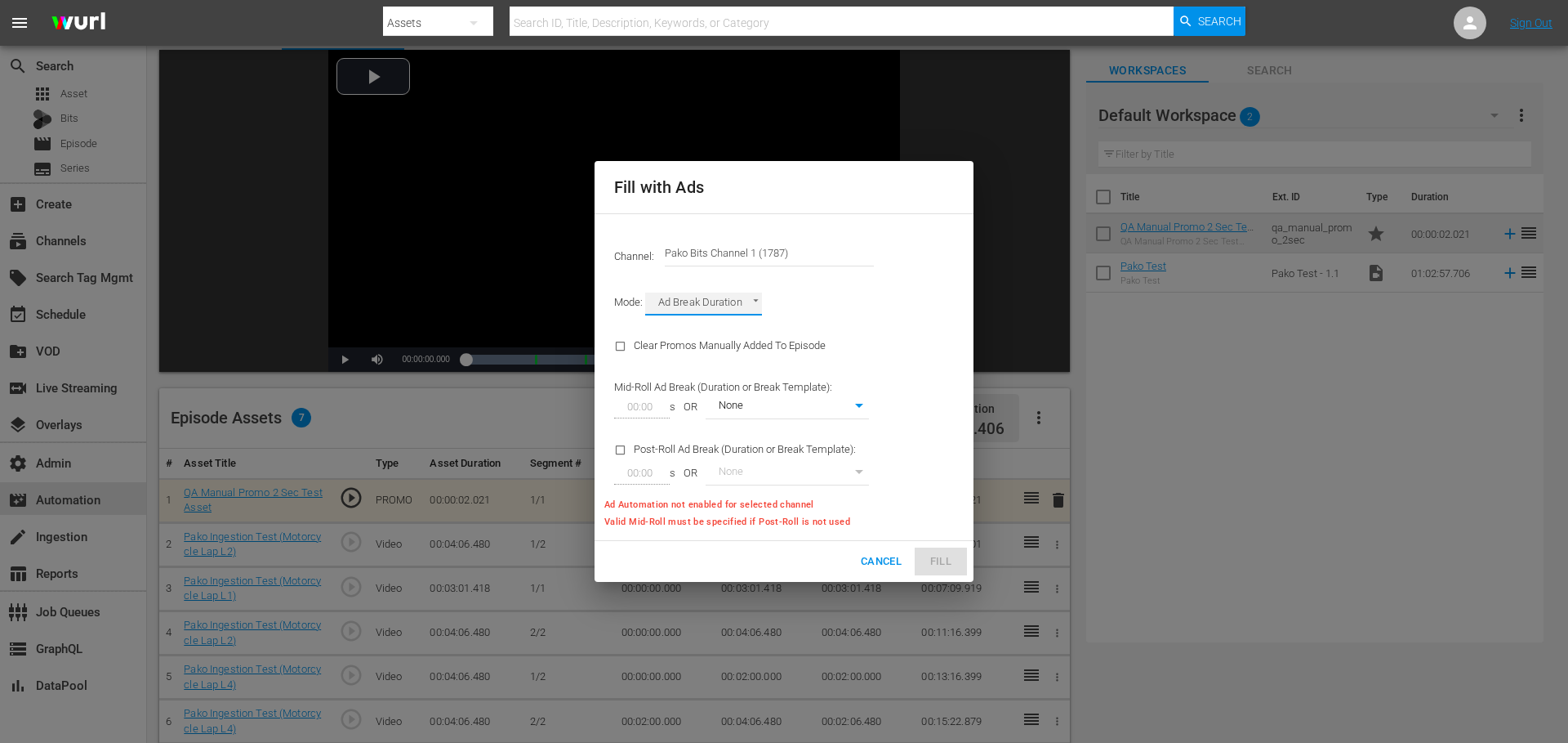
type input "366"
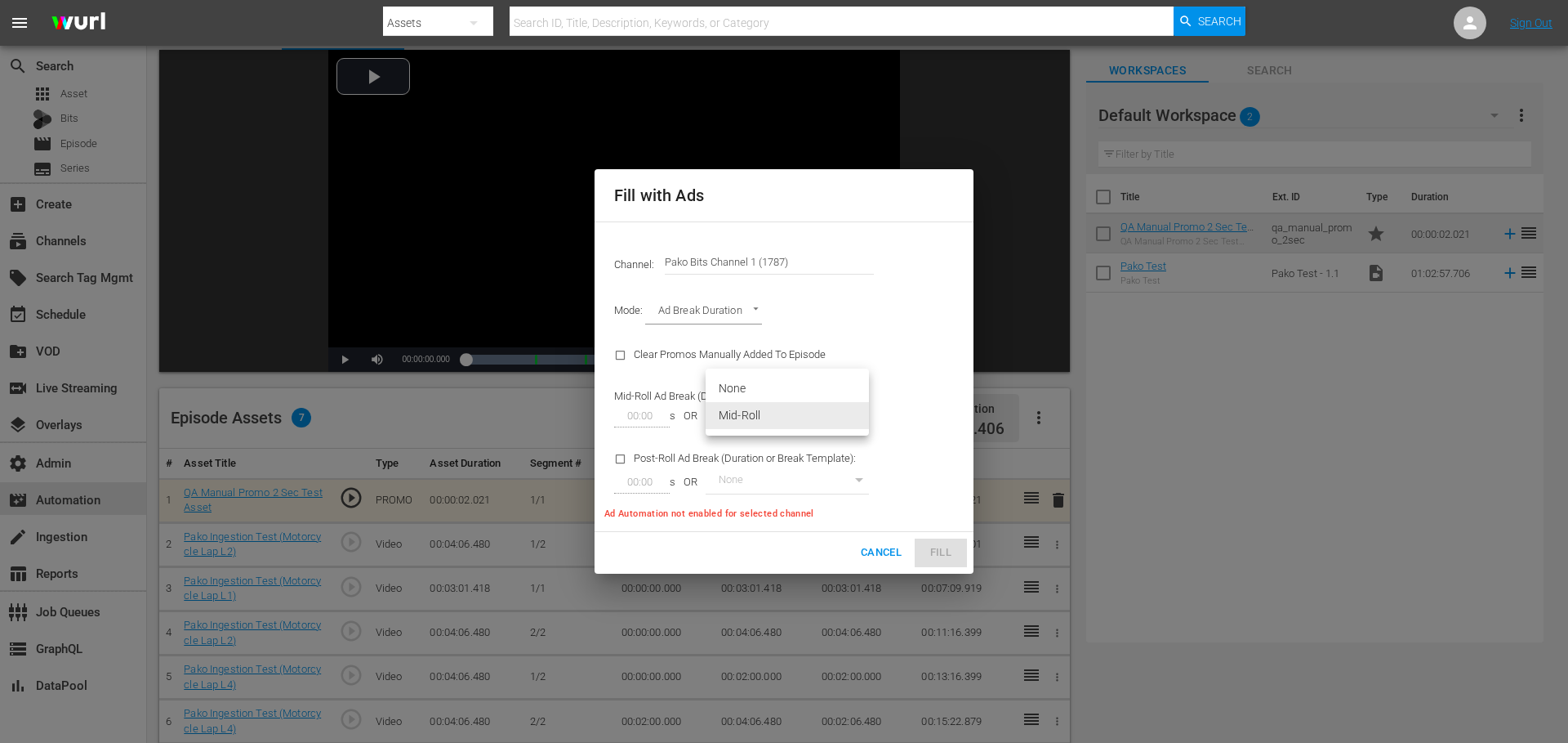
click at [783, 416] on body "menu Search By Assets Search ID, Title, Description, Keywords, or Category Sear…" at bounding box center [784, 284] width 1568 height 743
click at [910, 420] on div at bounding box center [784, 371] width 1568 height 743
click at [864, 555] on span "Cancel" at bounding box center [881, 553] width 41 height 19
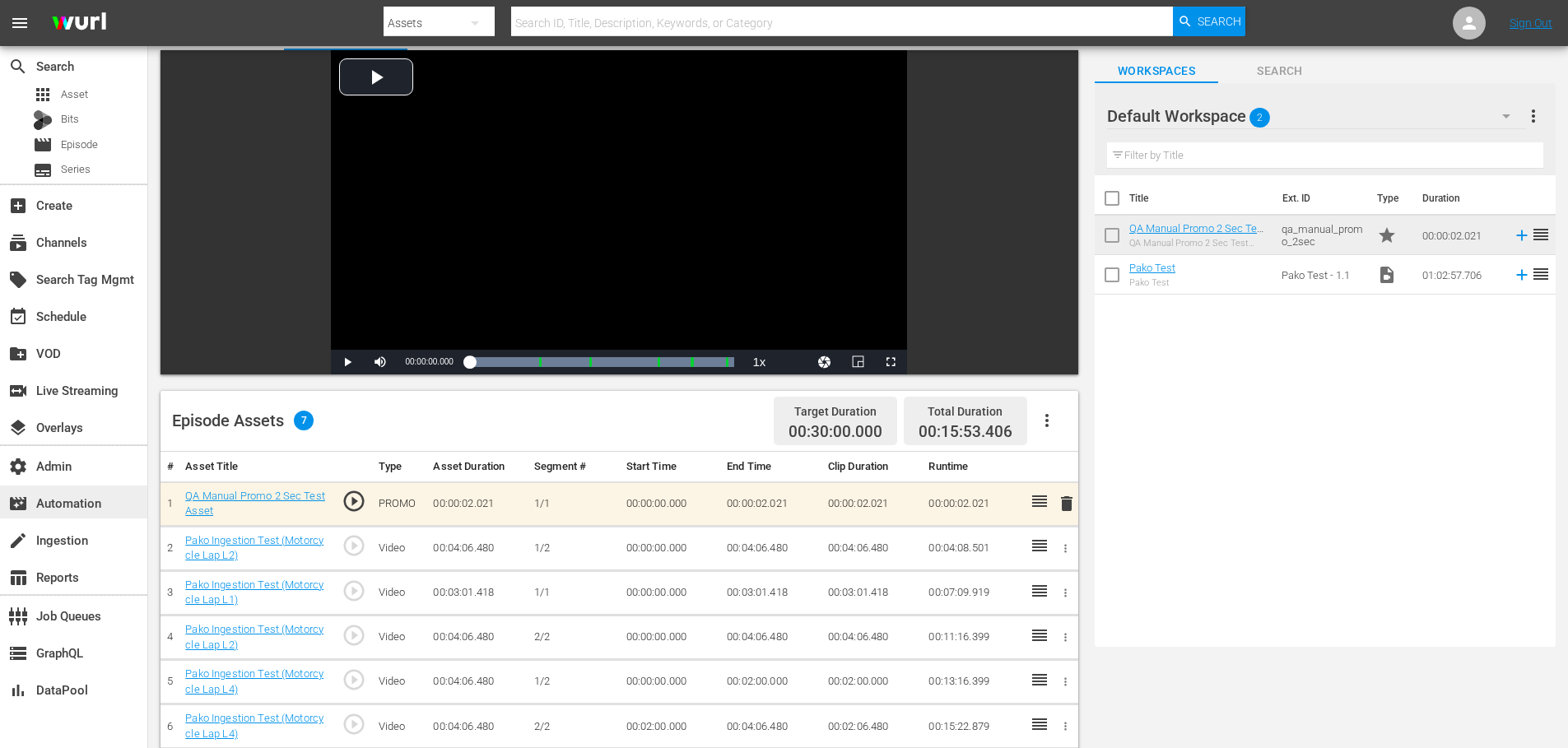
click at [85, 501] on div "movie_filter Automation" at bounding box center [46, 501] width 92 height 15
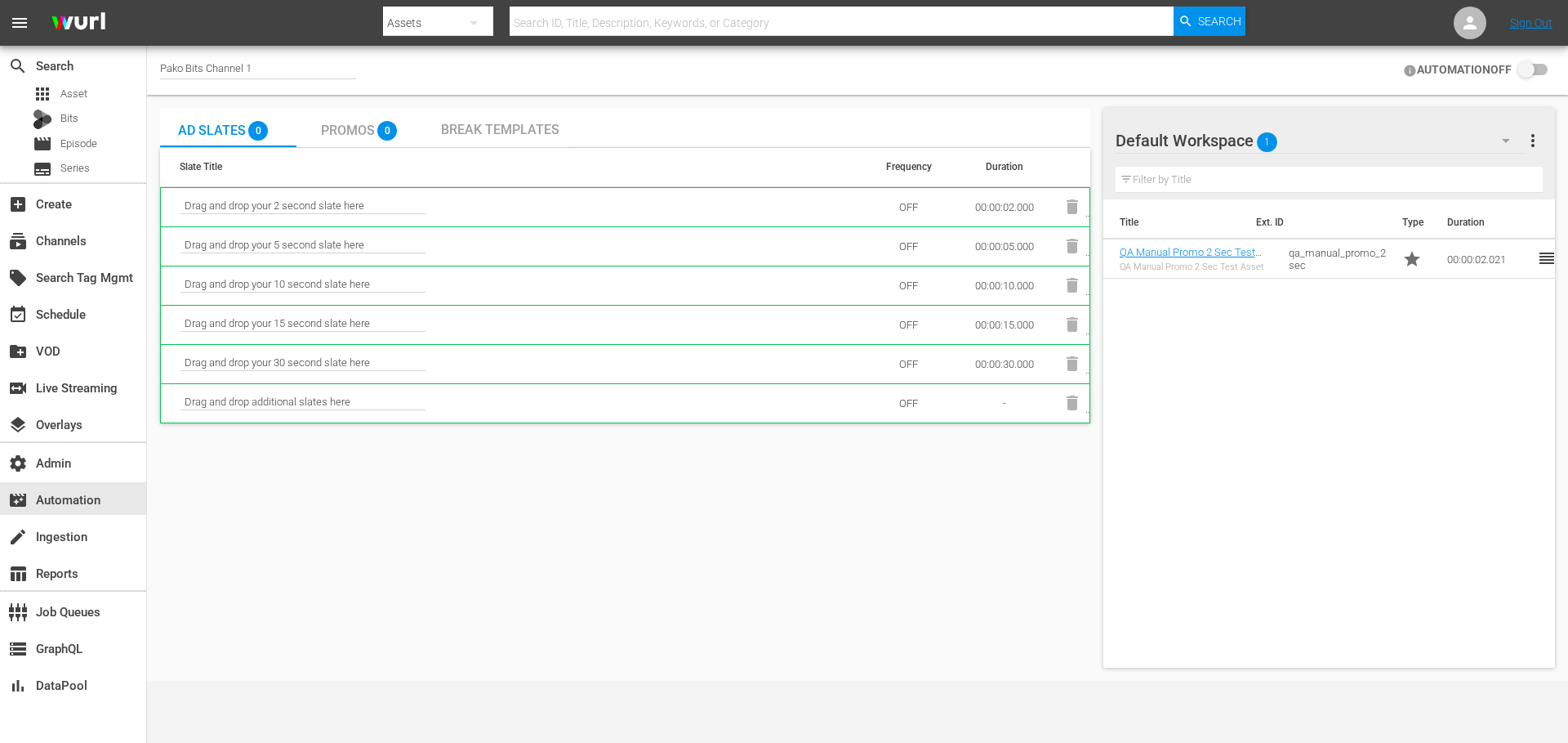
click at [1537, 69] on input "checkbox" at bounding box center [1529, 71] width 36 height 20
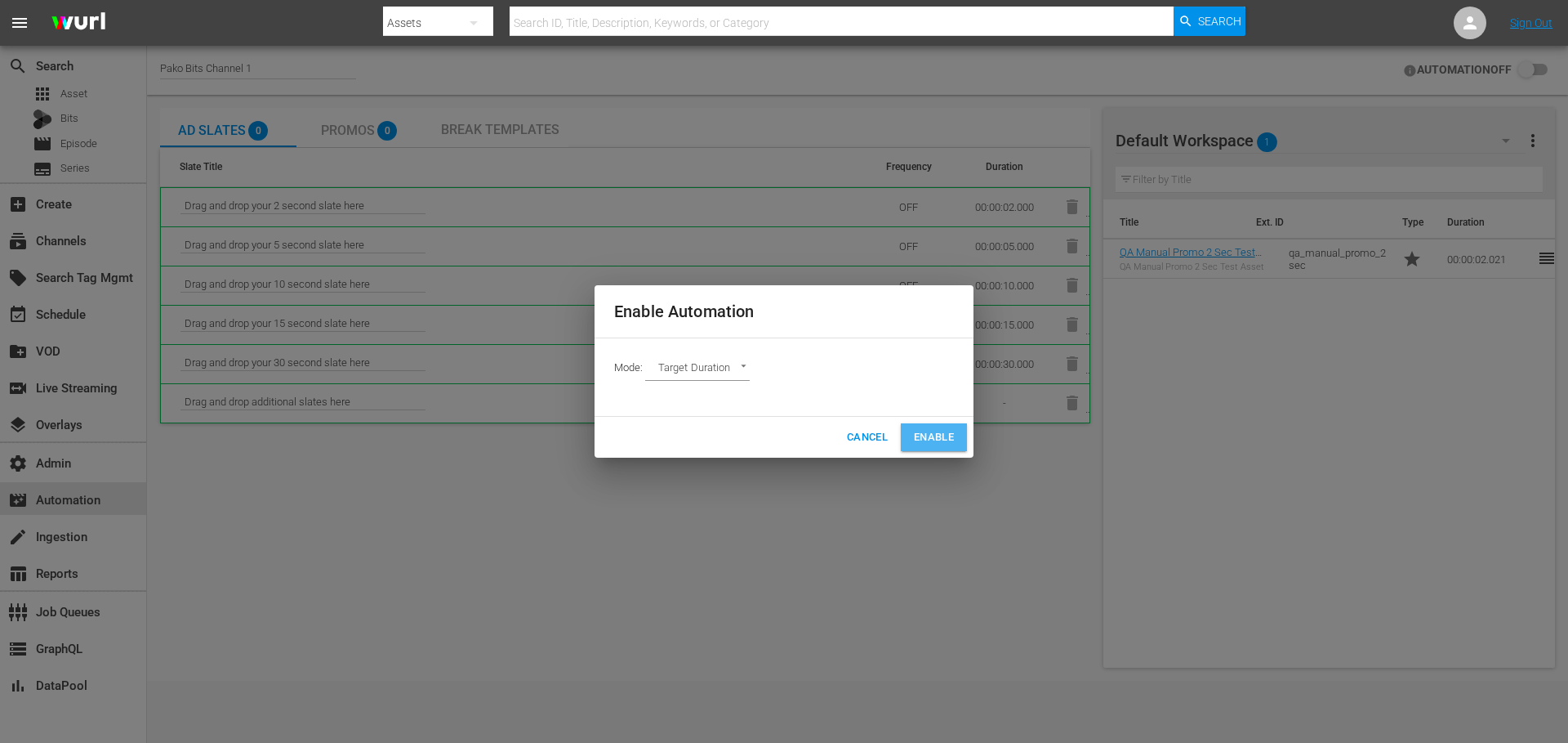
click at [948, 435] on span "Enable" at bounding box center [934, 437] width 40 height 19
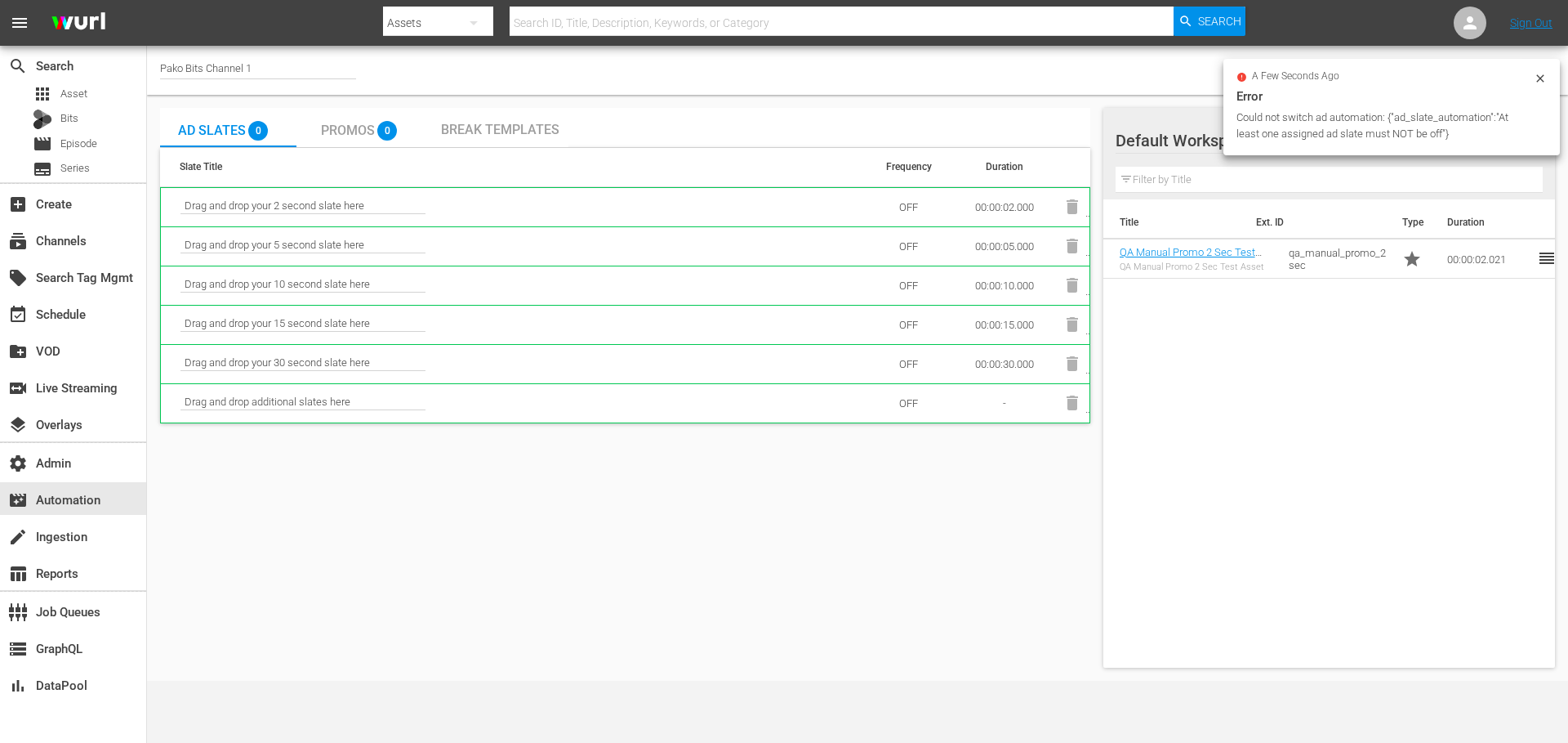
click at [361, 122] on div "Promos 0" at bounding box center [363, 127] width 85 height 32
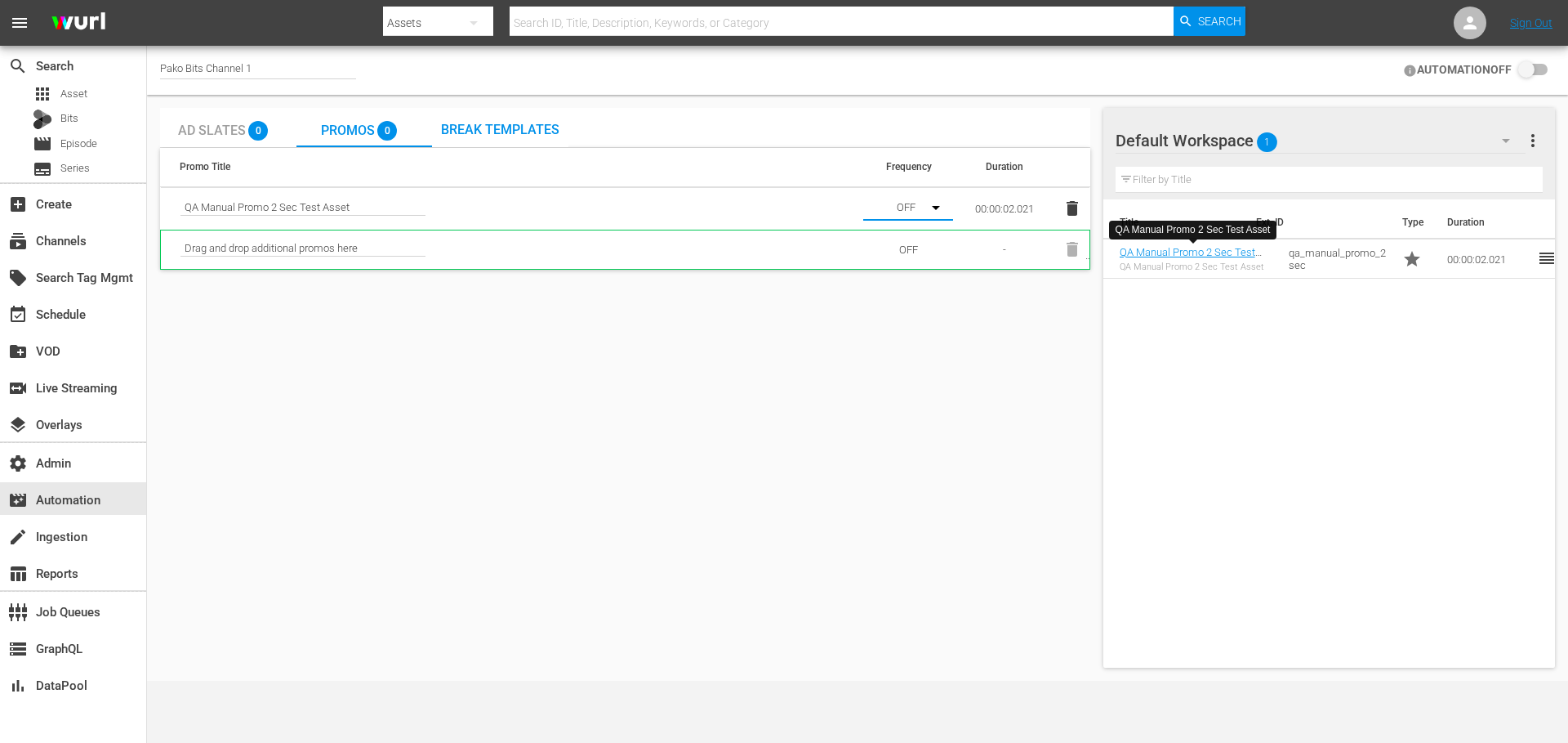
click at [922, 208] on button "button" at bounding box center [929, 207] width 39 height 39
drag, startPoint x: 914, startPoint y: 268, endPoint x: 937, endPoint y: 265, distance: 23.2
click at [914, 268] on div "Medium" at bounding box center [906, 266] width 85 height 27
click at [533, 129] on span "Break Templates" at bounding box center [500, 130] width 119 height 16
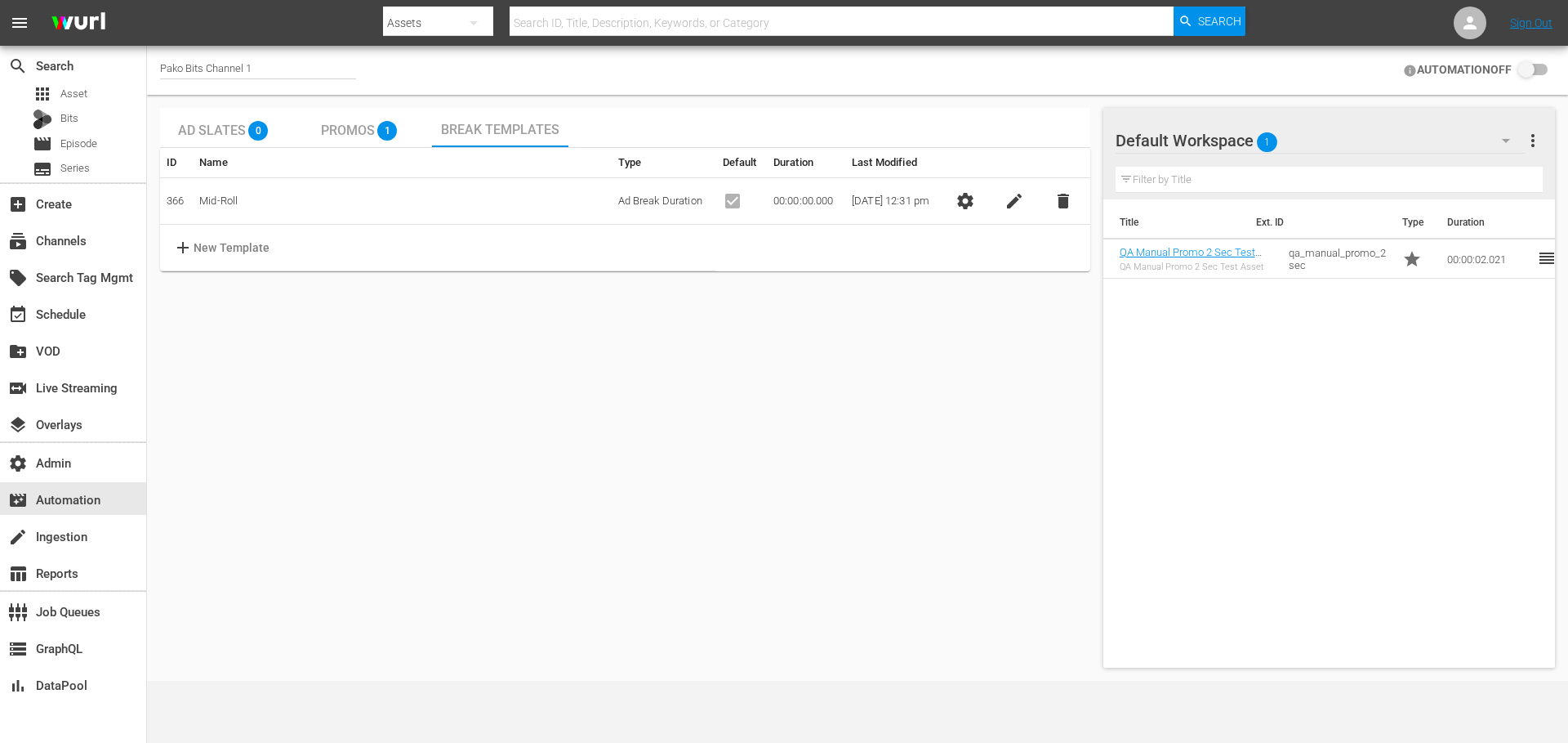
click at [1539, 68] on input "checkbox" at bounding box center [1529, 71] width 36 height 20
checkbox input "false"
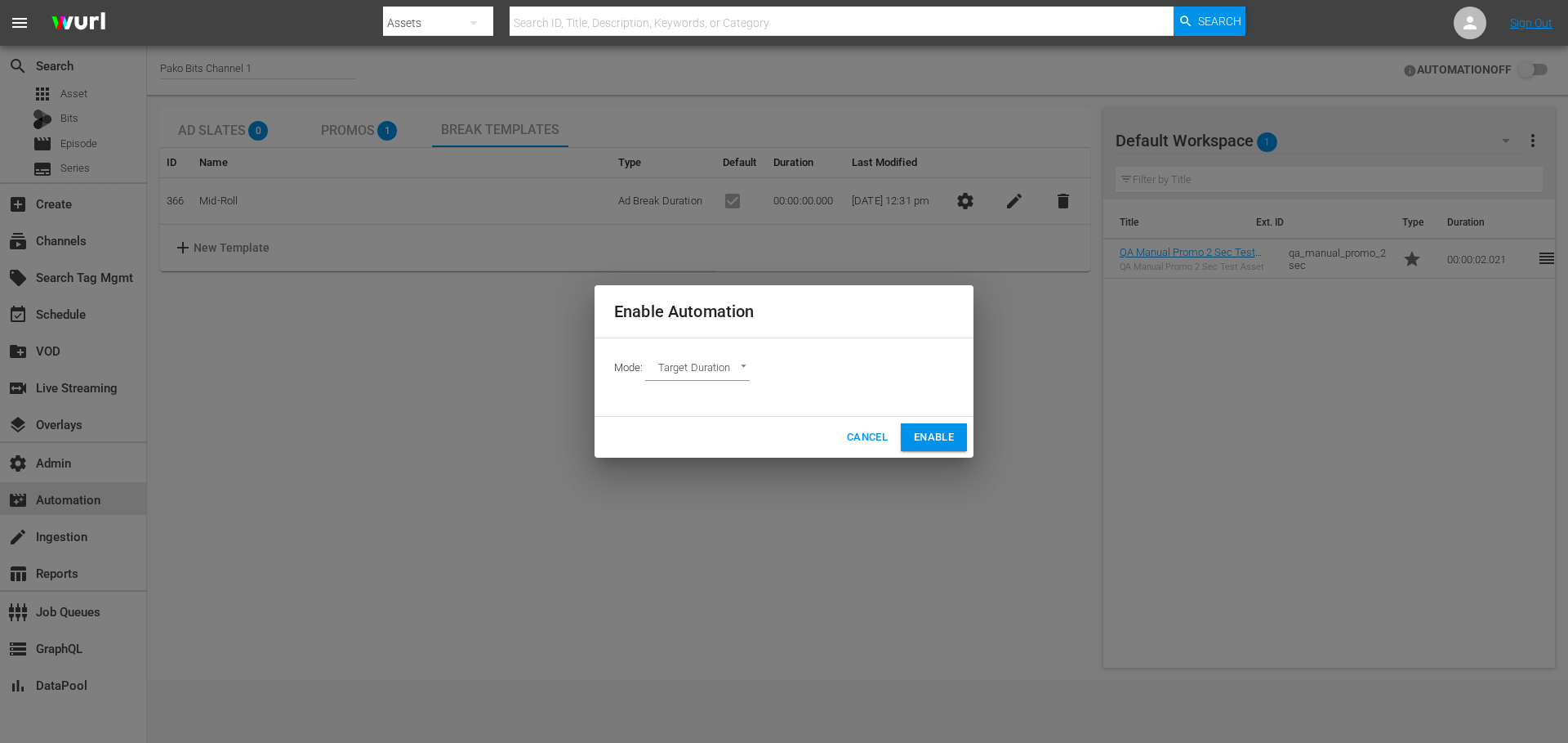
click at [927, 429] on span "Enable" at bounding box center [934, 437] width 40 height 19
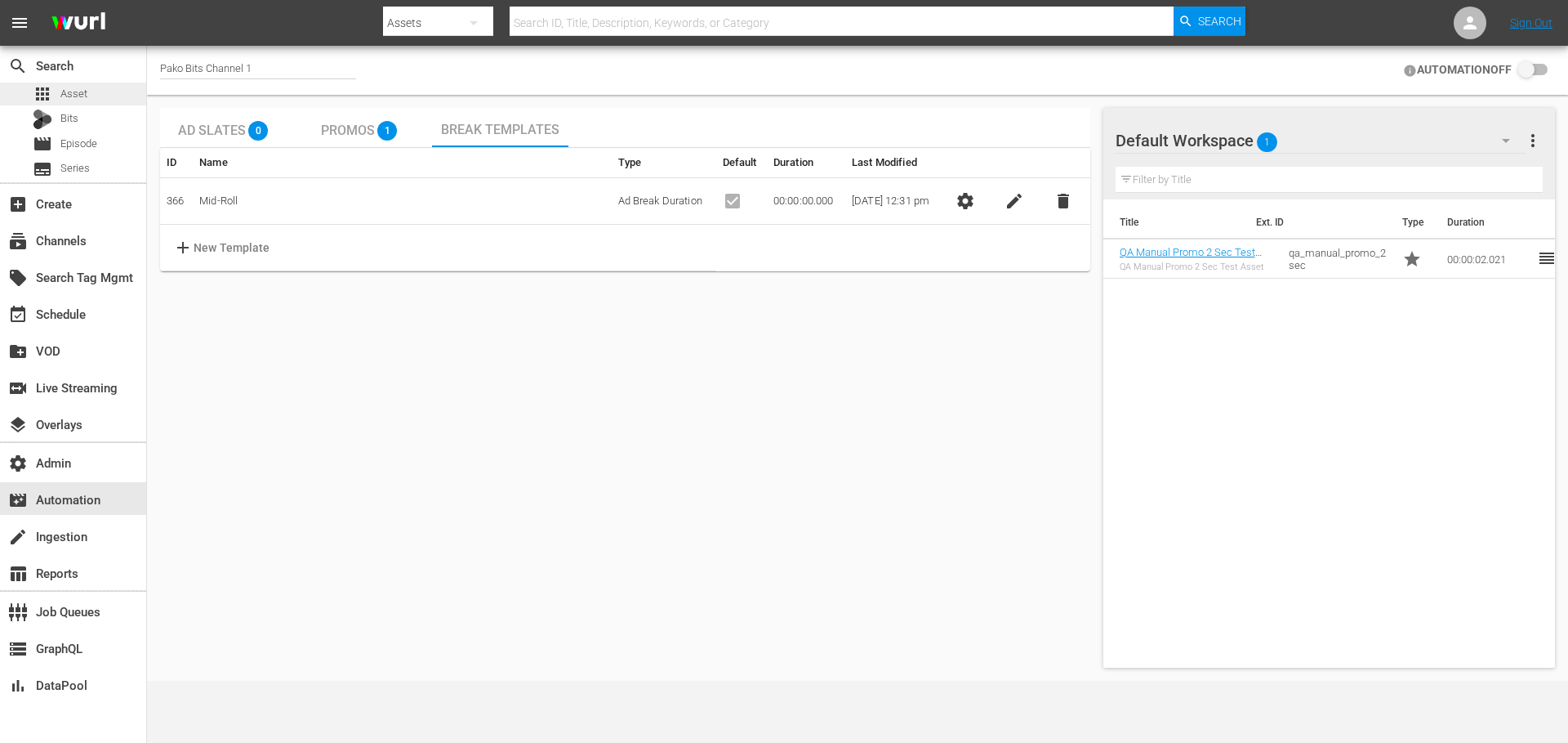
click at [94, 95] on div "apps Asset" at bounding box center [73, 94] width 146 height 23
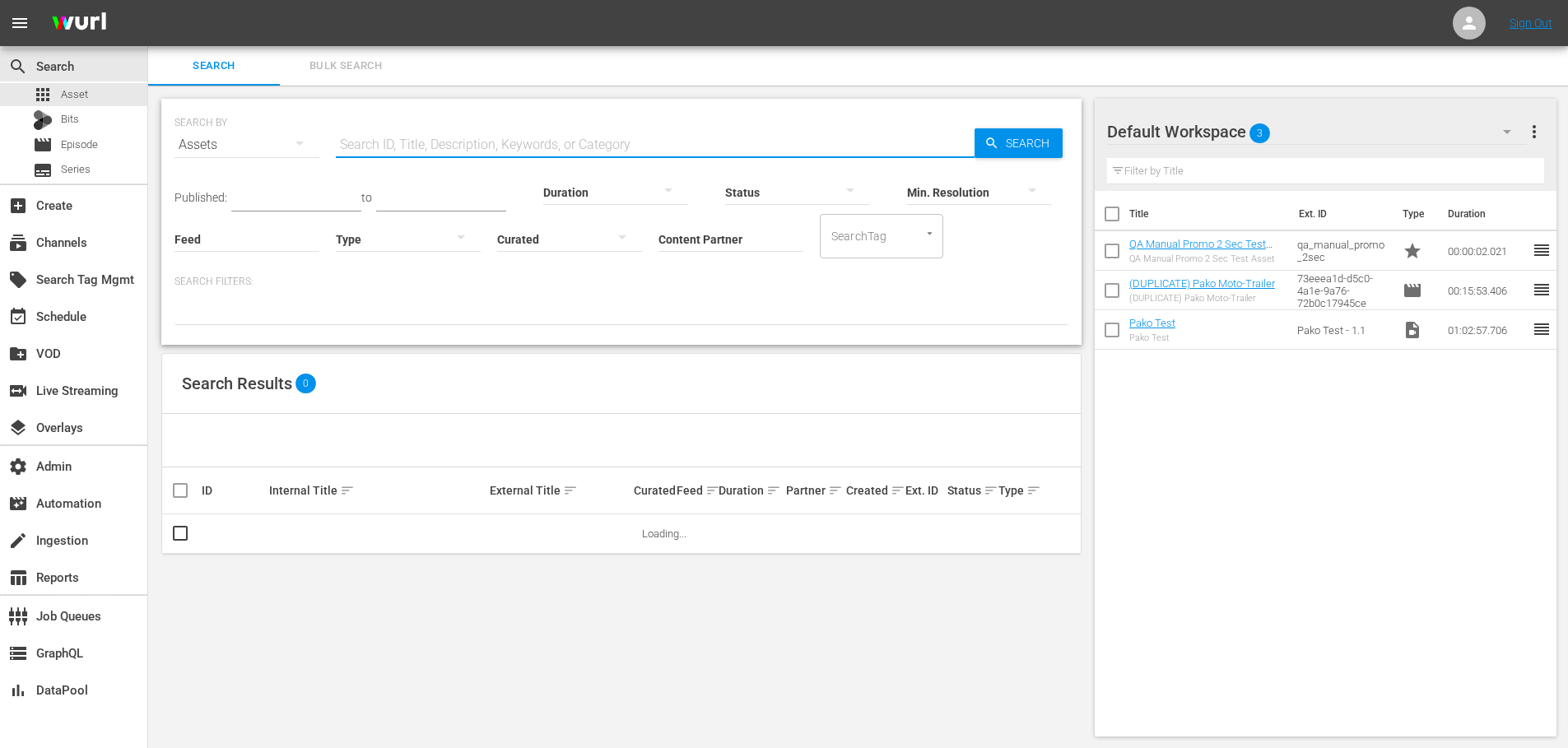
click at [388, 145] on input "text" at bounding box center [655, 145] width 639 height 39
click at [683, 242] on input "Content Partner" at bounding box center [731, 240] width 145 height 59
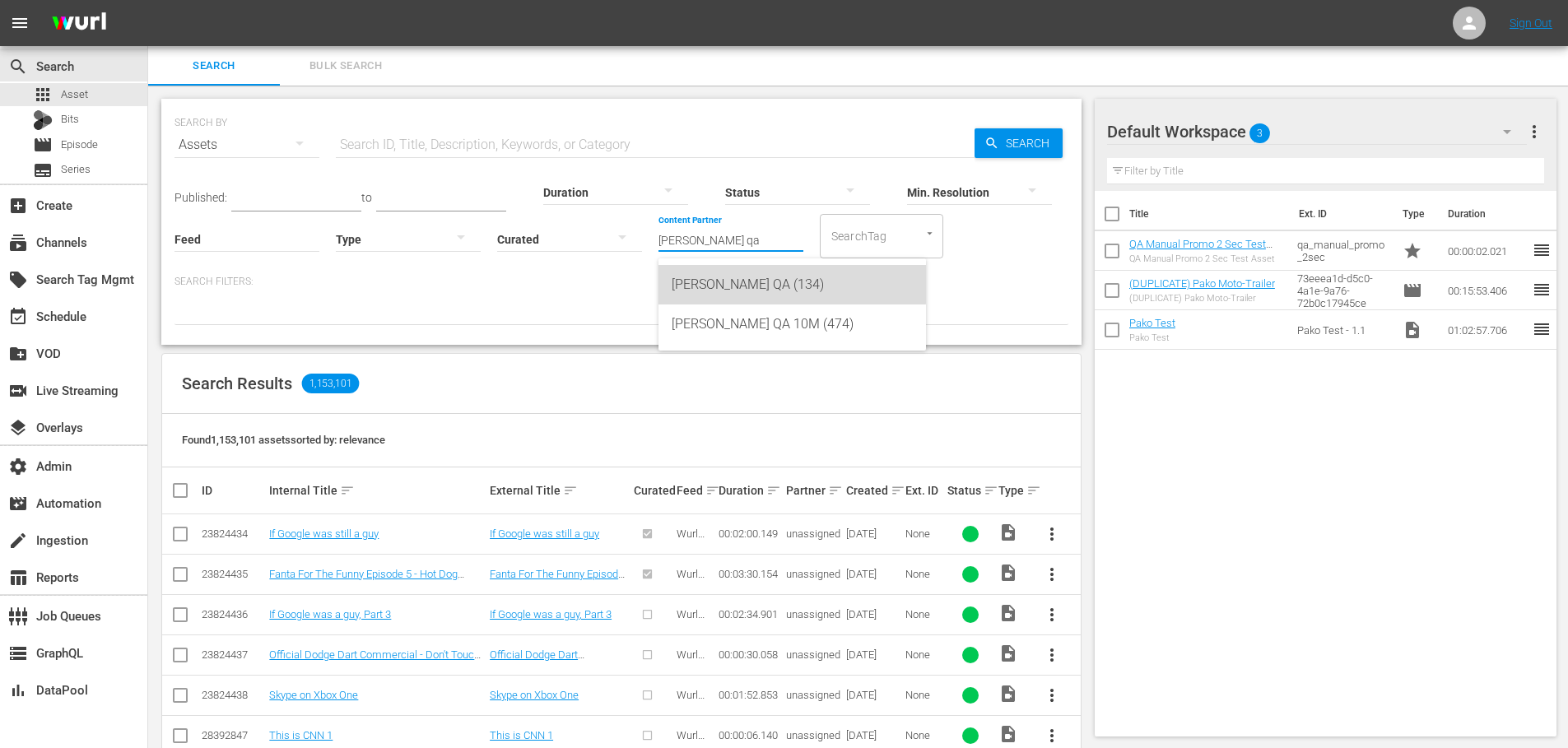
click at [702, 283] on div "Wurl QA (134)" at bounding box center [792, 284] width 241 height 39
type input "Wurl QA (134)"
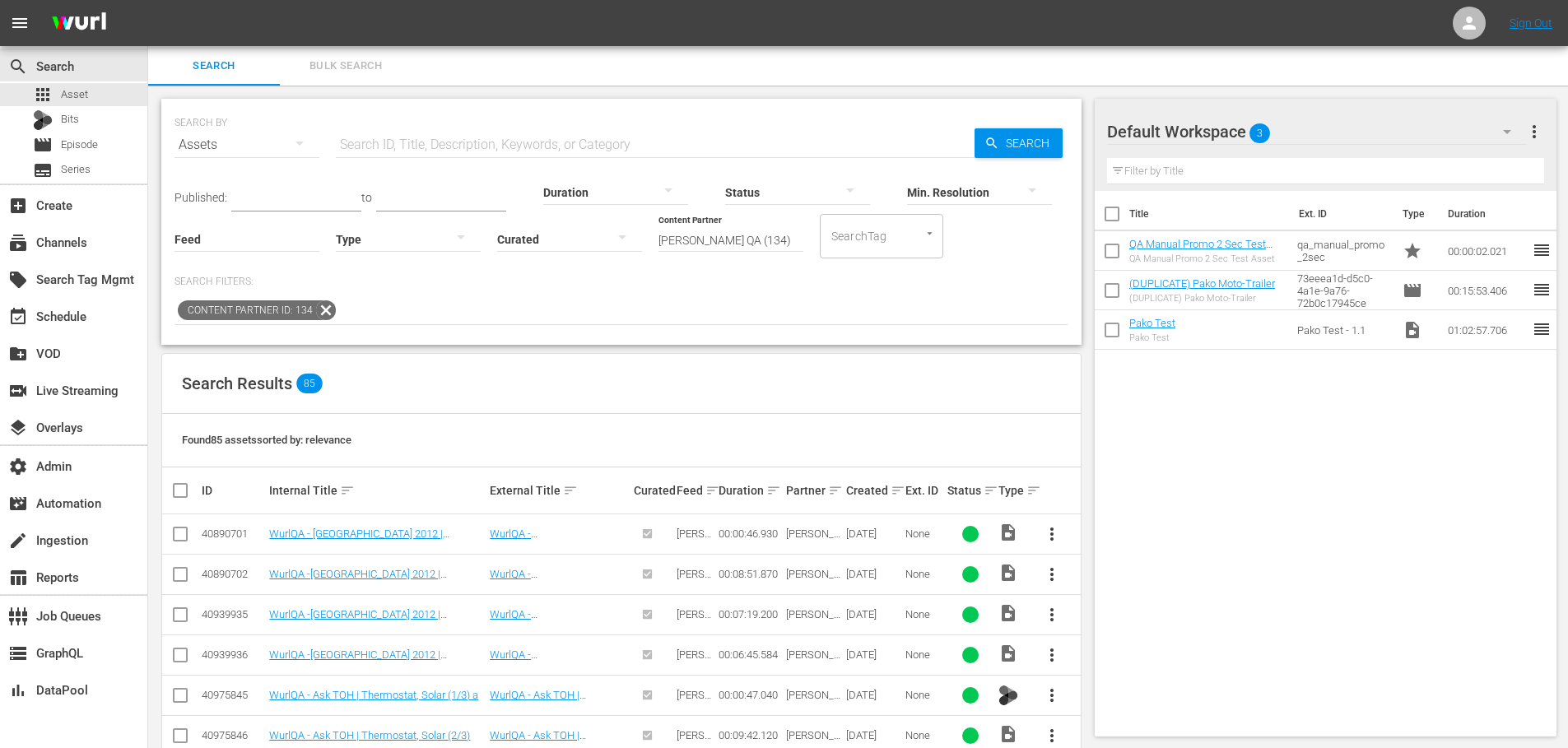
click at [386, 239] on div at bounding box center [408, 238] width 145 height 46
click at [389, 257] on div "Ad" at bounding box center [408, 263] width 145 height 27
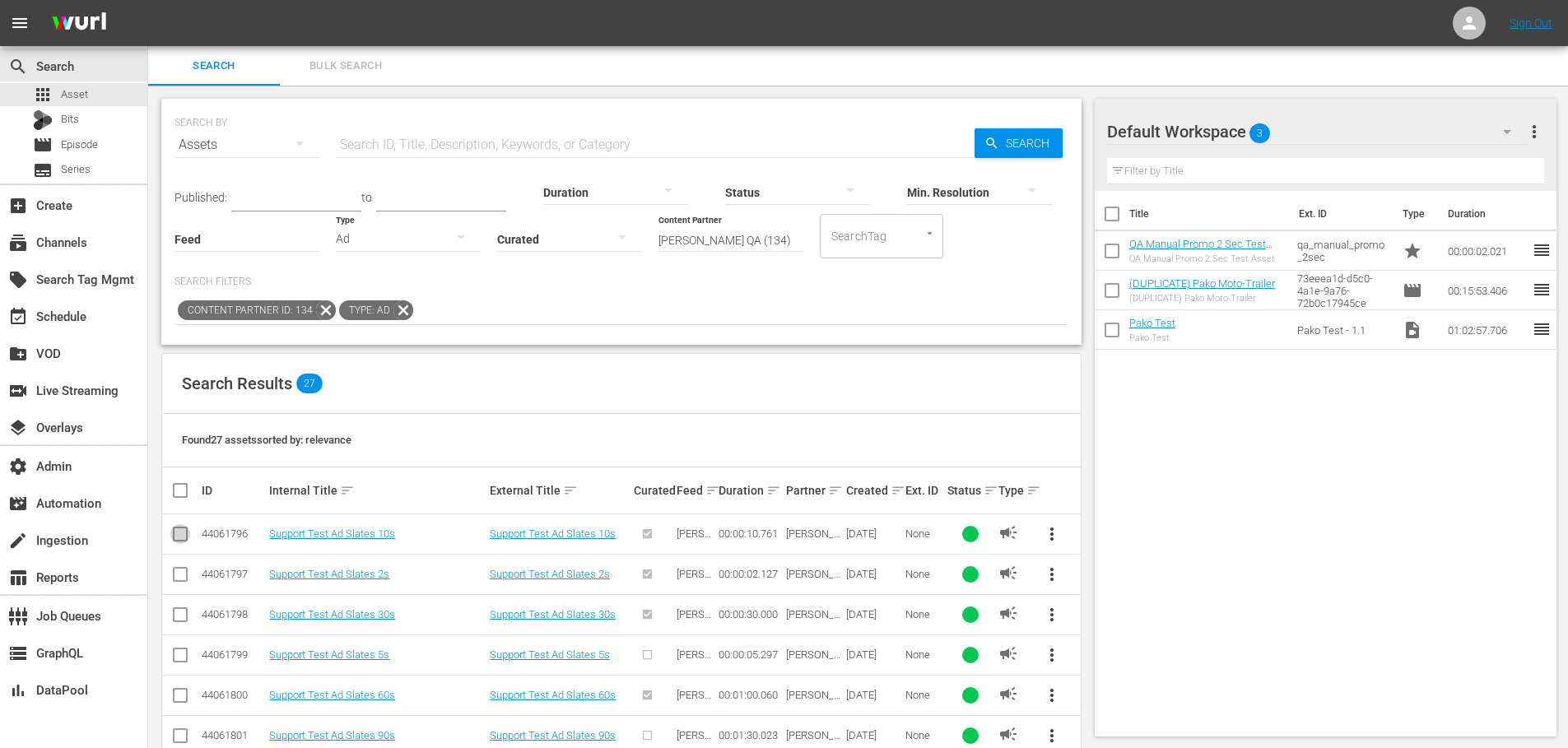
click at [177, 537] on input "checkbox" at bounding box center [181, 537] width 20 height 20
checkbox input "true"
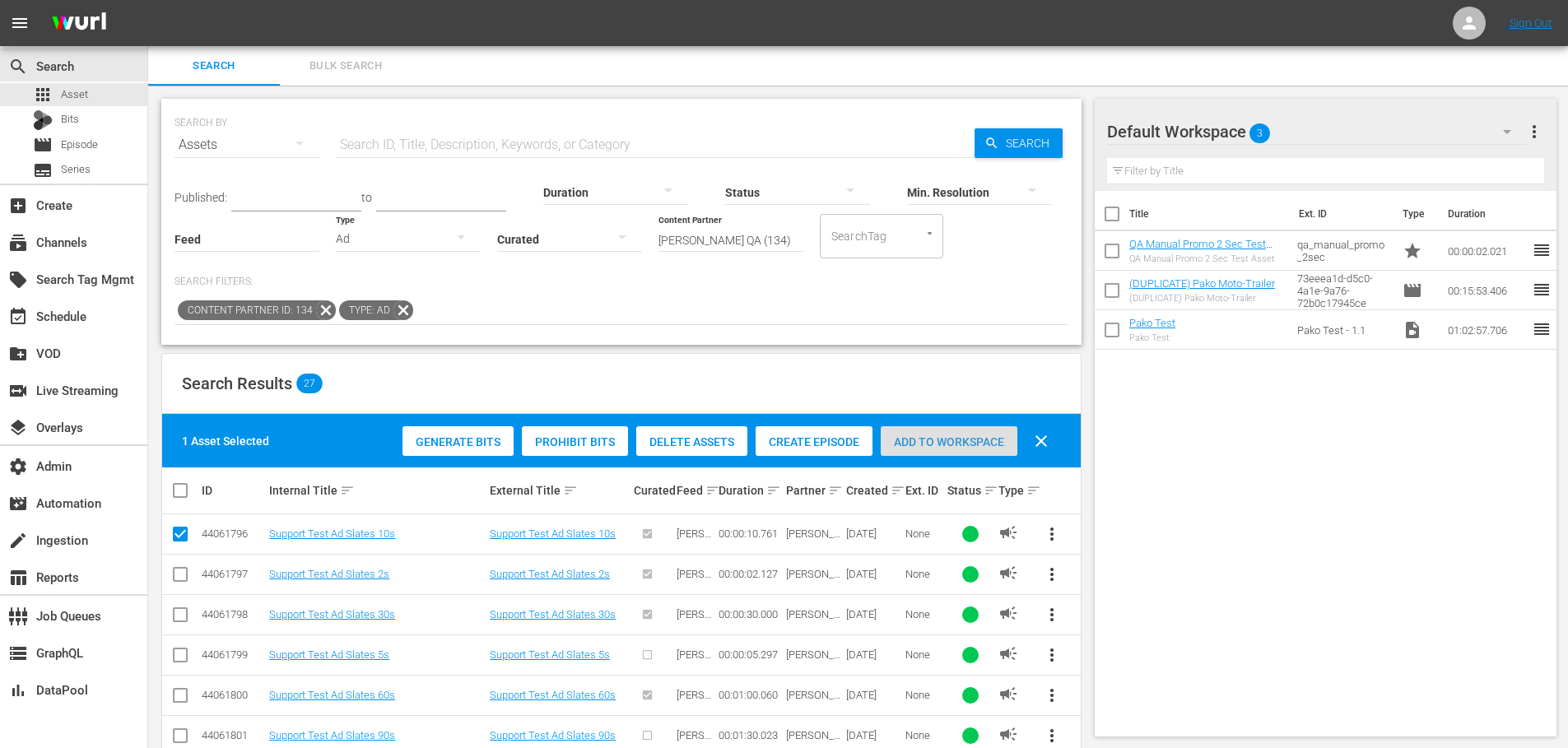
click at [947, 444] on span "Add to Workspace" at bounding box center [948, 442] width 136 height 13
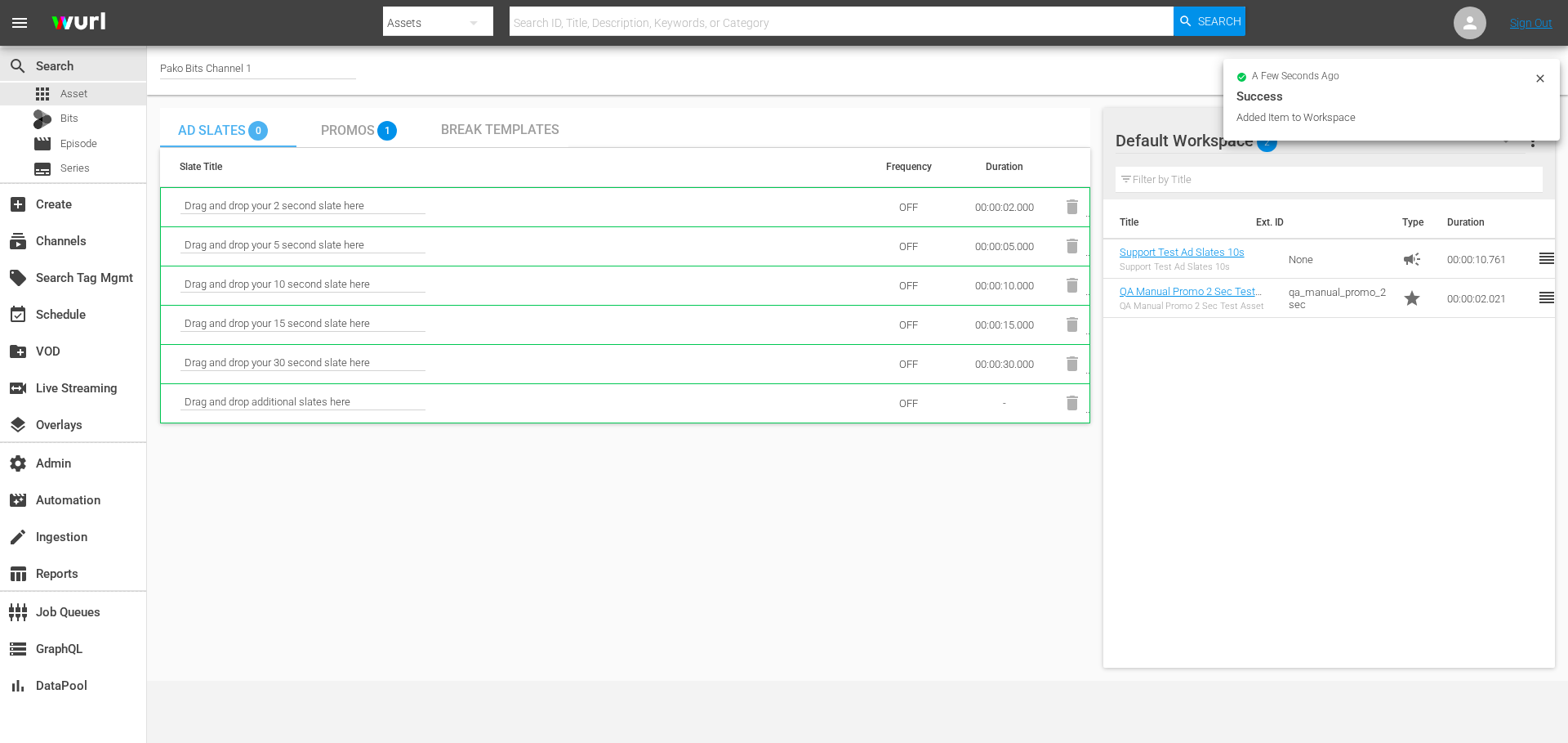
click at [239, 129] on span "Ad Slates" at bounding box center [212, 130] width 68 height 16
click at [1542, 79] on icon at bounding box center [1541, 79] width 13 height 13
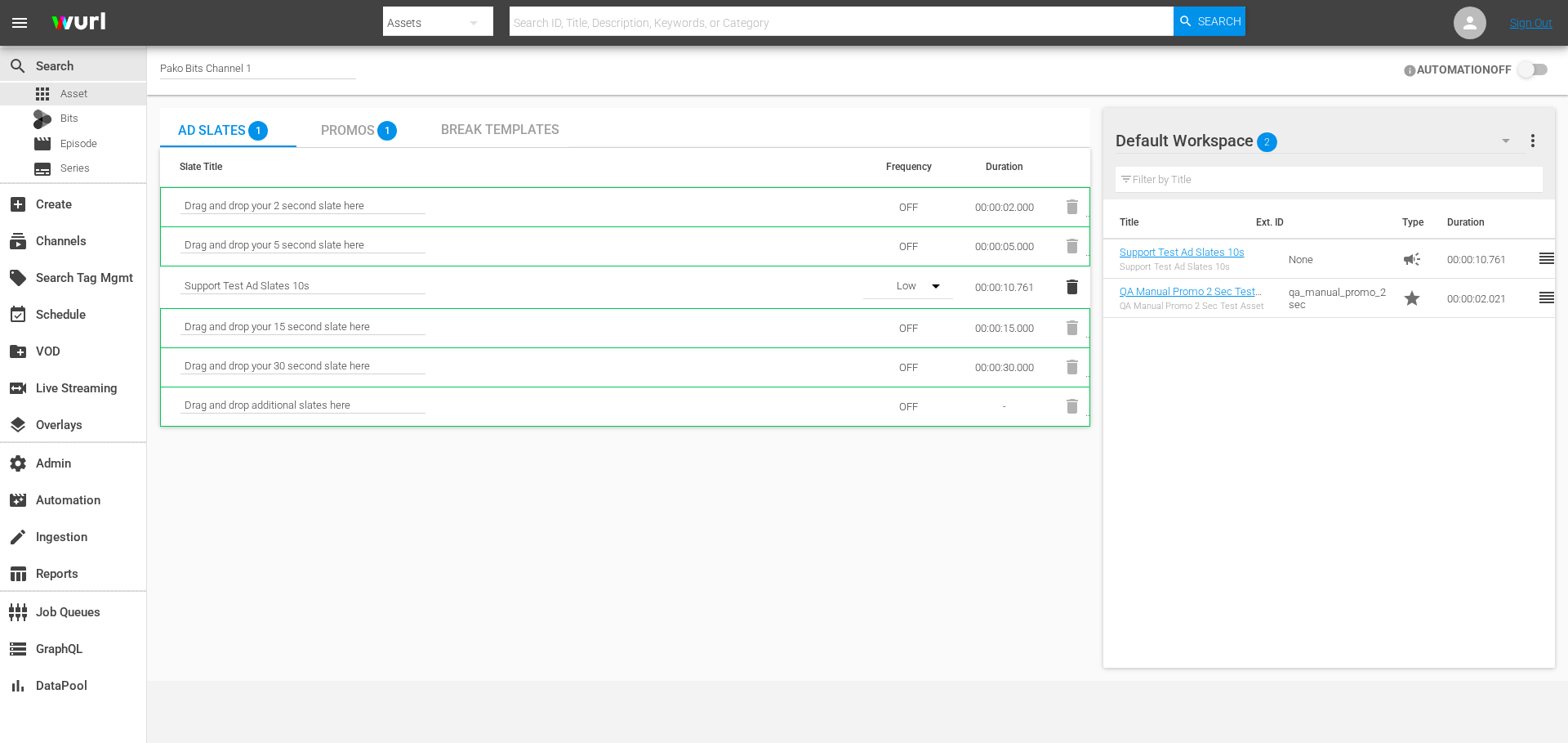
click at [1540, 71] on input "checkbox" at bounding box center [1529, 71] width 36 height 20
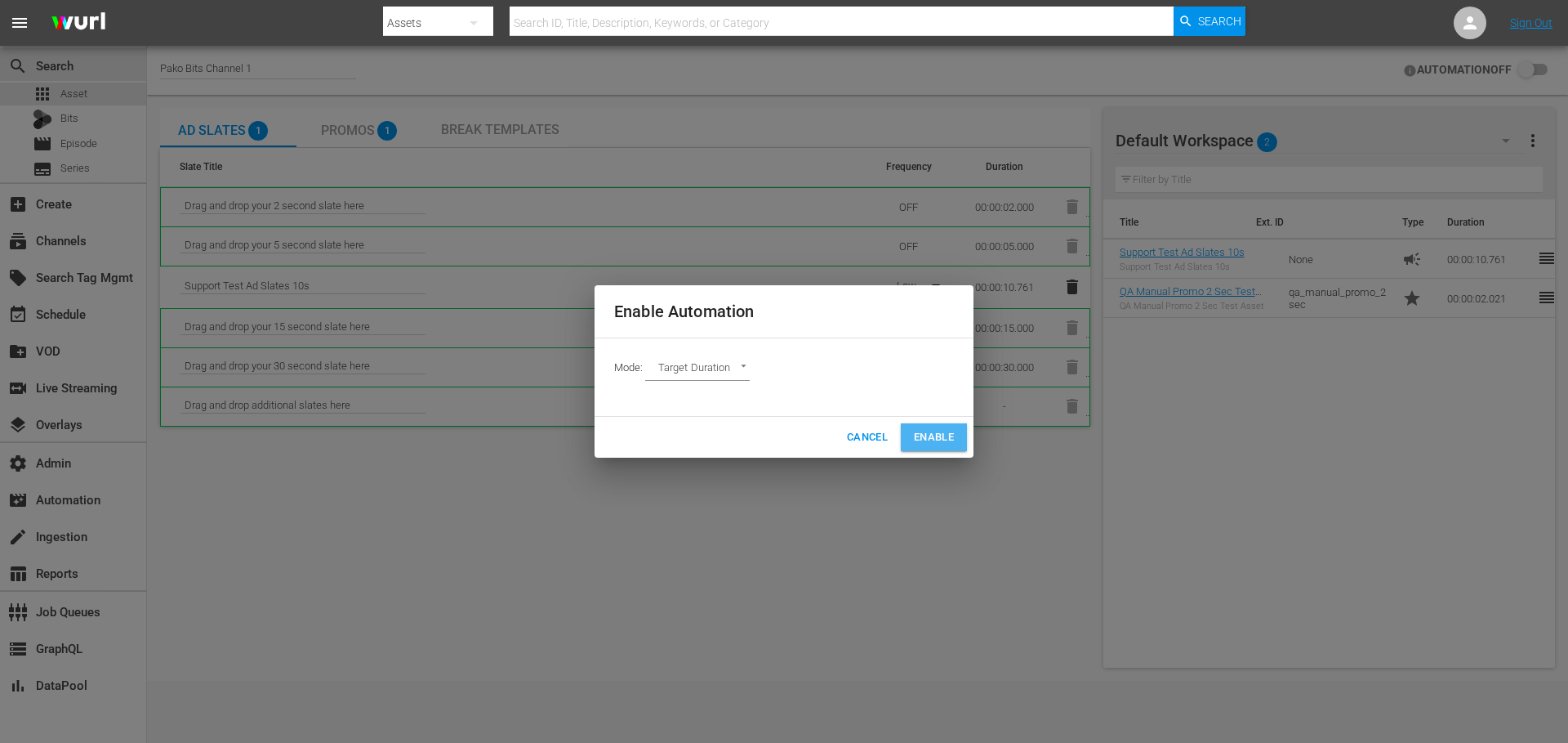
click at [942, 437] on span "Enable" at bounding box center [934, 437] width 40 height 19
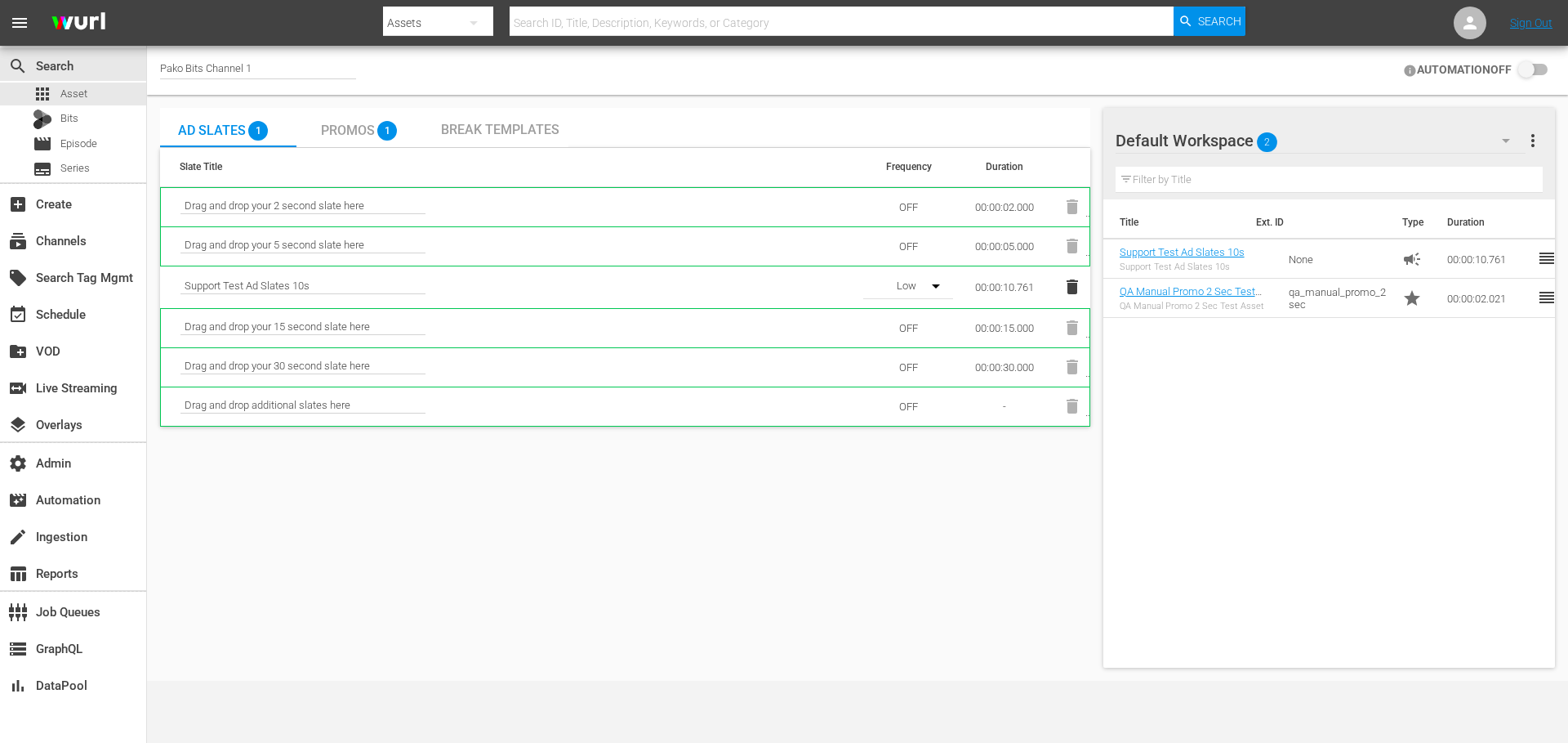
checkbox input "true"
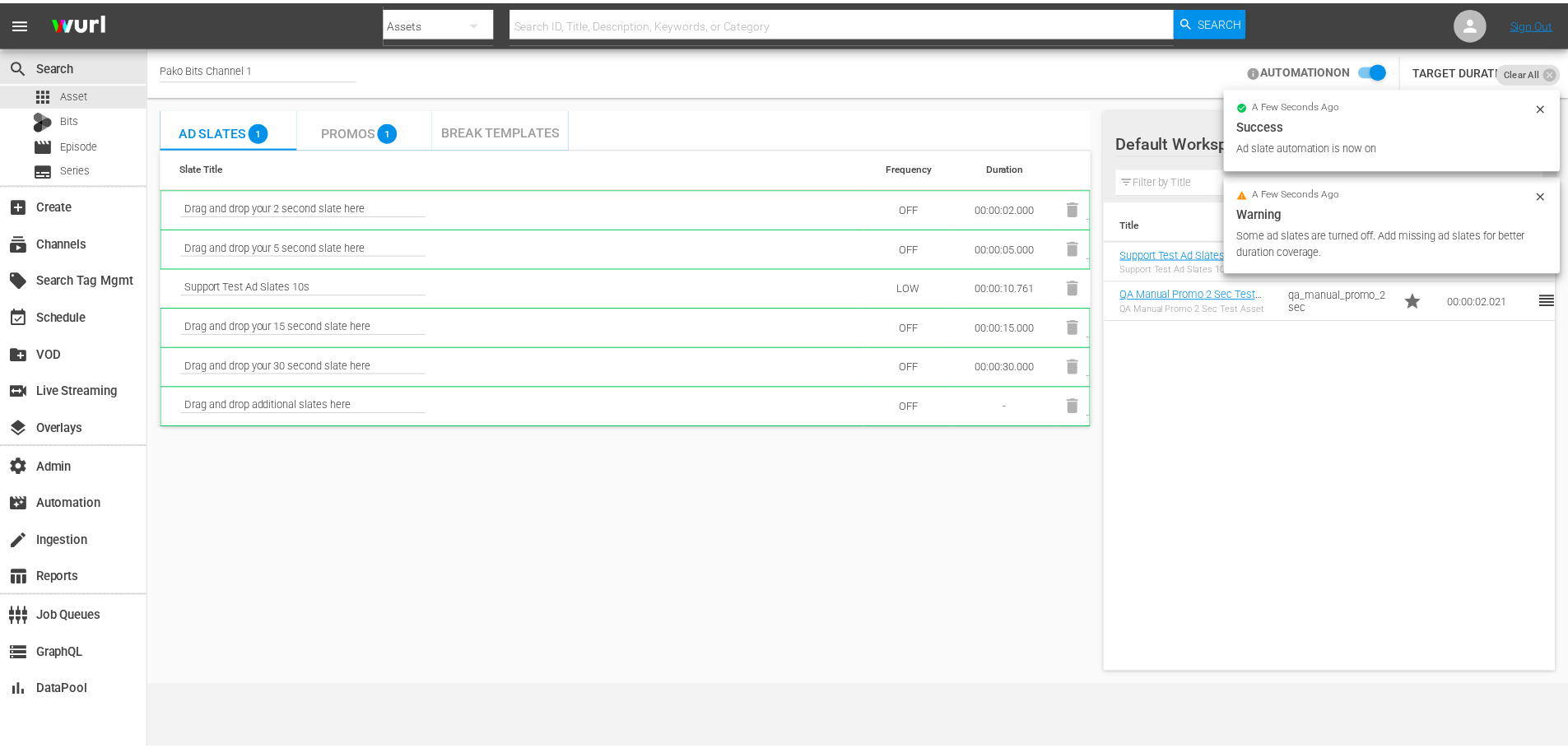
scroll to position [88, 0]
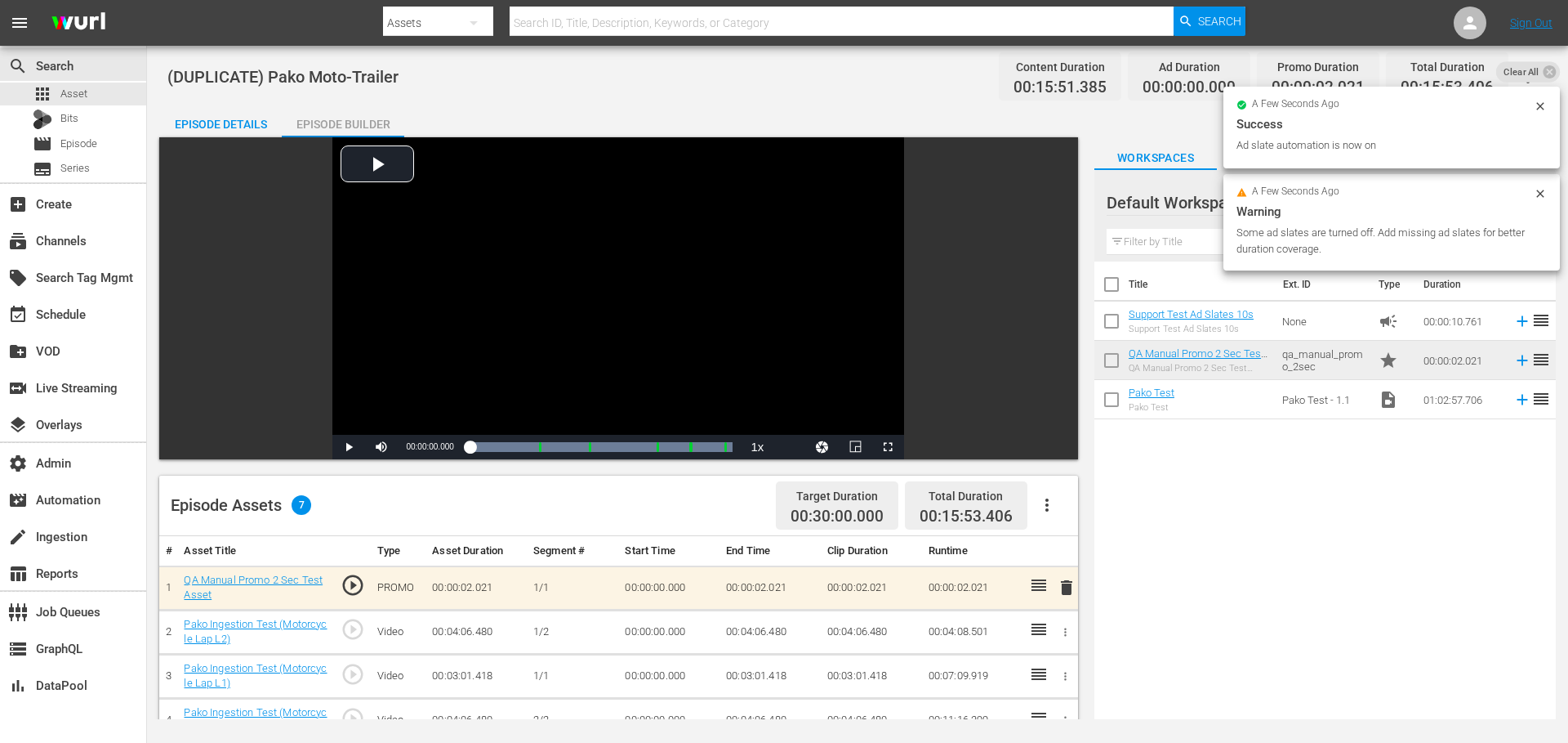
click at [1049, 505] on icon "button" at bounding box center [1047, 506] width 20 height 20
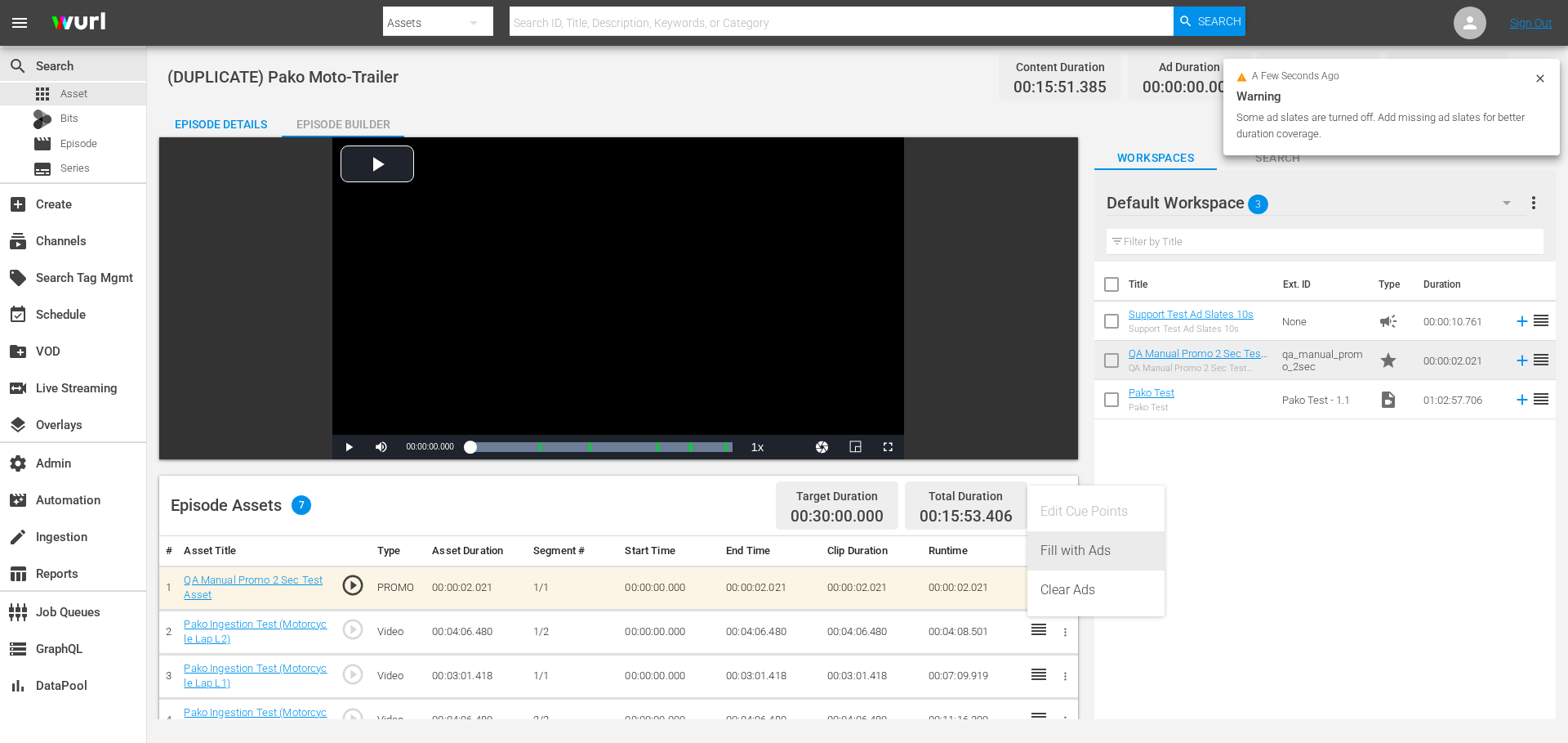
click at [1069, 558] on div "Fill with Ads" at bounding box center [1096, 550] width 111 height 39
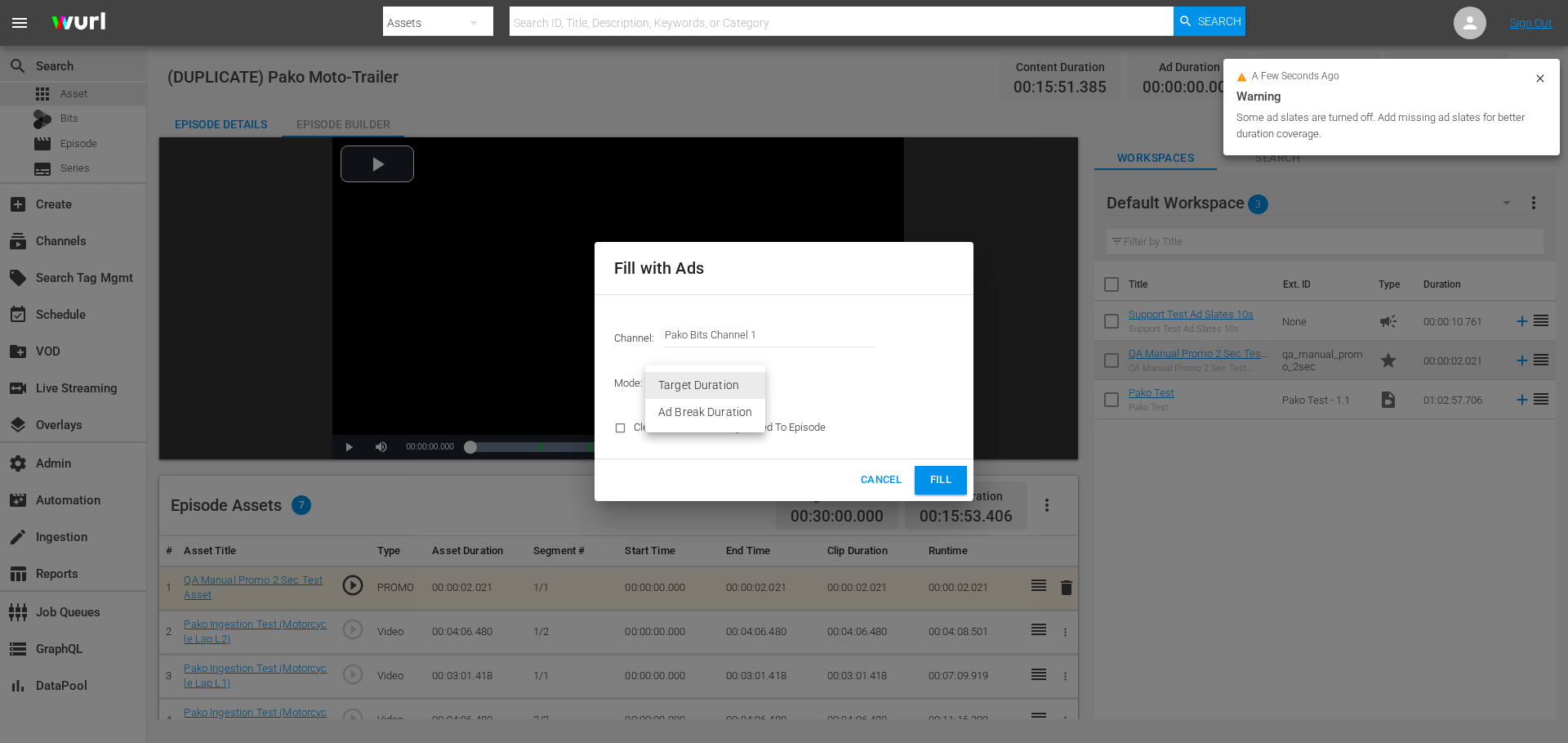
click at [721, 380] on body "menu Search By Assets Search ID, Title, Description, Keywords, or Category Sear…" at bounding box center [784, 371] width 1568 height 743
click at [711, 411] on li "Ad Break Duration" at bounding box center [705, 412] width 120 height 27
type input "AD_BREAK_DURATION"
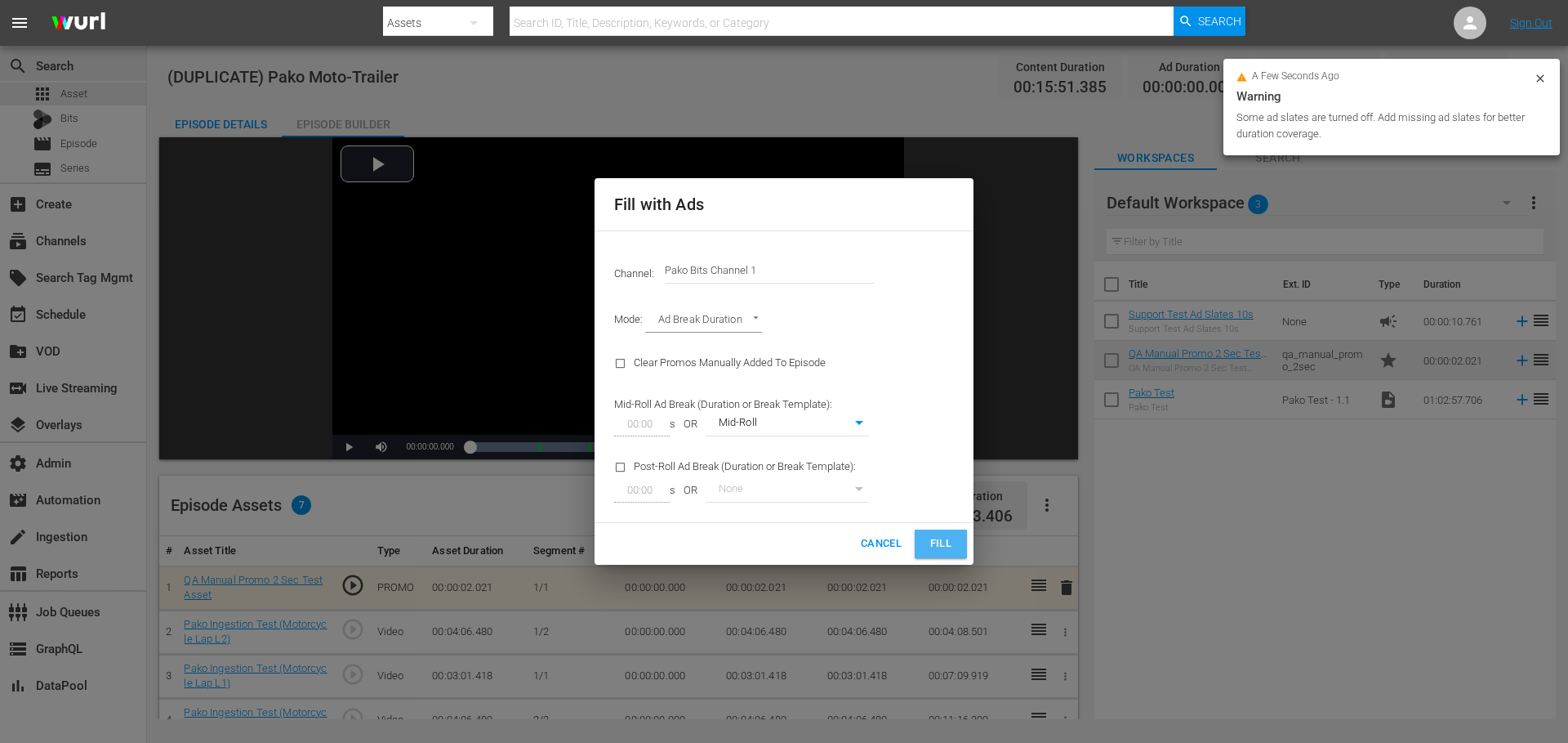
click at [944, 545] on span "Fill" at bounding box center [941, 544] width 27 height 19
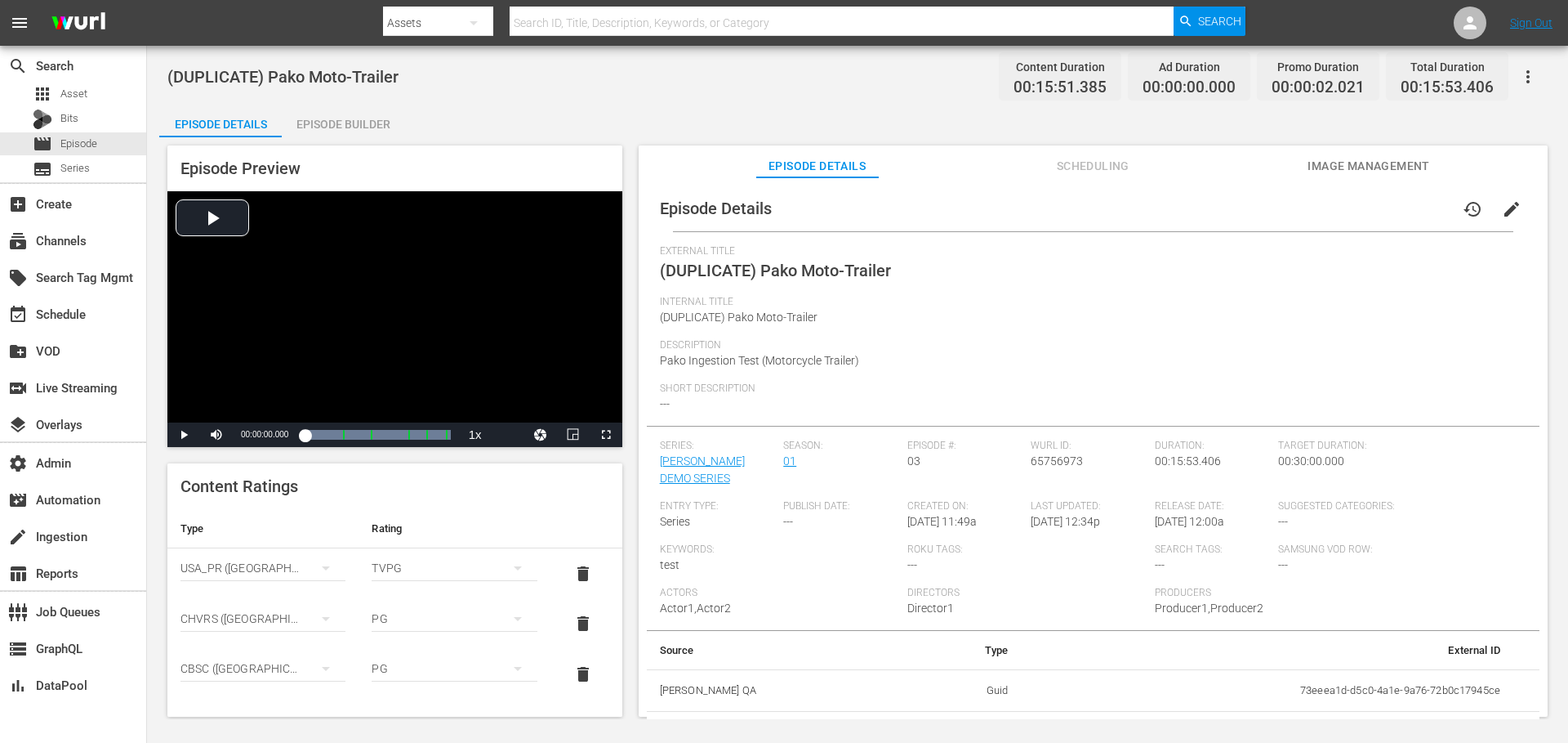
click at [376, 130] on div "Episode Builder" at bounding box center [343, 124] width 123 height 39
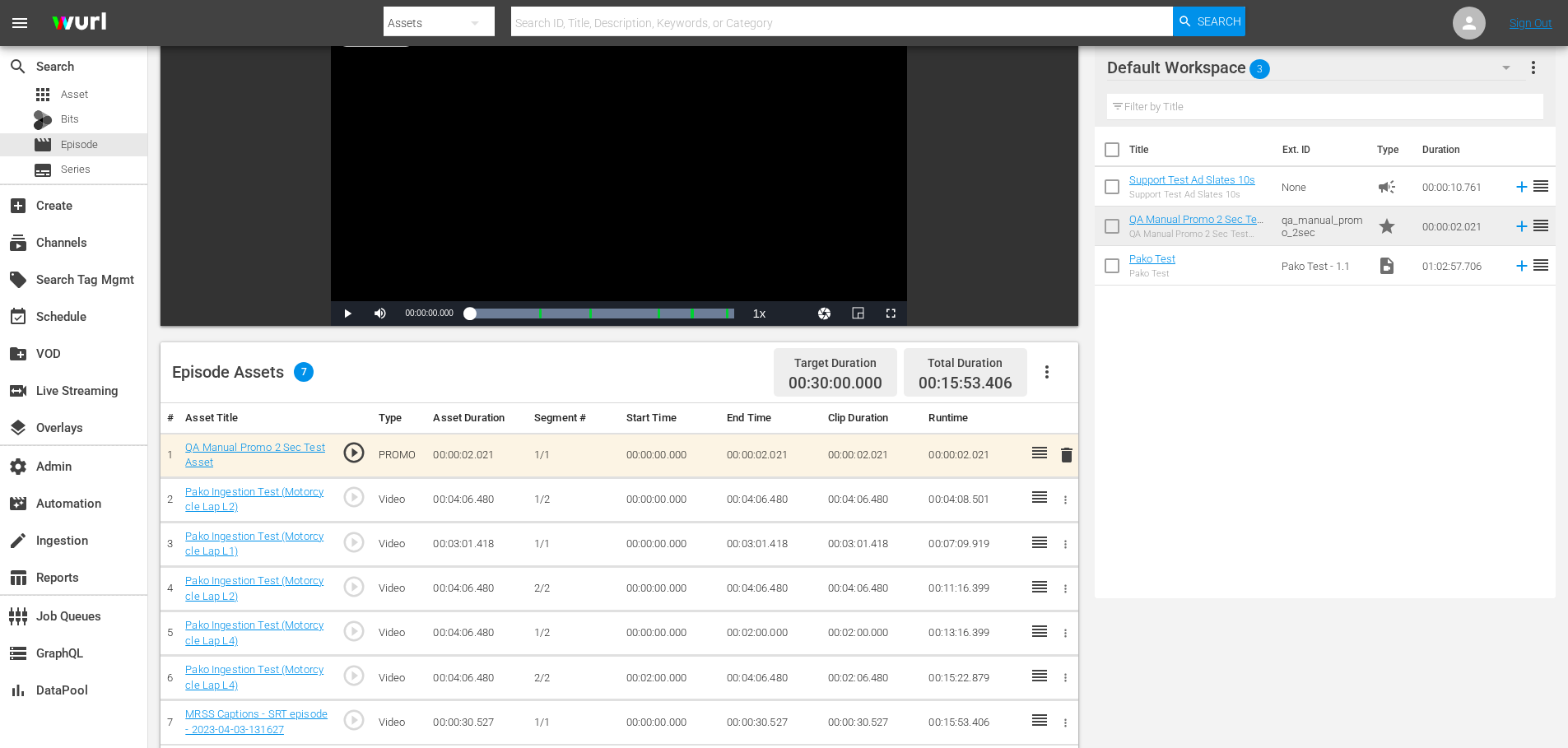
scroll to position [161, 0]
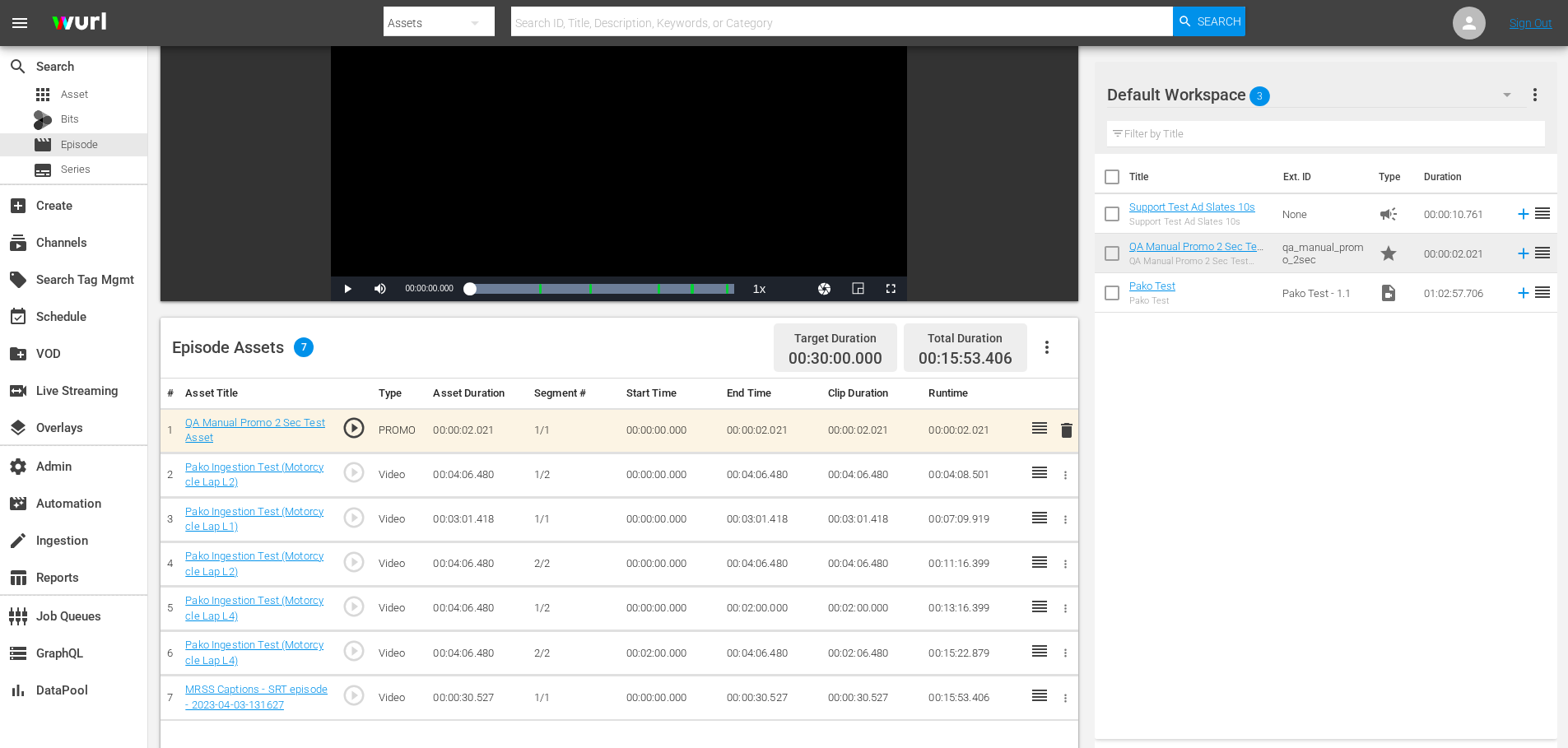
click at [1045, 340] on icon "button" at bounding box center [1047, 348] width 20 height 20
drag, startPoint x: 1100, startPoint y: 394, endPoint x: 1089, endPoint y: 390, distance: 11.7
click at [1099, 394] on div "Fill with Ads" at bounding box center [1096, 393] width 112 height 39
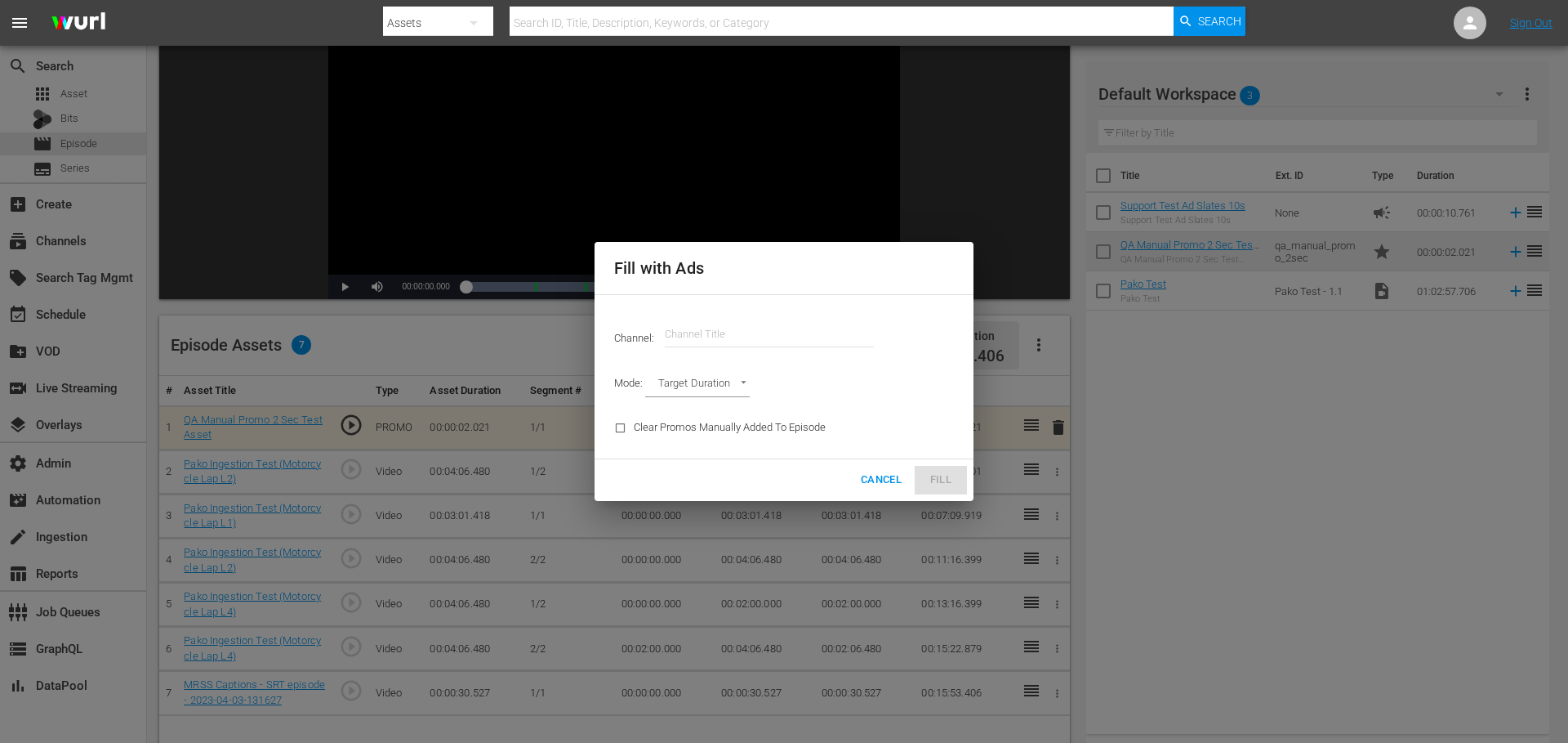
click at [717, 382] on body "menu Search By Assets Search ID, Title, Description, Keywords, or Category Sear…" at bounding box center [784, 211] width 1568 height 743
click at [706, 409] on li "Ad Break Duration" at bounding box center [705, 412] width 120 height 27
type input "AD_BREAK_DURATION"
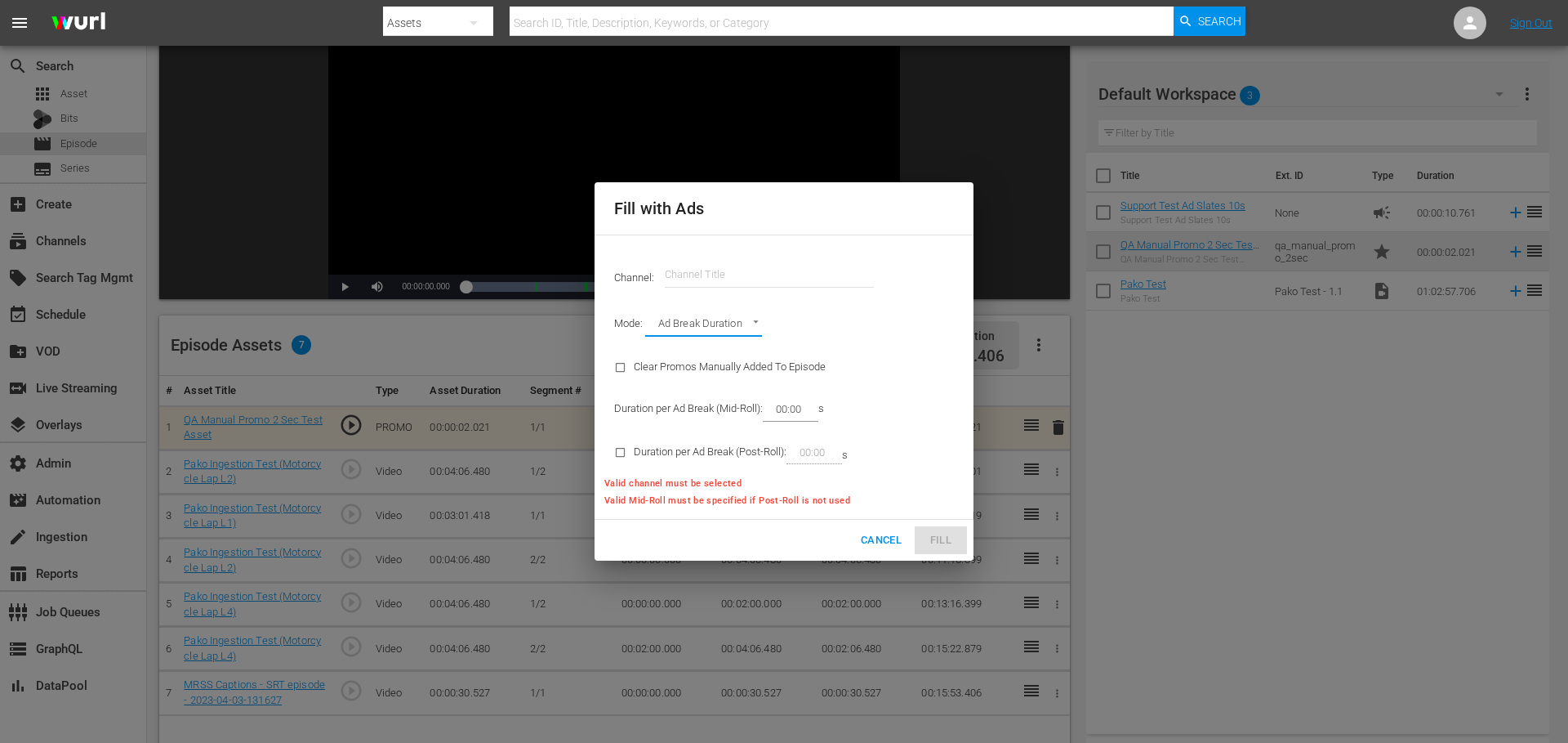
click at [705, 280] on input "text" at bounding box center [769, 274] width 209 height 39
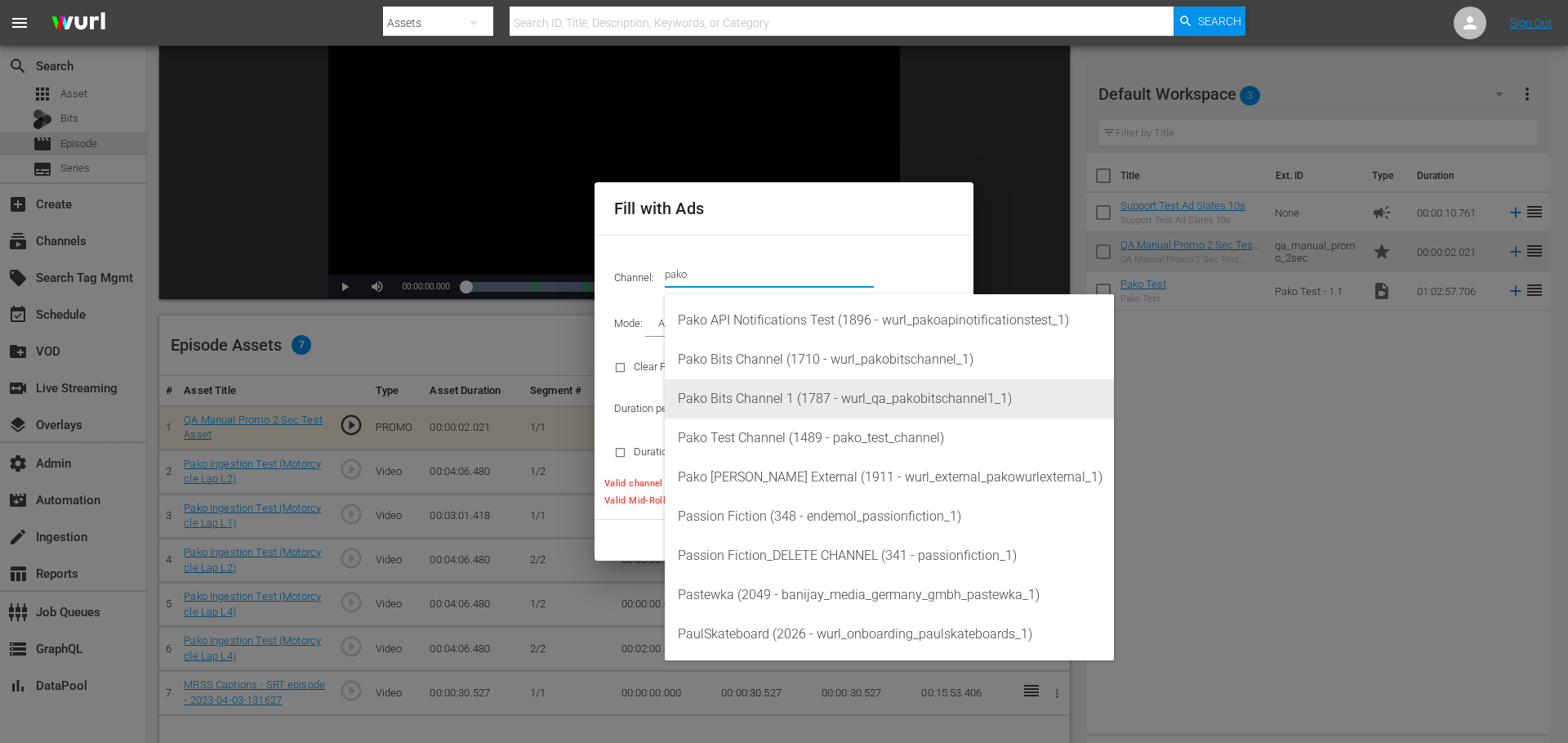
click at [797, 409] on div "Pako Bits Channel 1 (1787 - wurl_qa_pakobitschannel1_1)" at bounding box center [889, 398] width 423 height 39
type input "Pako Bits Channel 1 (1787)"
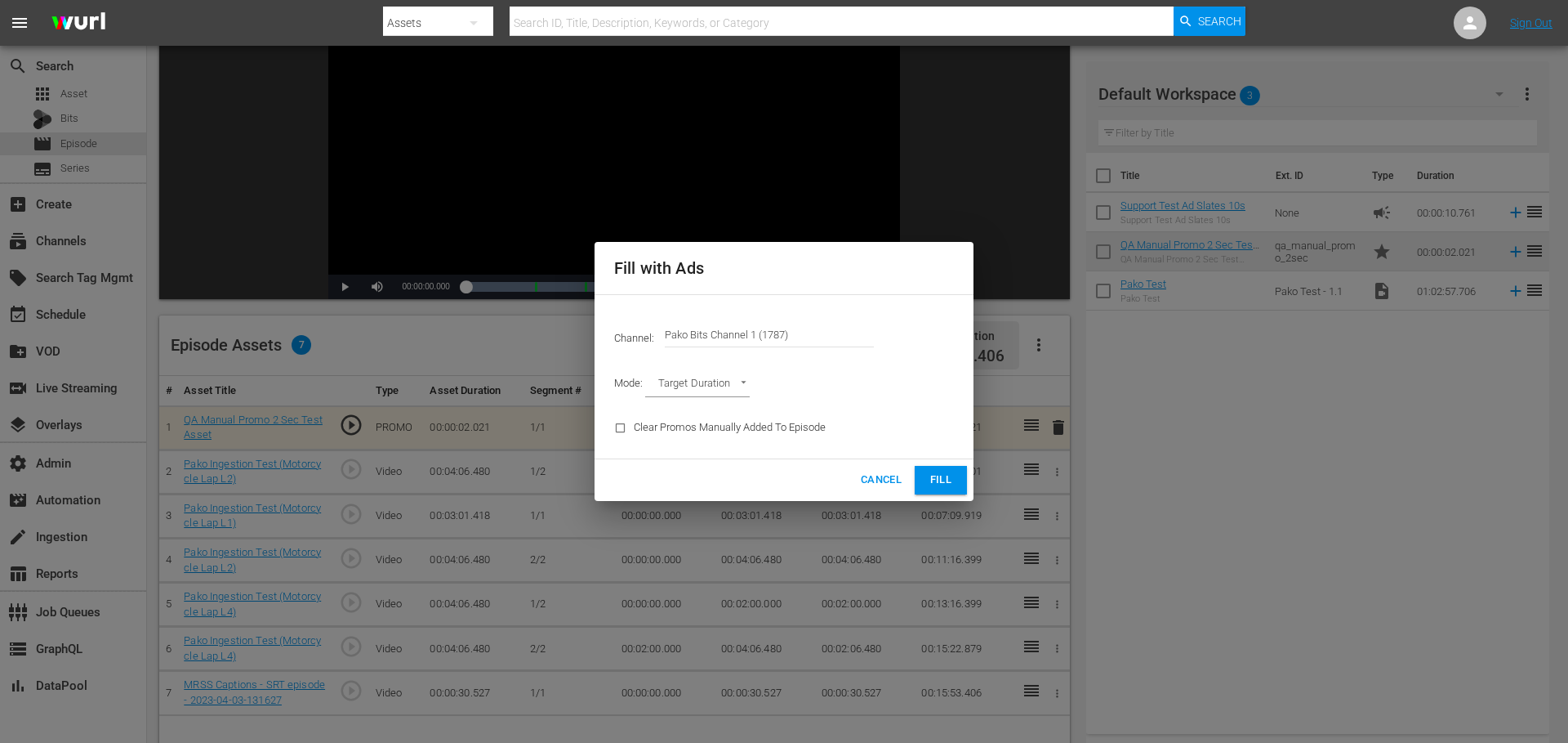
click at [700, 384] on body "menu Search By Assets Search ID, Title, Description, Keywords, or Category Sear…" at bounding box center [784, 211] width 1568 height 743
click at [698, 411] on li "Ad Break Duration" at bounding box center [705, 412] width 120 height 27
type input "AD_BREAK_DURATION"
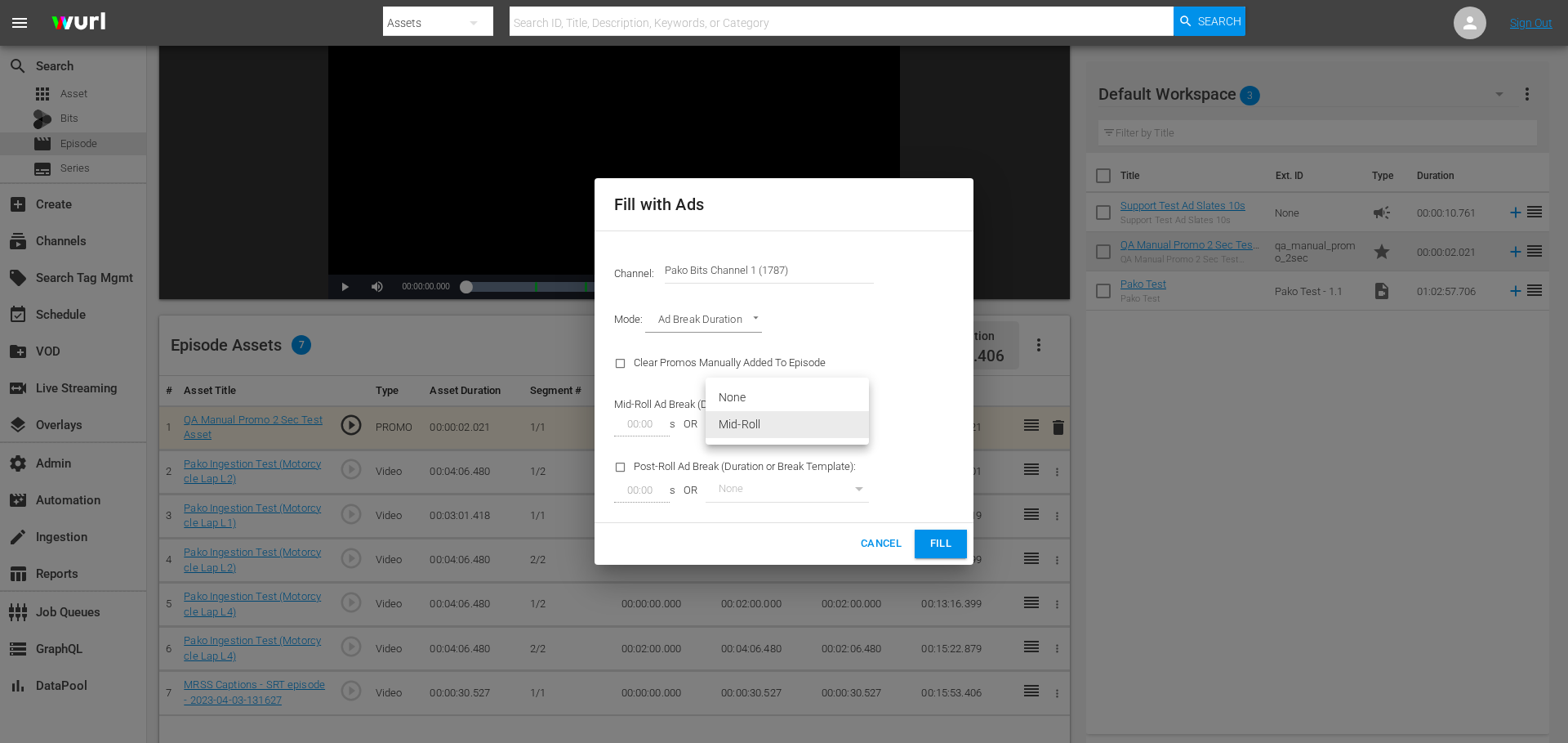
click at [767, 423] on body "menu Search By Assets Search ID, Title, Description, Keywords, or Category Sear…" at bounding box center [784, 211] width 1568 height 743
click at [905, 451] on div at bounding box center [784, 371] width 1568 height 743
click at [928, 540] on span "Fill" at bounding box center [941, 544] width 27 height 19
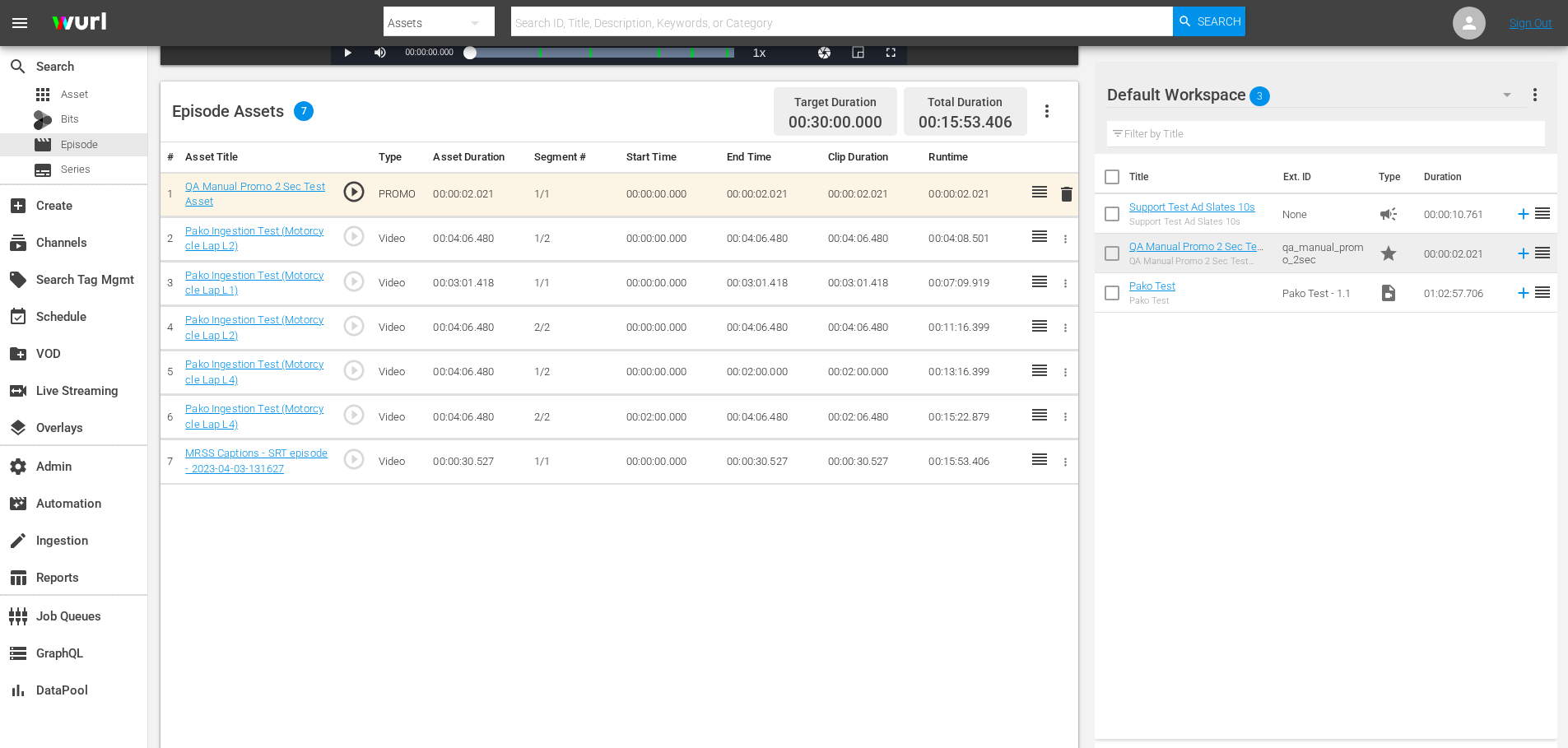
scroll to position [415, 0]
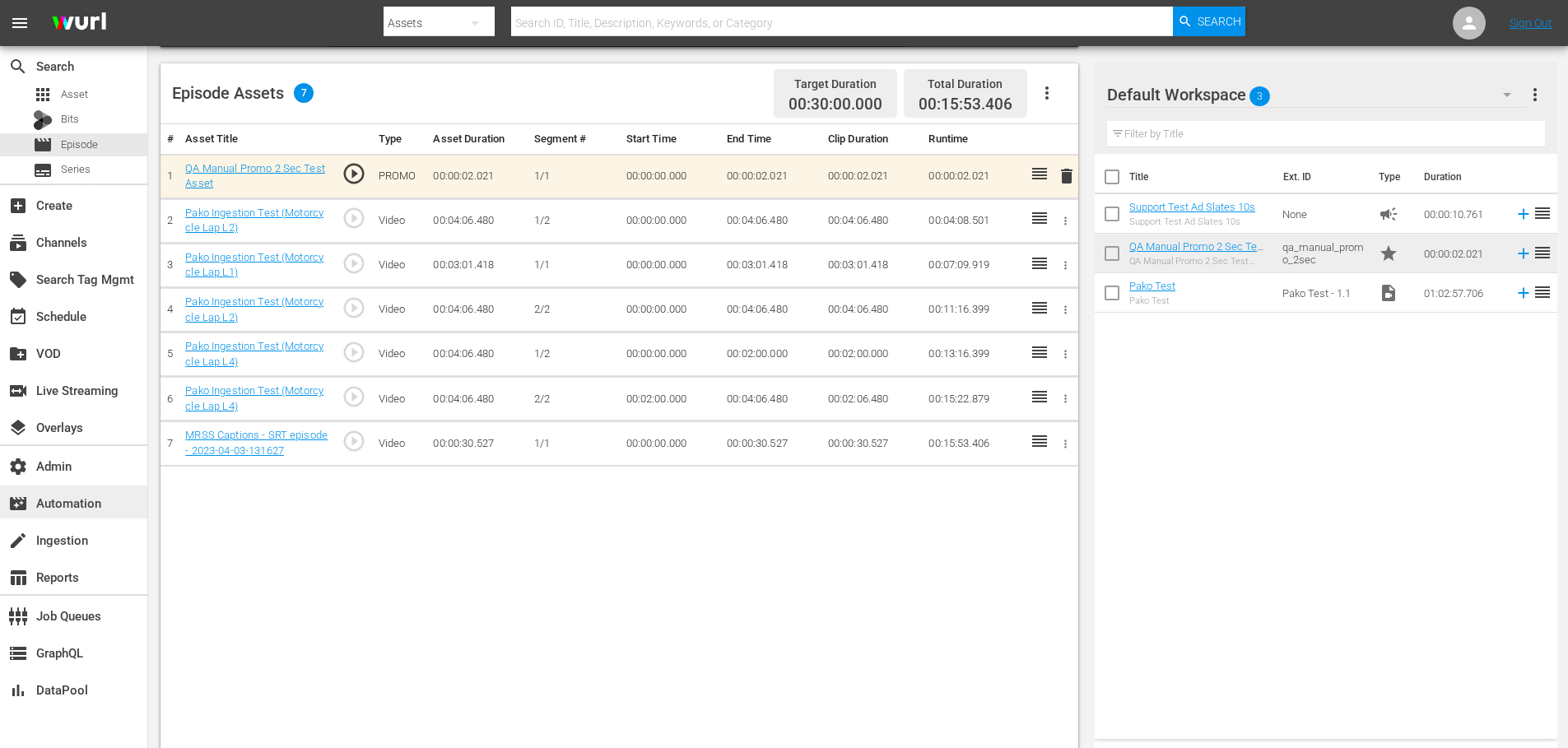
click at [92, 507] on div "movie_filter Automation" at bounding box center [46, 501] width 92 height 15
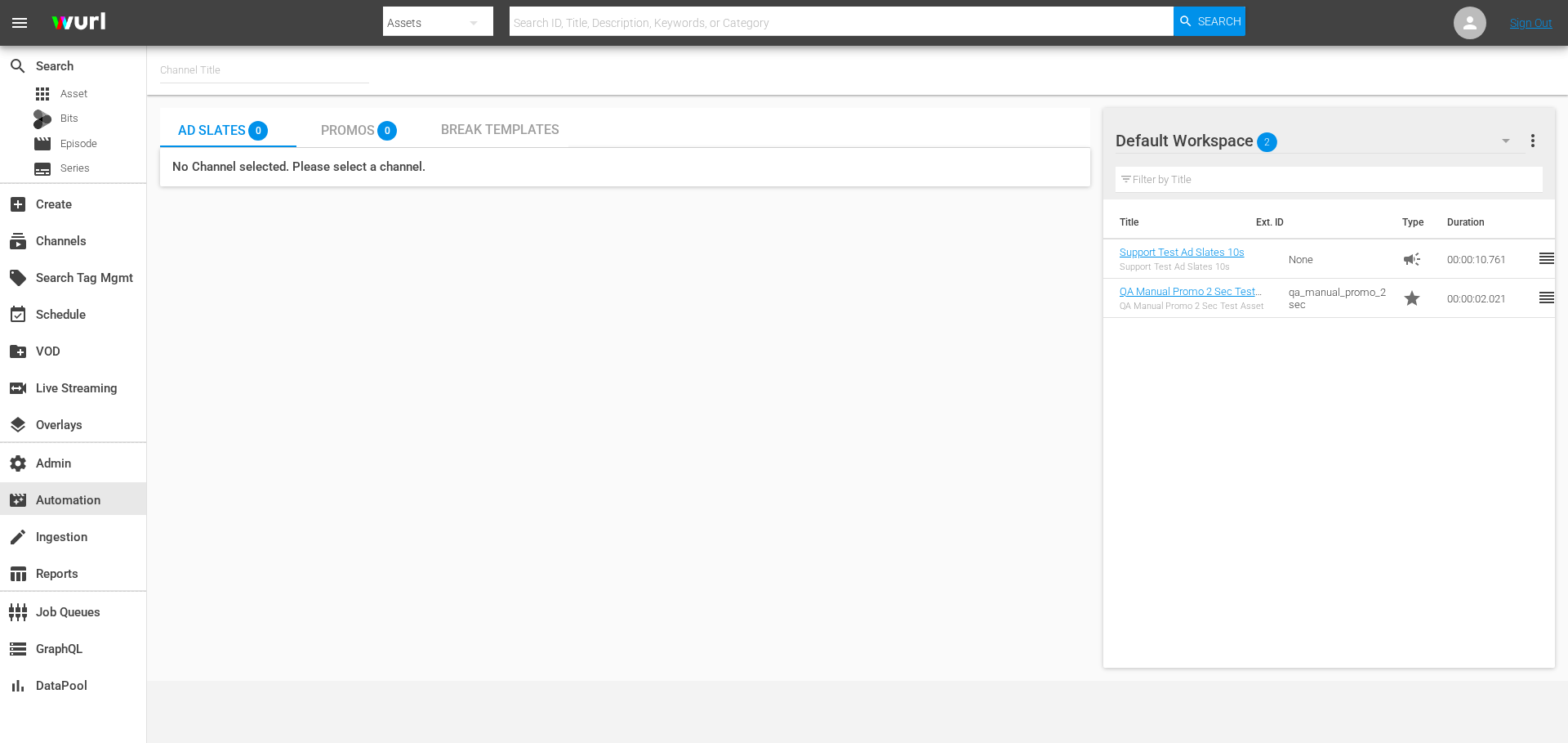
click at [248, 69] on input "text" at bounding box center [265, 70] width 209 height 39
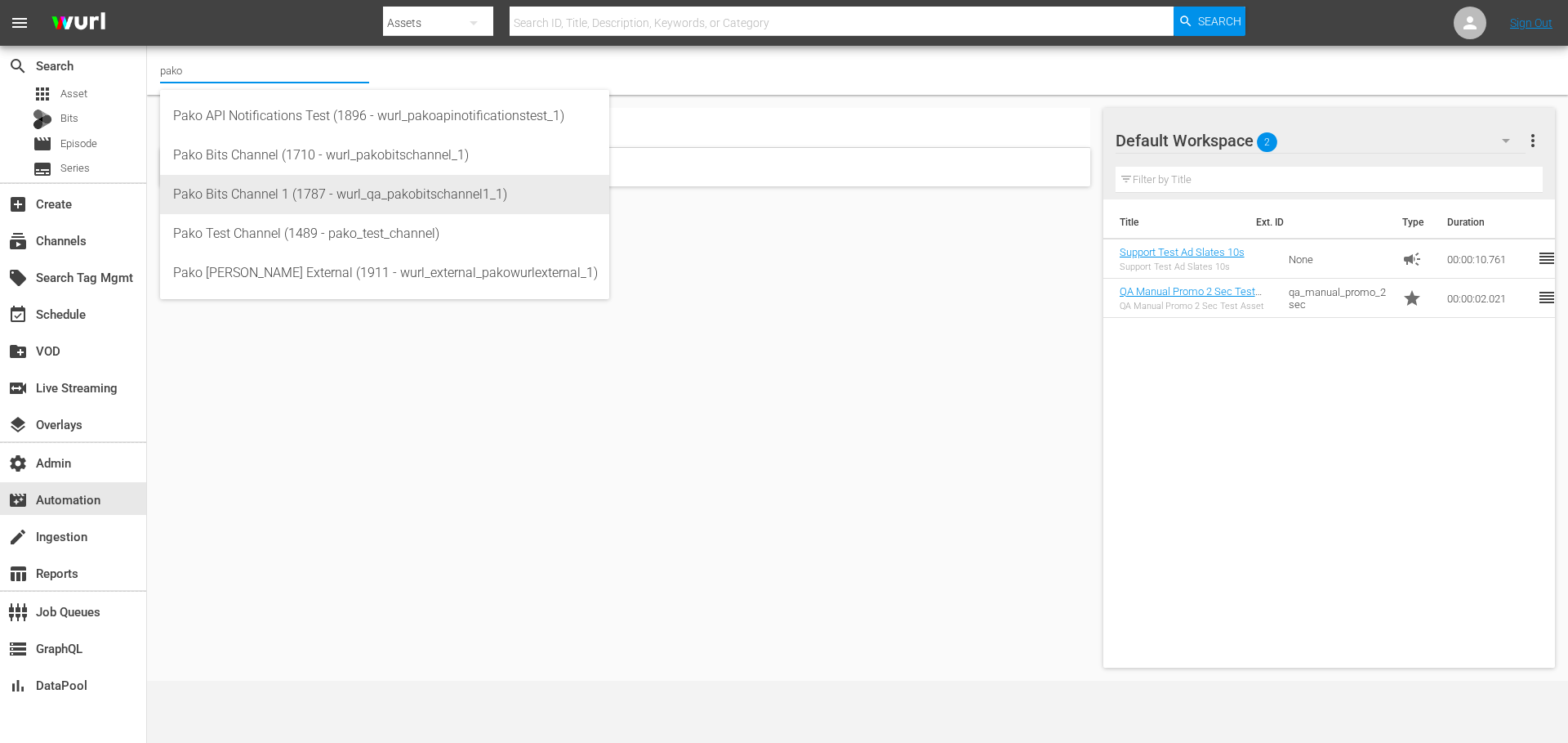
click at [478, 191] on div "Pako Bits Channel 1 (1787 - wurl_qa_pakobitschannel1_1)" at bounding box center [385, 194] width 423 height 39
type input "Pako Bits Channel 1 (1787 - wurl_qa_pakobitschannel1_1)"
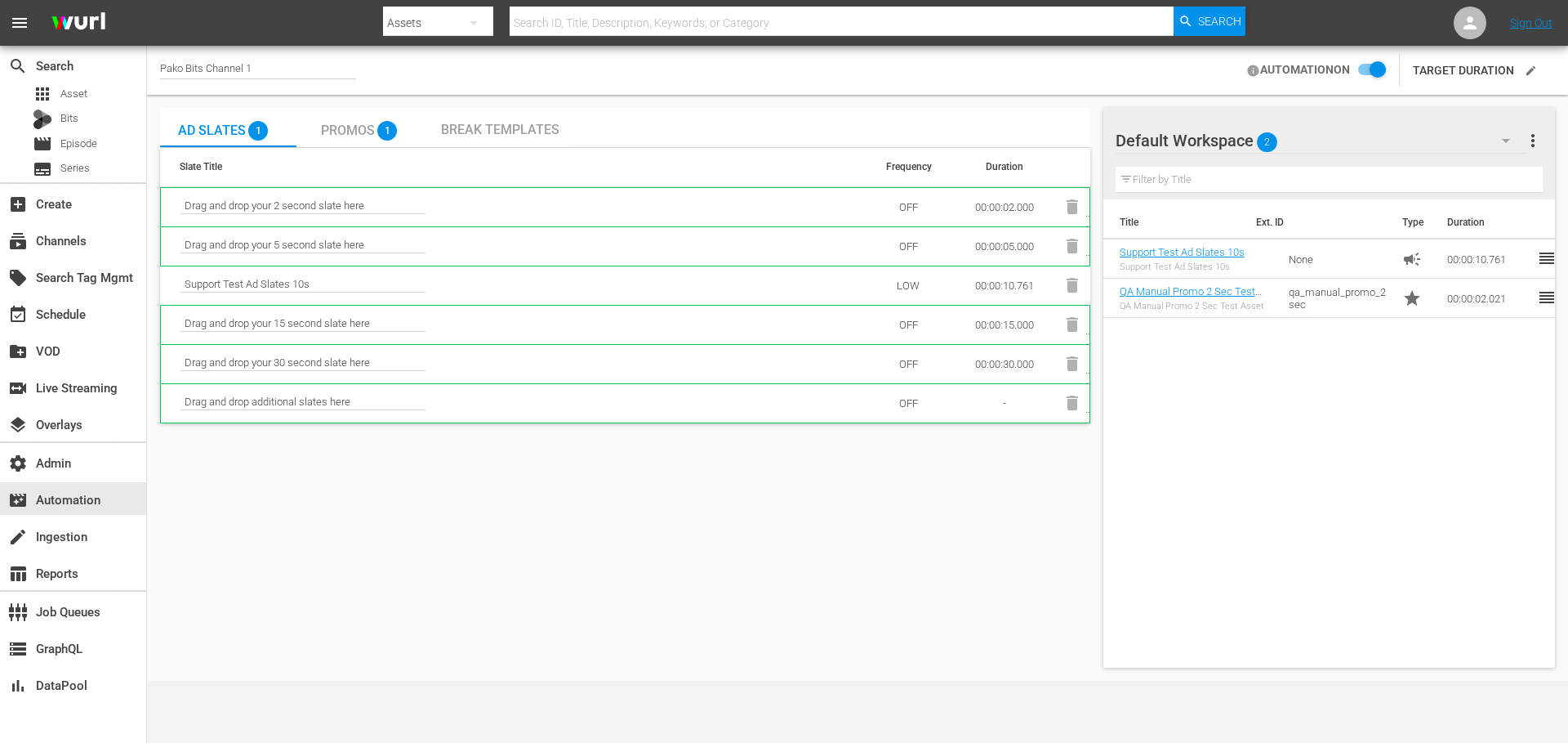
click at [481, 134] on span "Break Templates" at bounding box center [500, 130] width 119 height 16
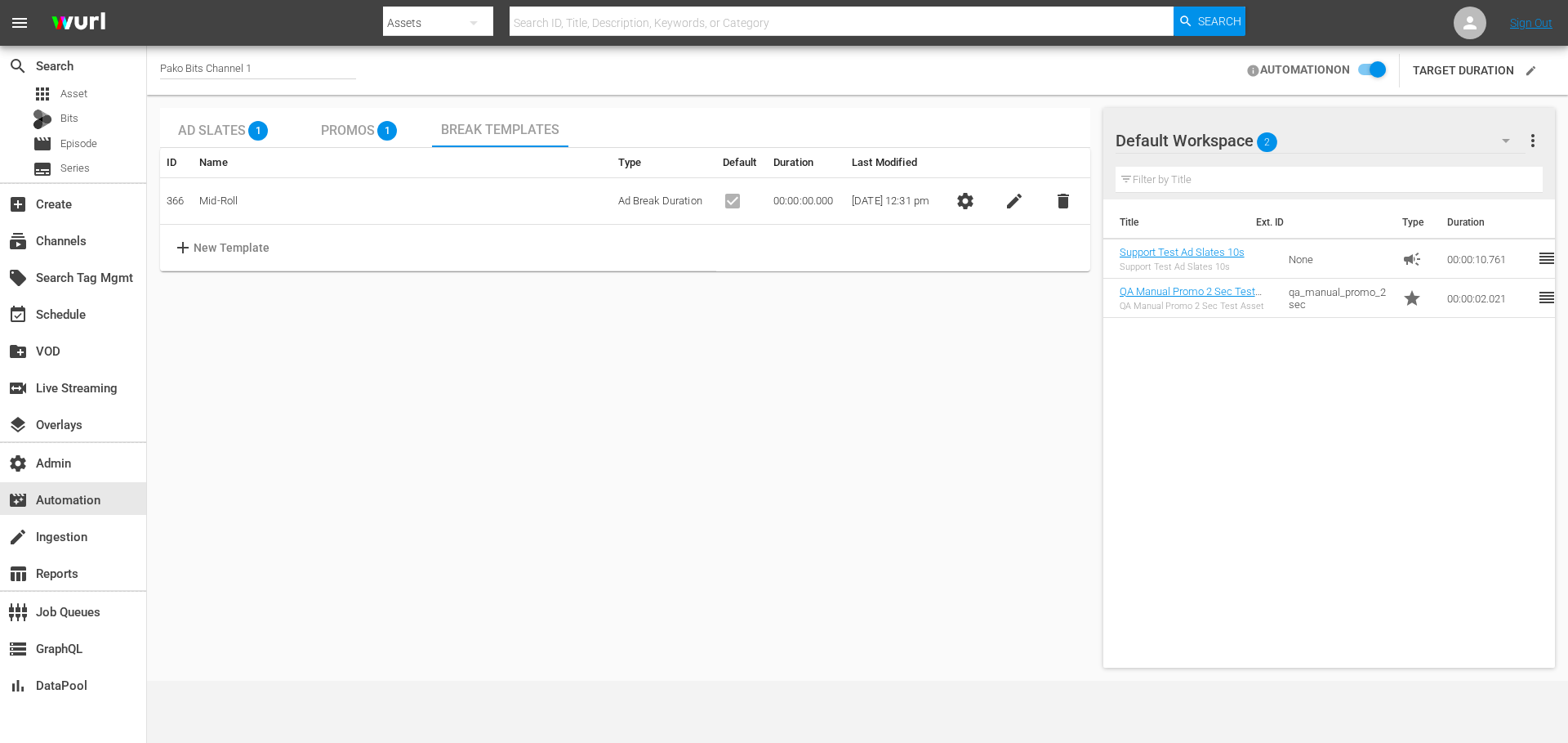
click at [964, 208] on button "settings" at bounding box center [965, 201] width 32 height 32
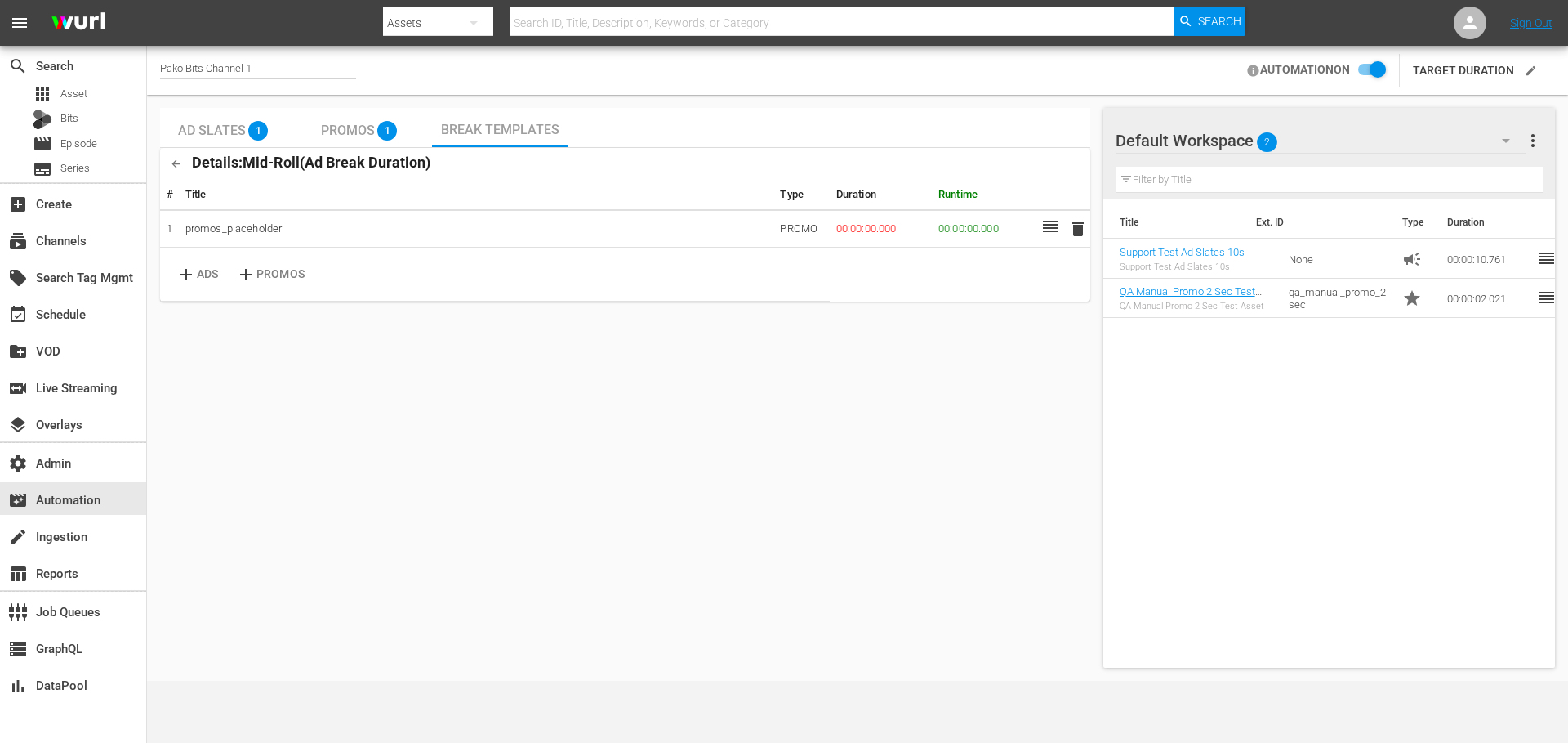
click at [852, 231] on td "00:00:00.000" at bounding box center [880, 229] width 102 height 38
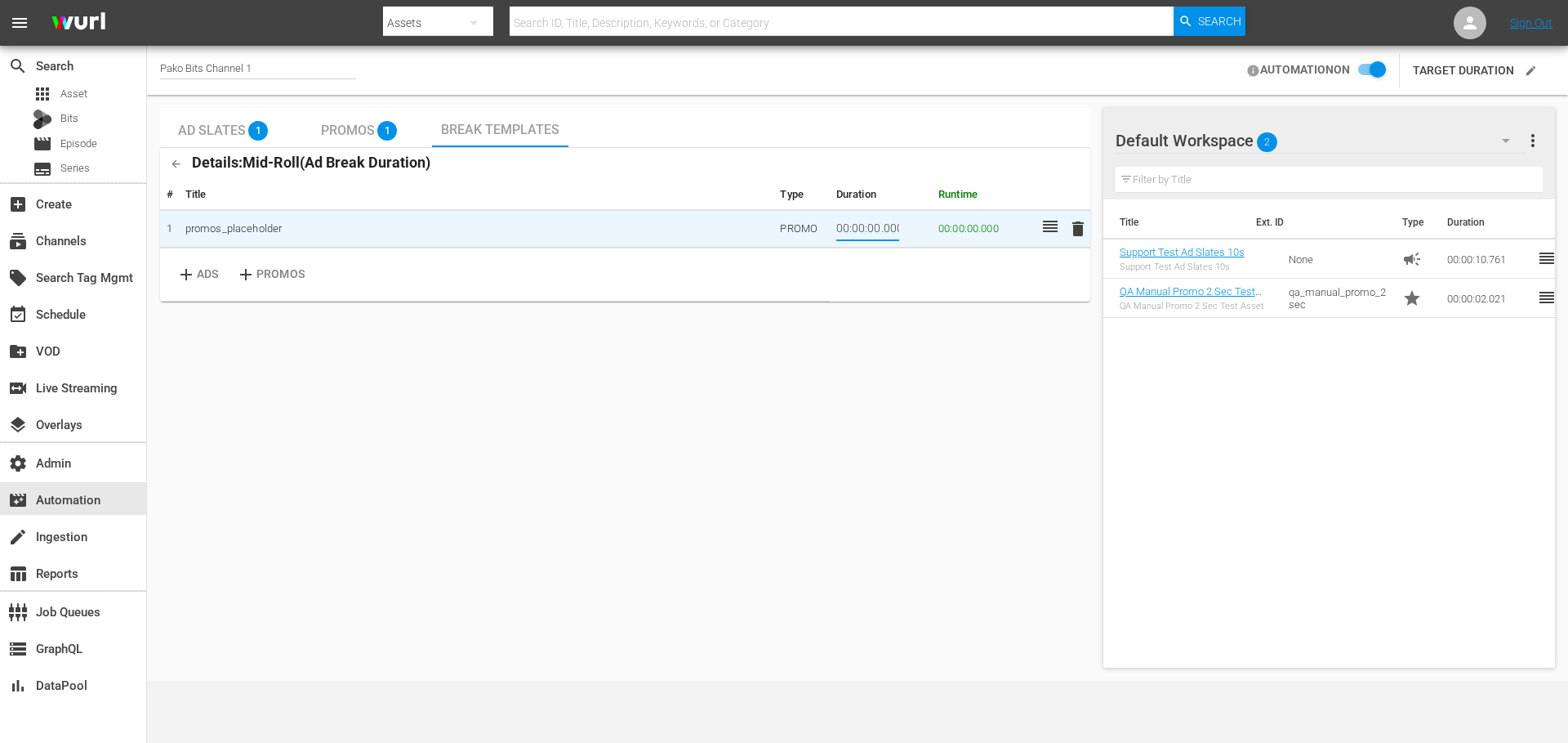
click at [865, 227] on input "00:00:00.000" at bounding box center [868, 229] width 63 height 25
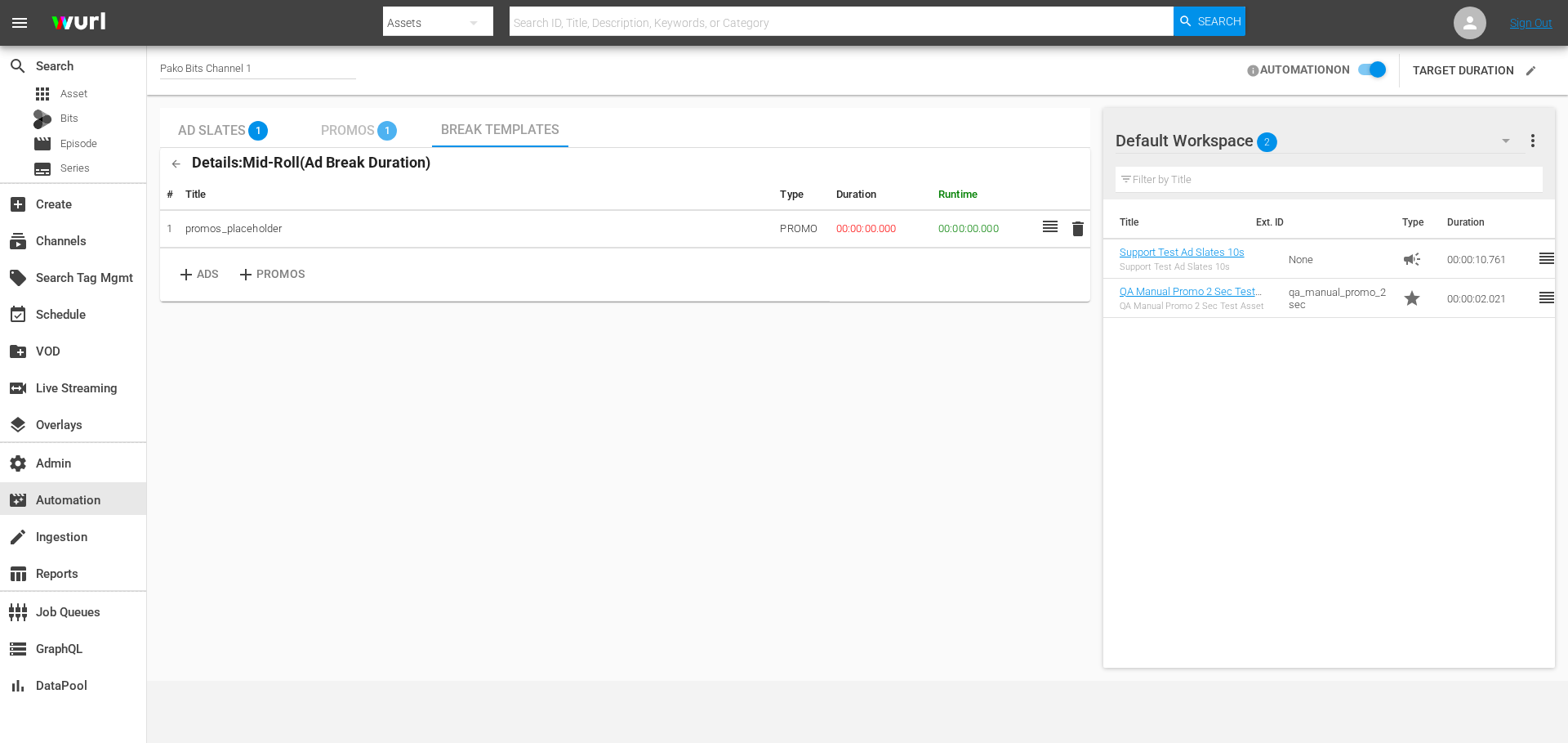
click at [332, 133] on span "Promos" at bounding box center [348, 130] width 54 height 16
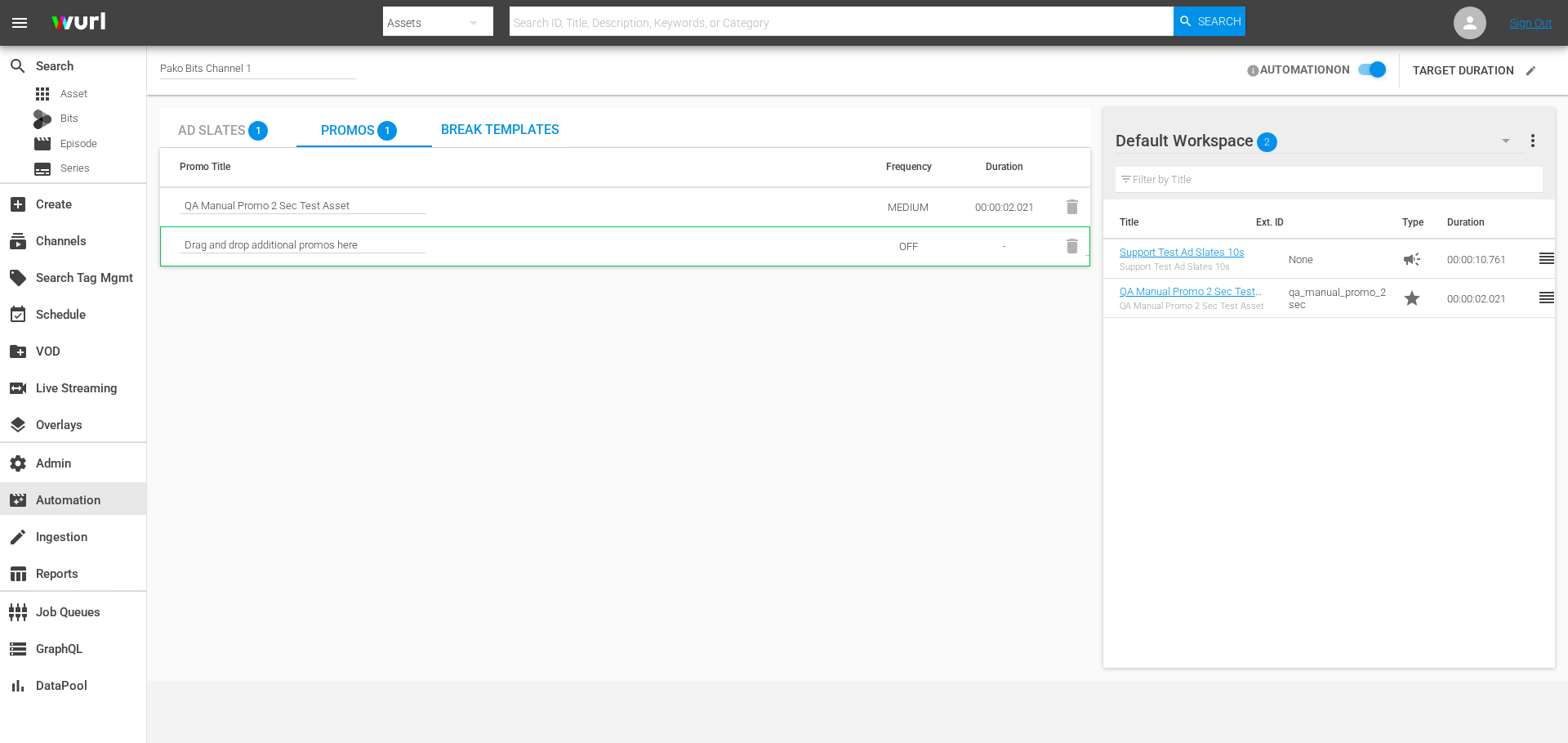
click at [206, 131] on span "Ad Slates" at bounding box center [212, 130] width 68 height 16
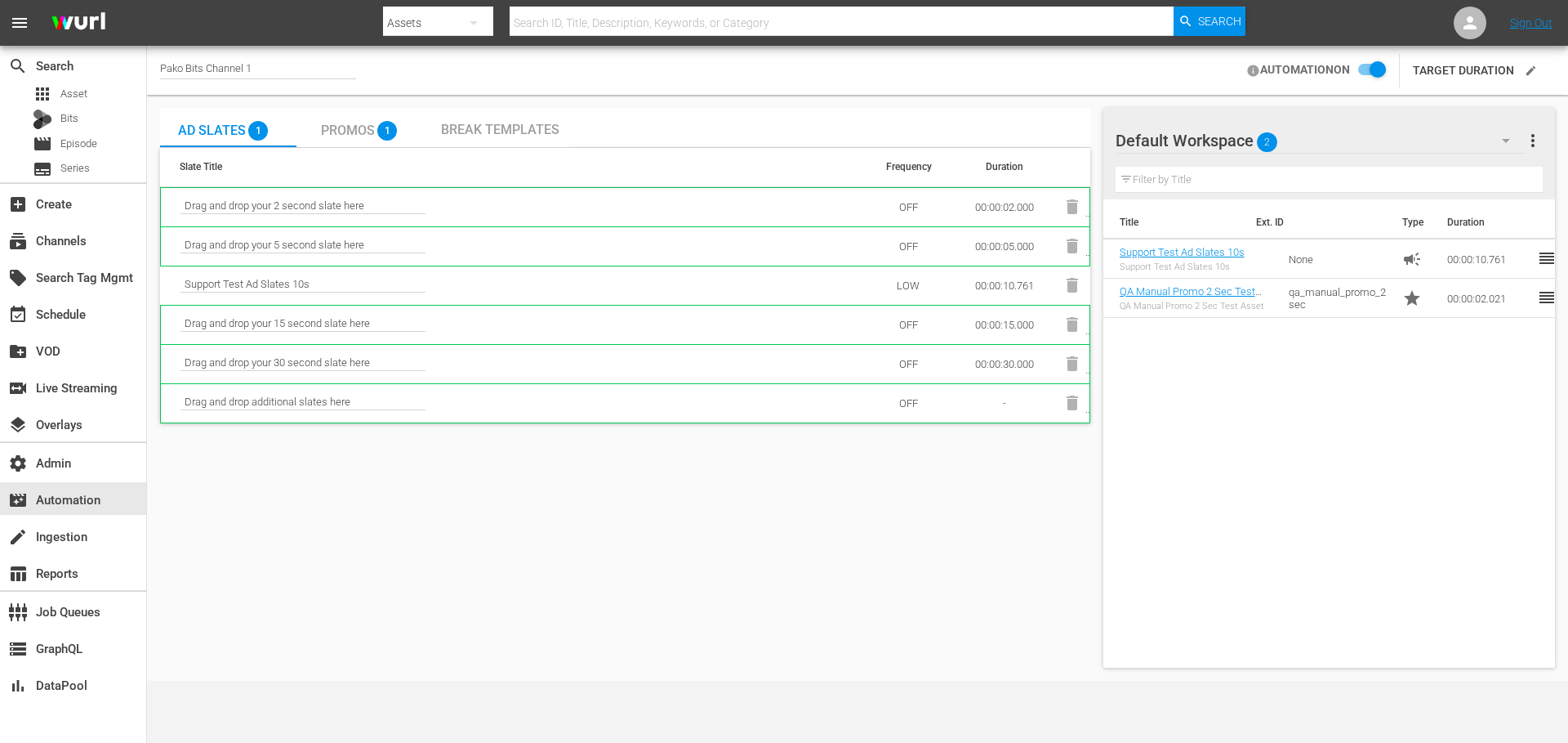
click at [508, 130] on span "Break Templates" at bounding box center [500, 130] width 119 height 16
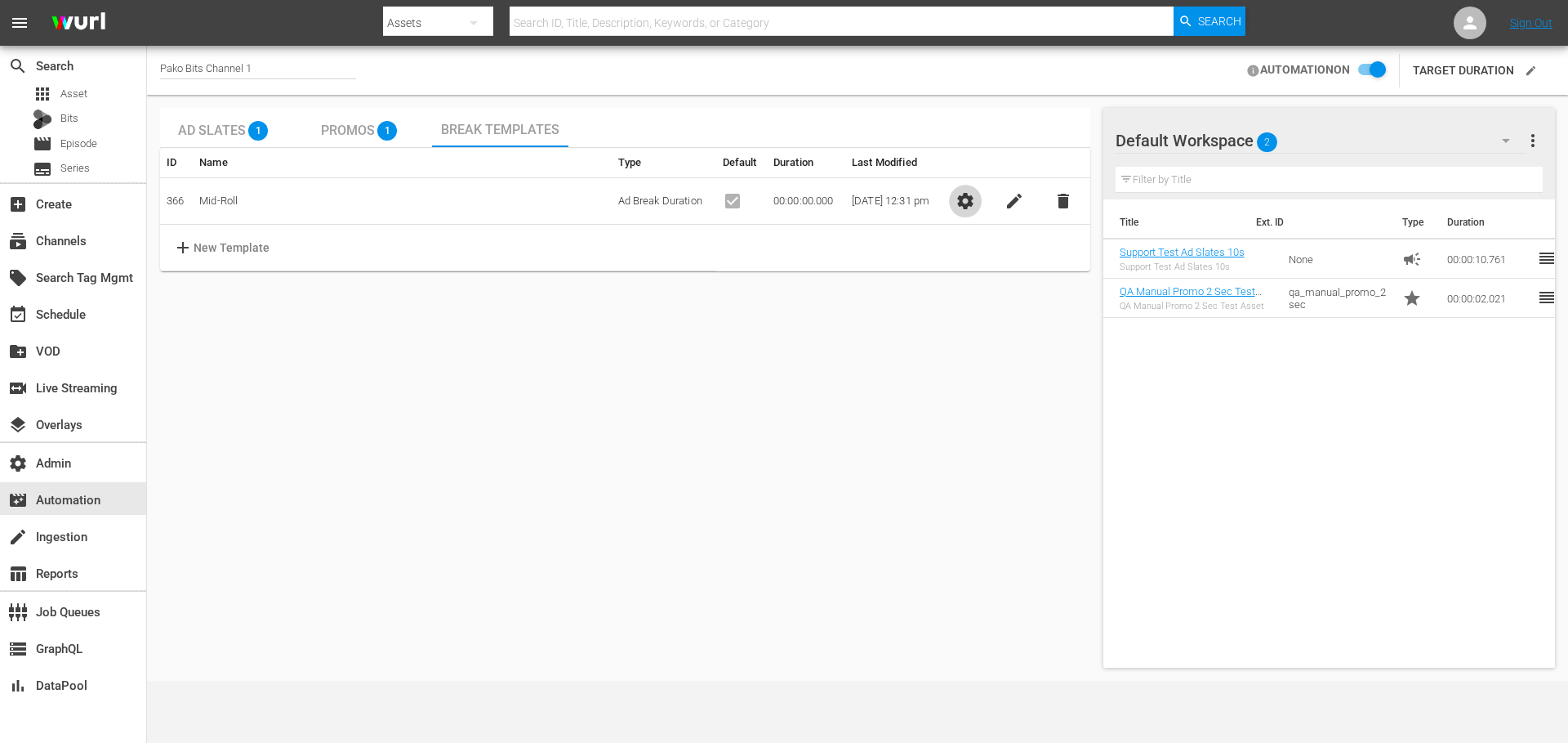
click at [976, 203] on span "settings" at bounding box center [966, 201] width 20 height 20
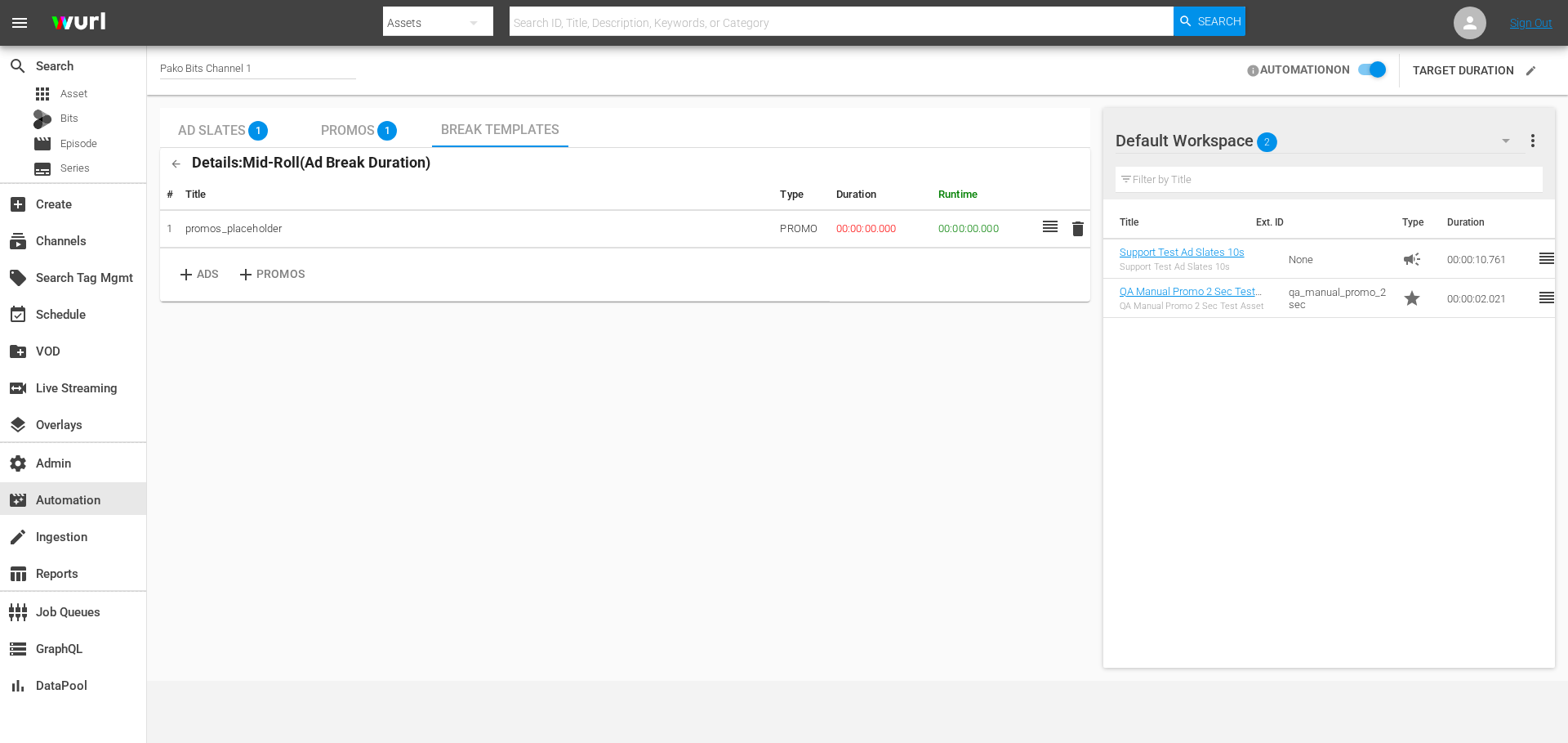
click at [1074, 235] on span "delete" at bounding box center [1079, 229] width 20 height 20
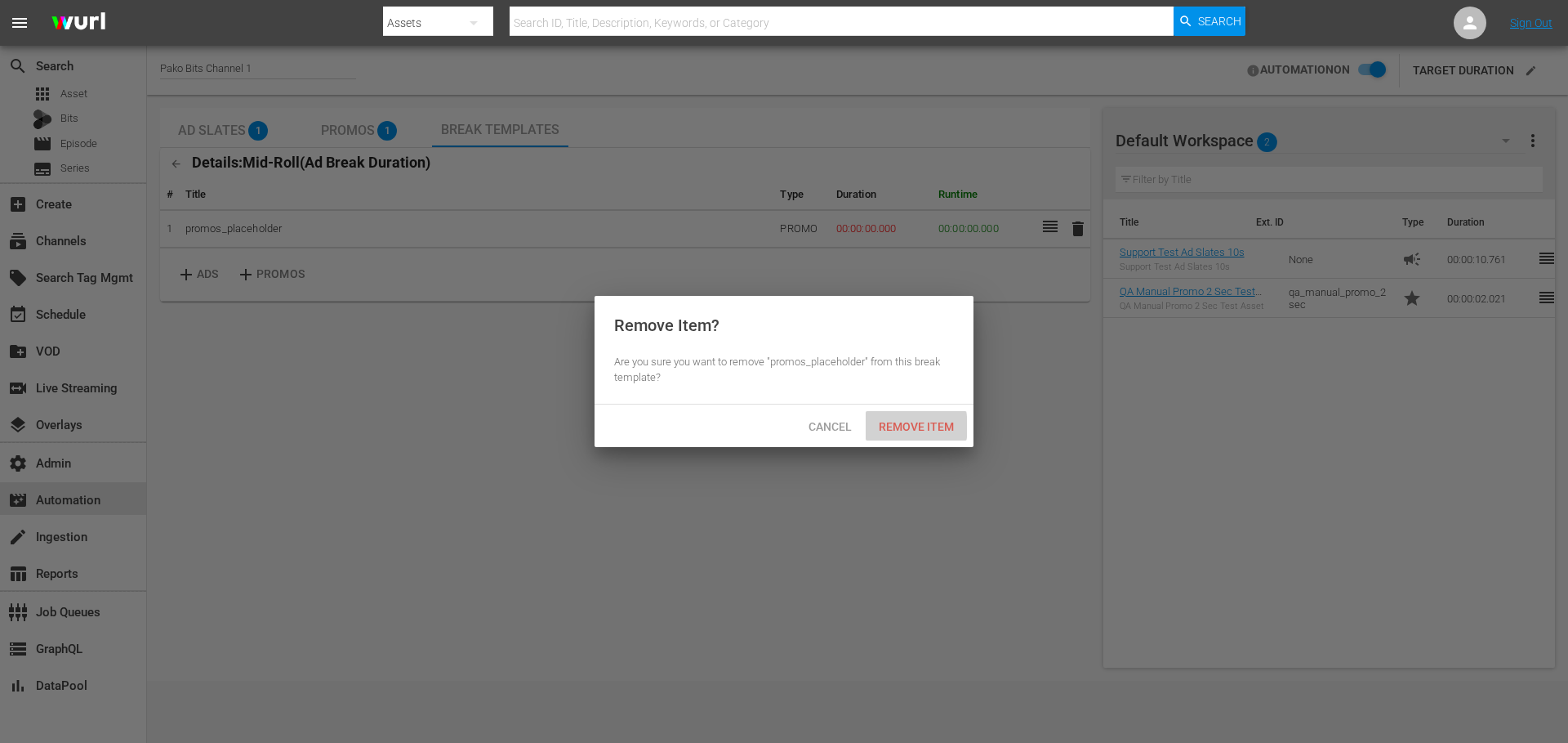
click at [905, 427] on span "Remove Item" at bounding box center [917, 427] width 101 height 13
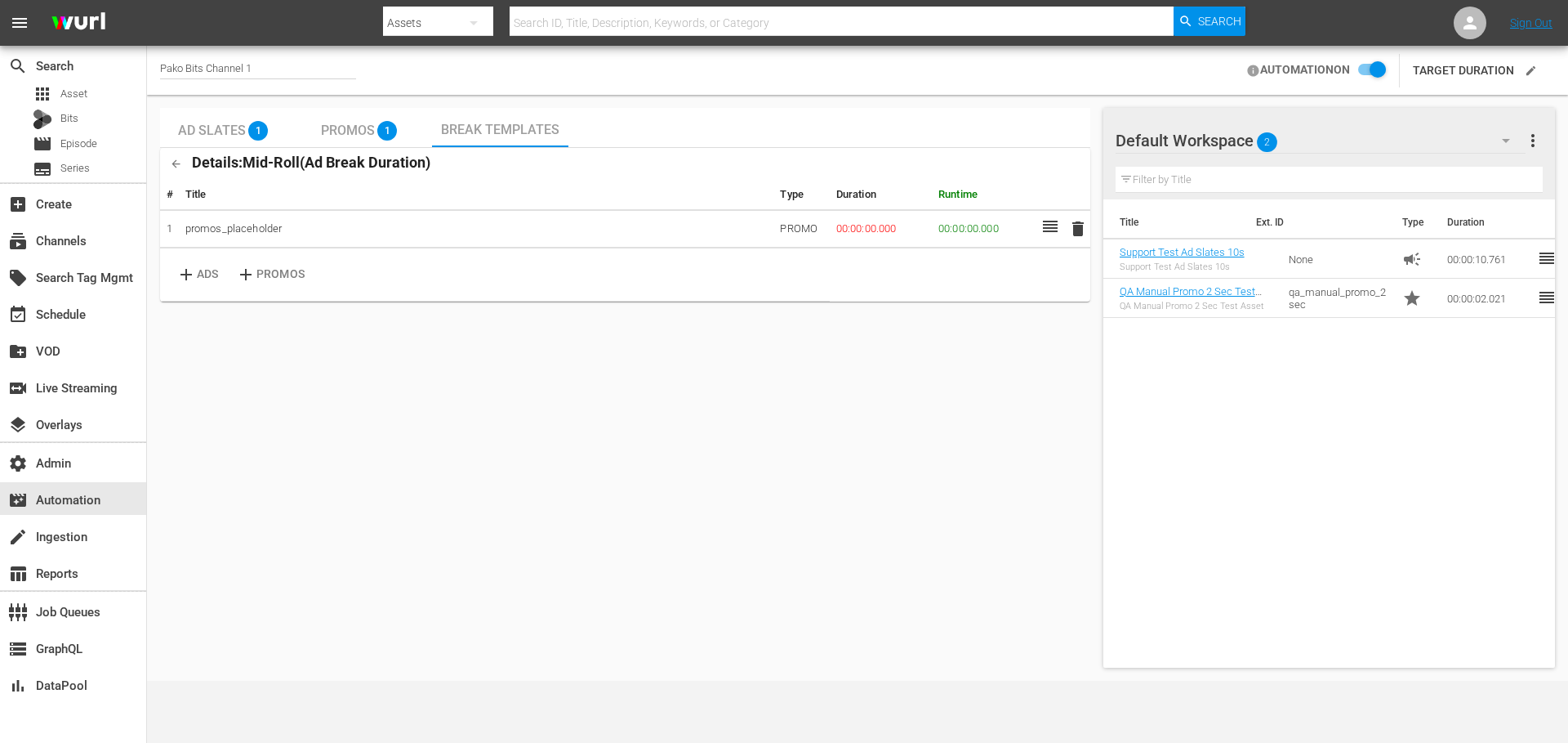
click at [1370, 63] on input "checkbox" at bounding box center [1367, 71] width 36 height 20
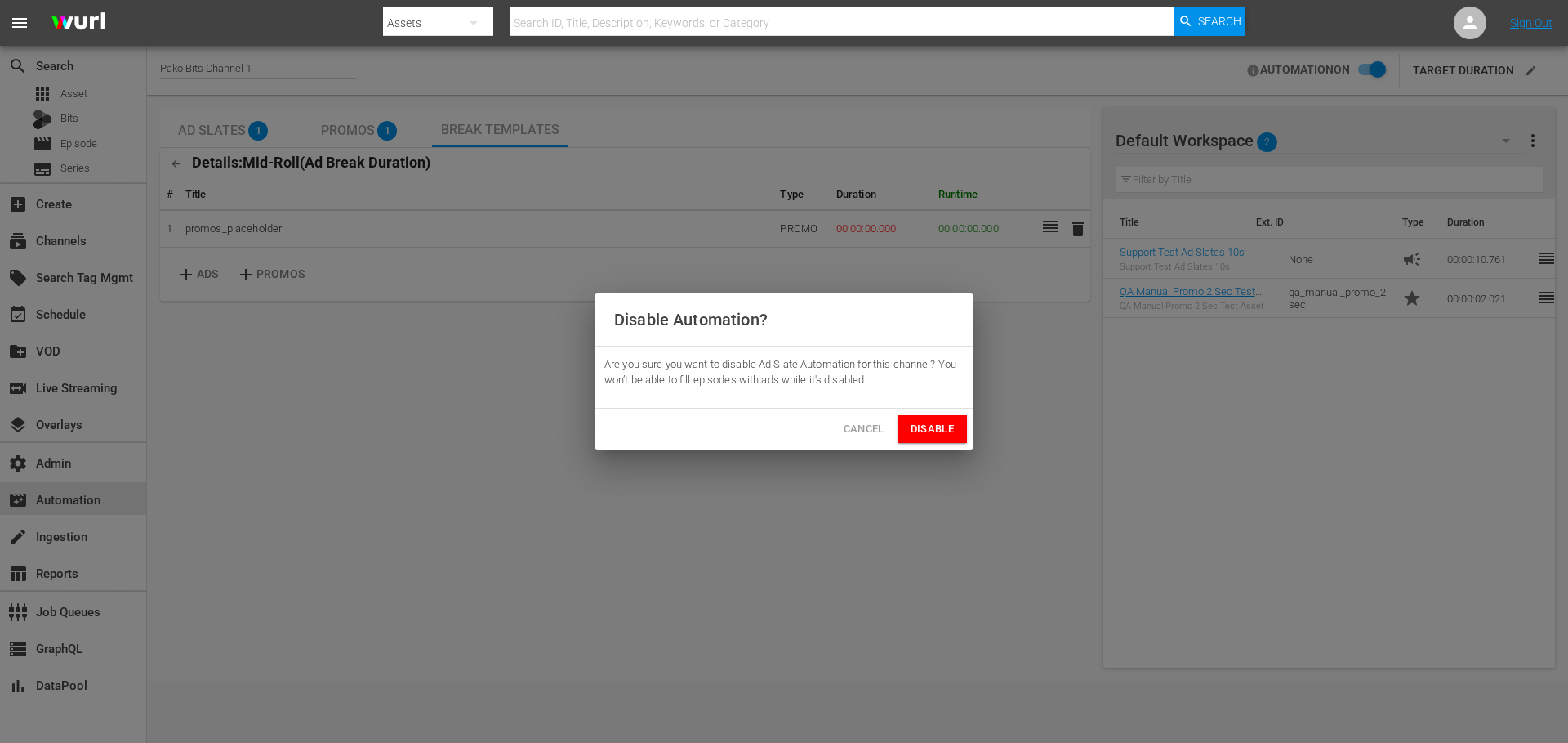
click at [960, 426] on button "Disable" at bounding box center [933, 429] width 70 height 28
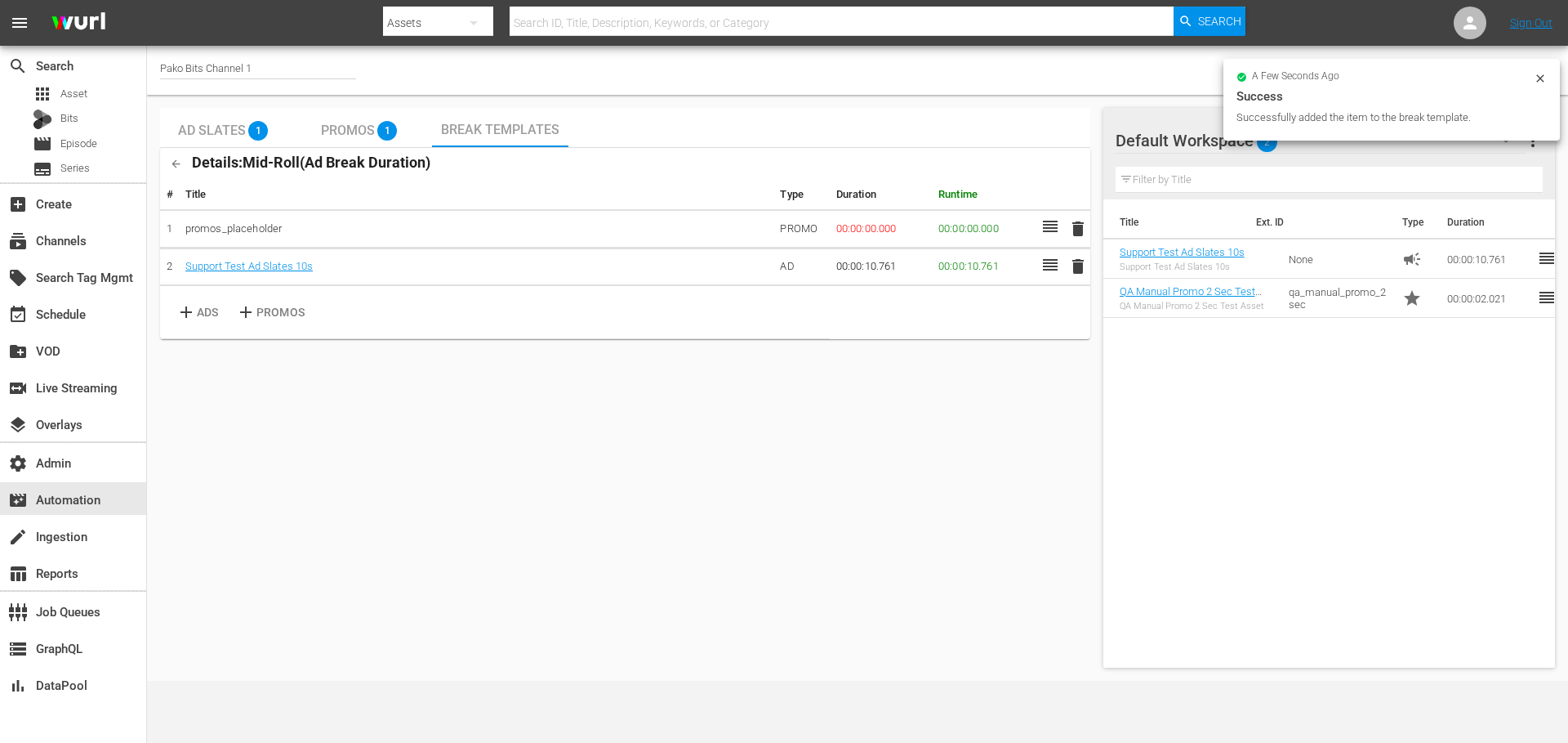
click at [1076, 233] on span "delete" at bounding box center [1079, 229] width 20 height 20
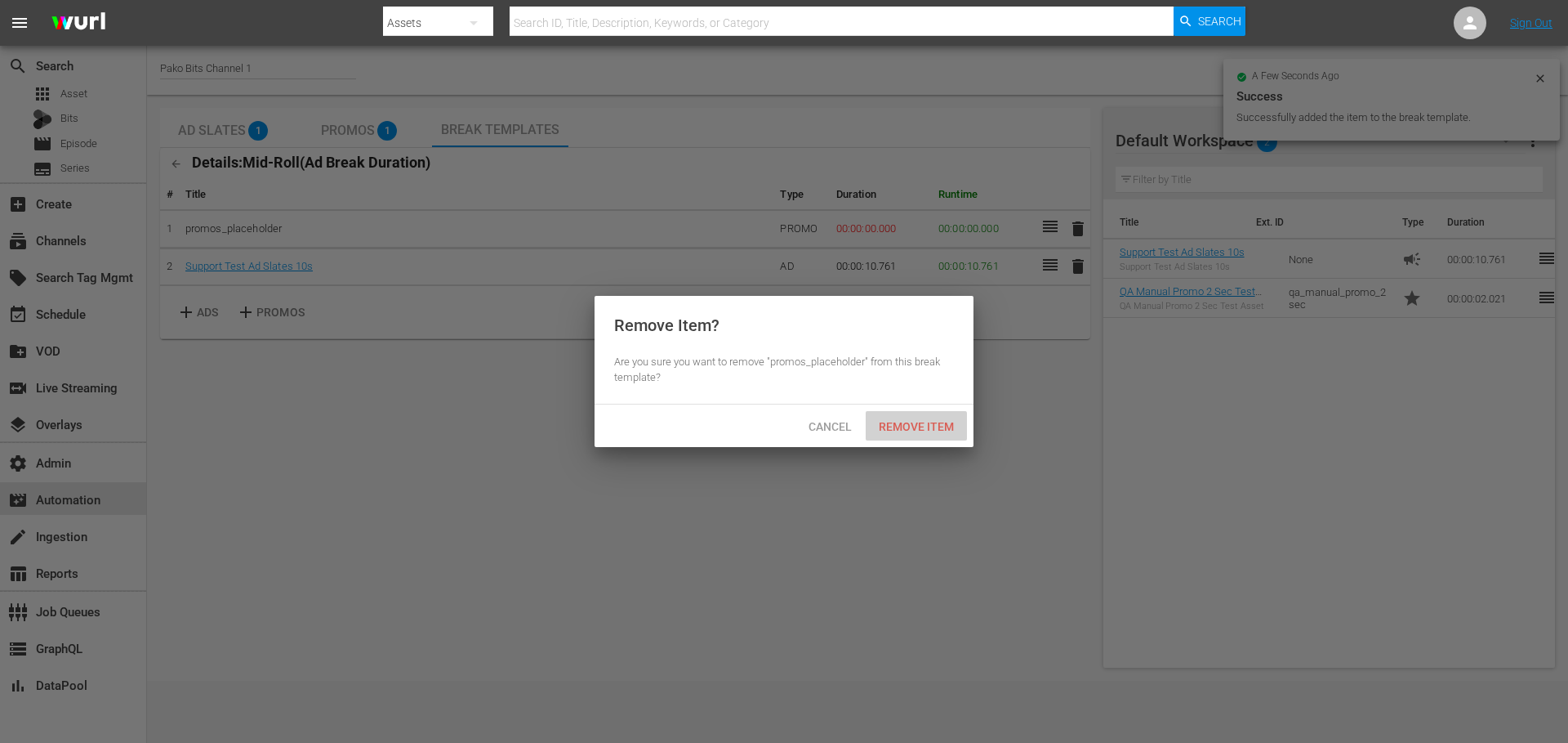
click at [903, 434] on div "Remove Item" at bounding box center [917, 426] width 101 height 30
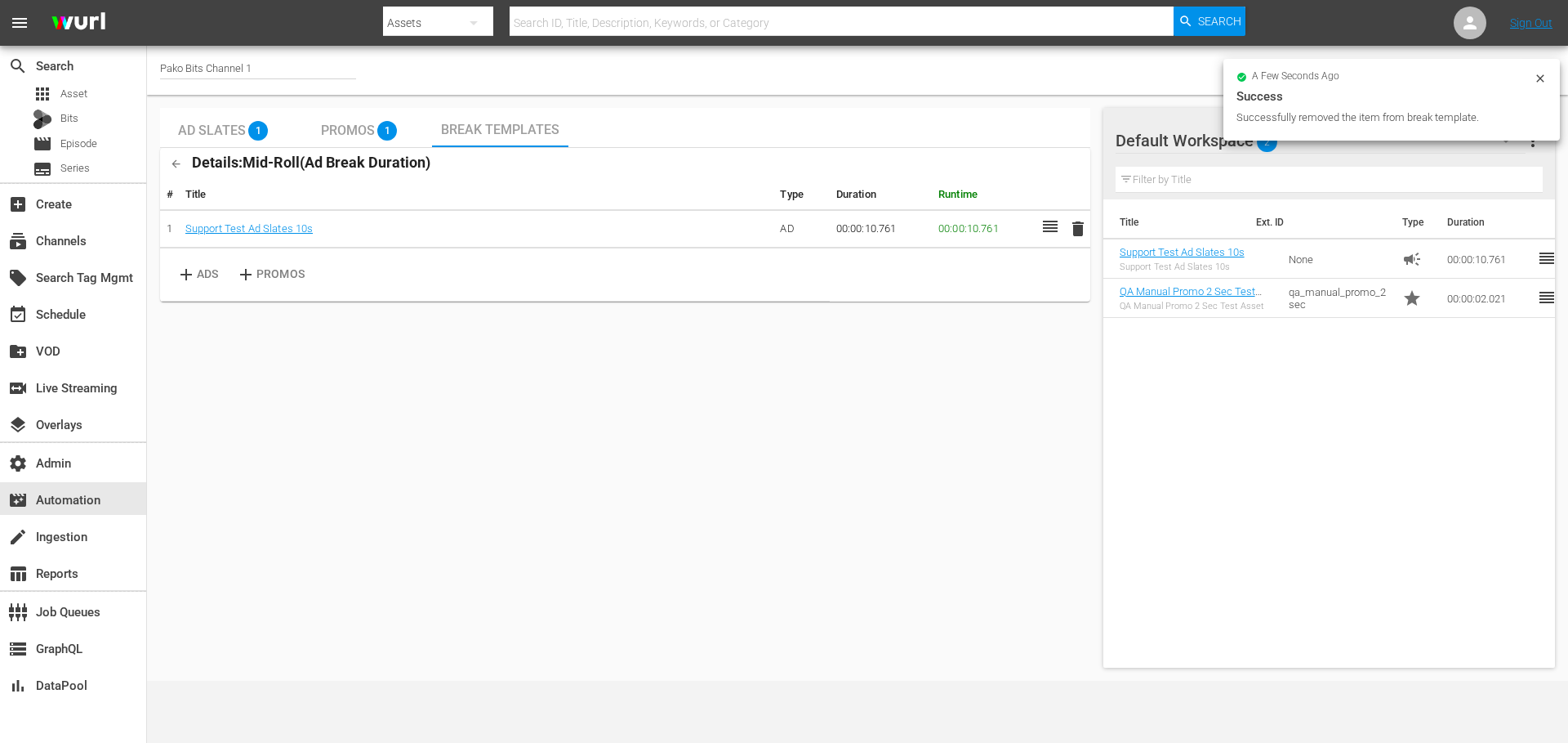
click at [1540, 79] on icon at bounding box center [1540, 78] width 7 height 7
click at [1531, 72] on input "checkbox" at bounding box center [1529, 71] width 36 height 20
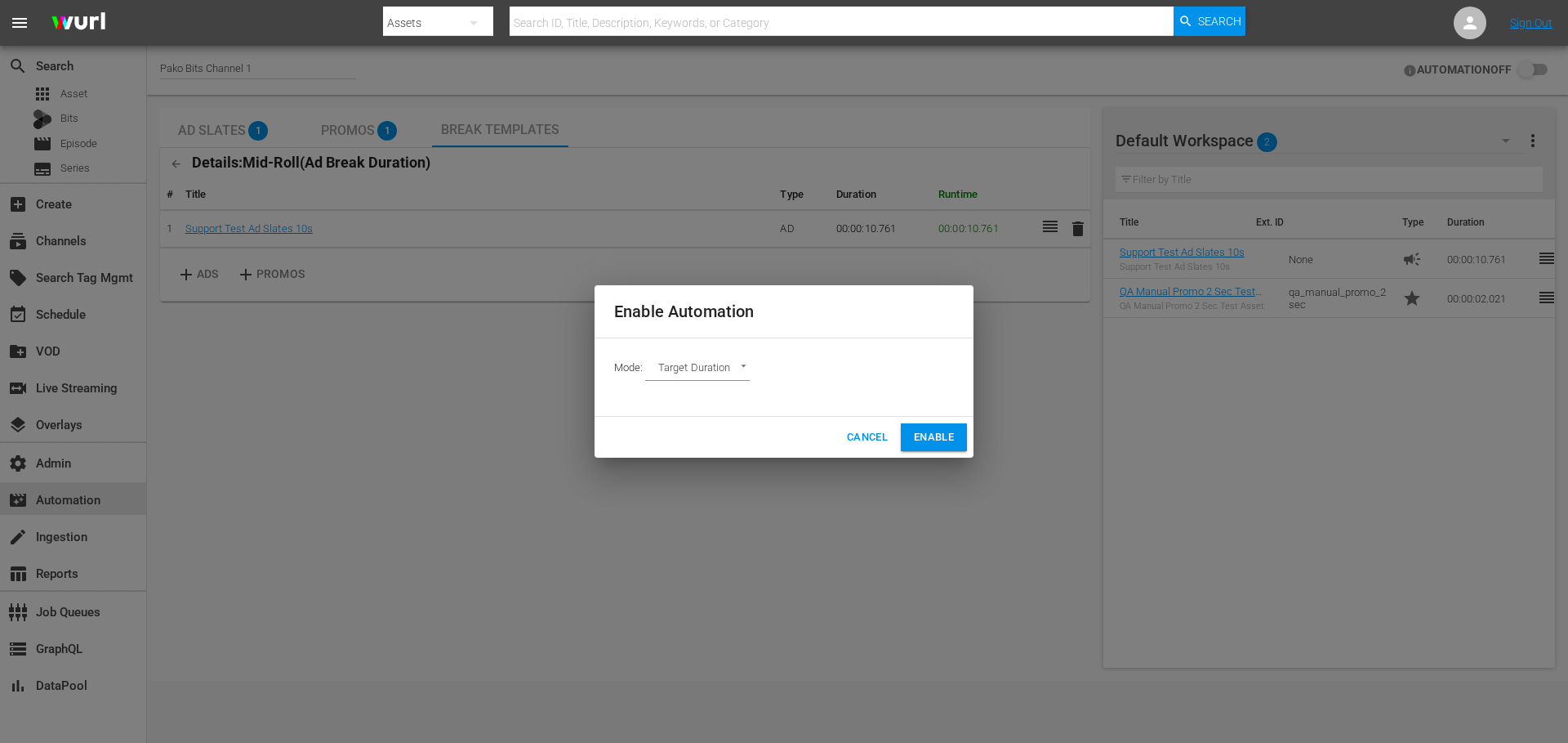
click at [934, 437] on span "Enable" at bounding box center [934, 437] width 40 height 19
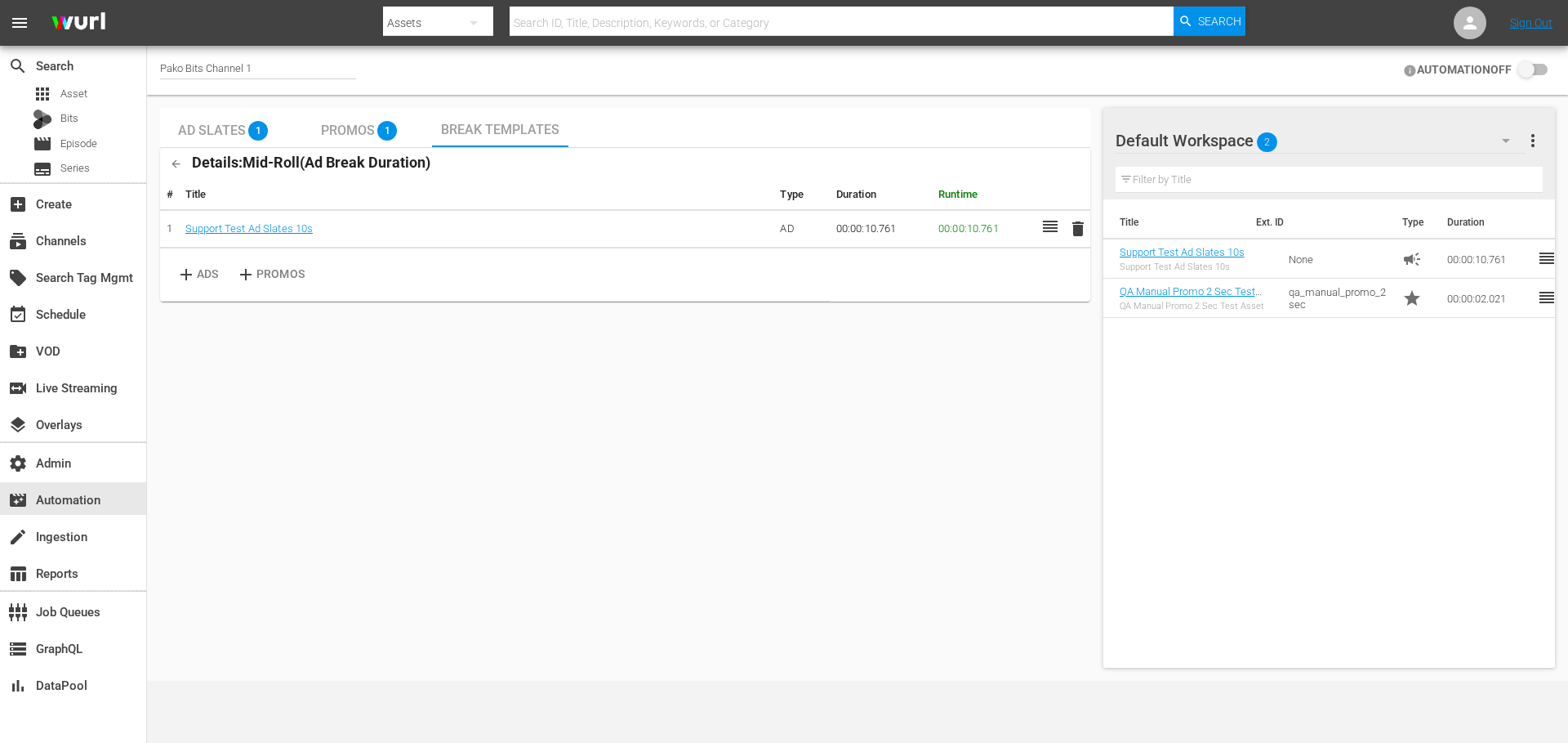
checkbox input "true"
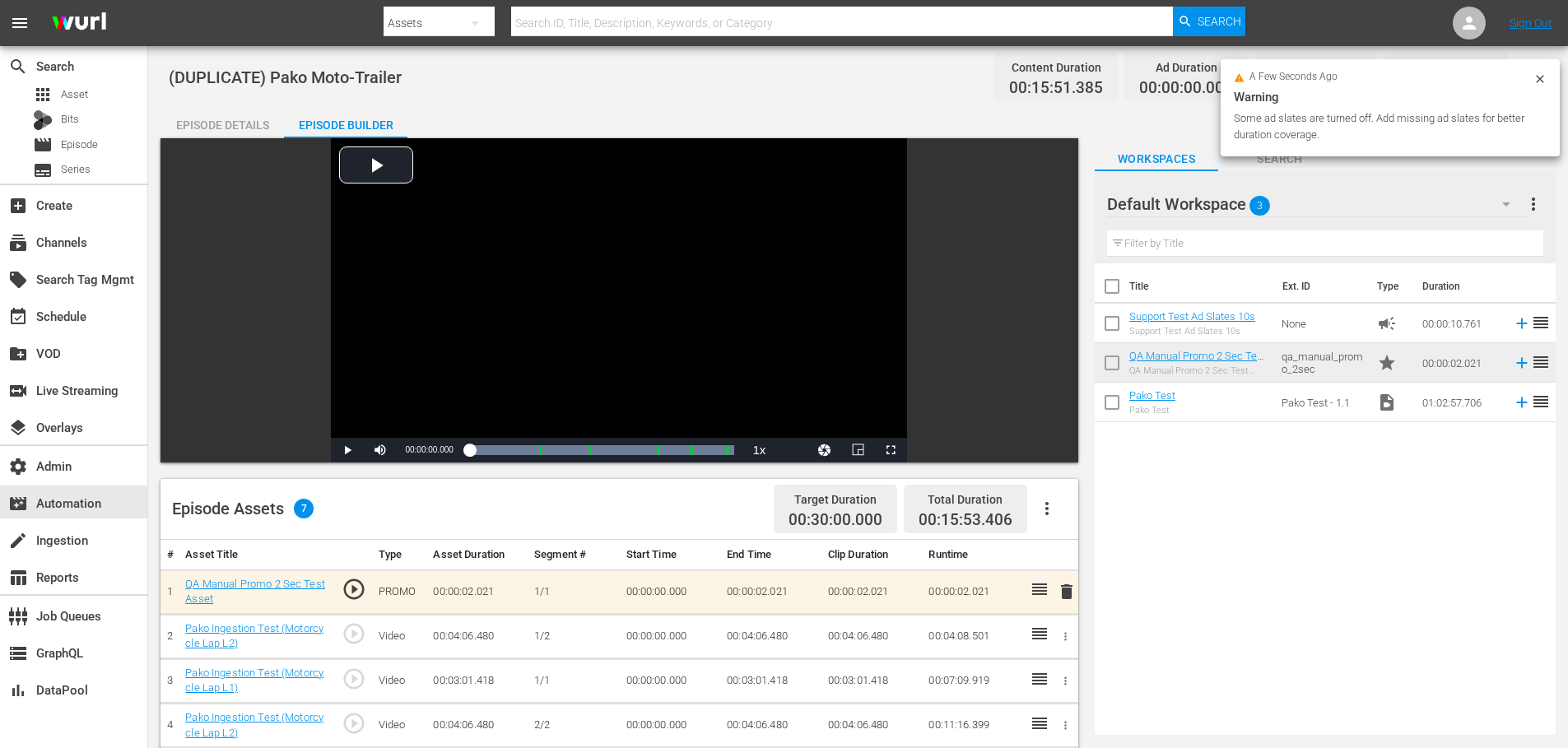
click at [1045, 512] on icon "button" at bounding box center [1047, 509] width 20 height 20
click at [1066, 546] on div "Fill with Ads" at bounding box center [1096, 554] width 112 height 39
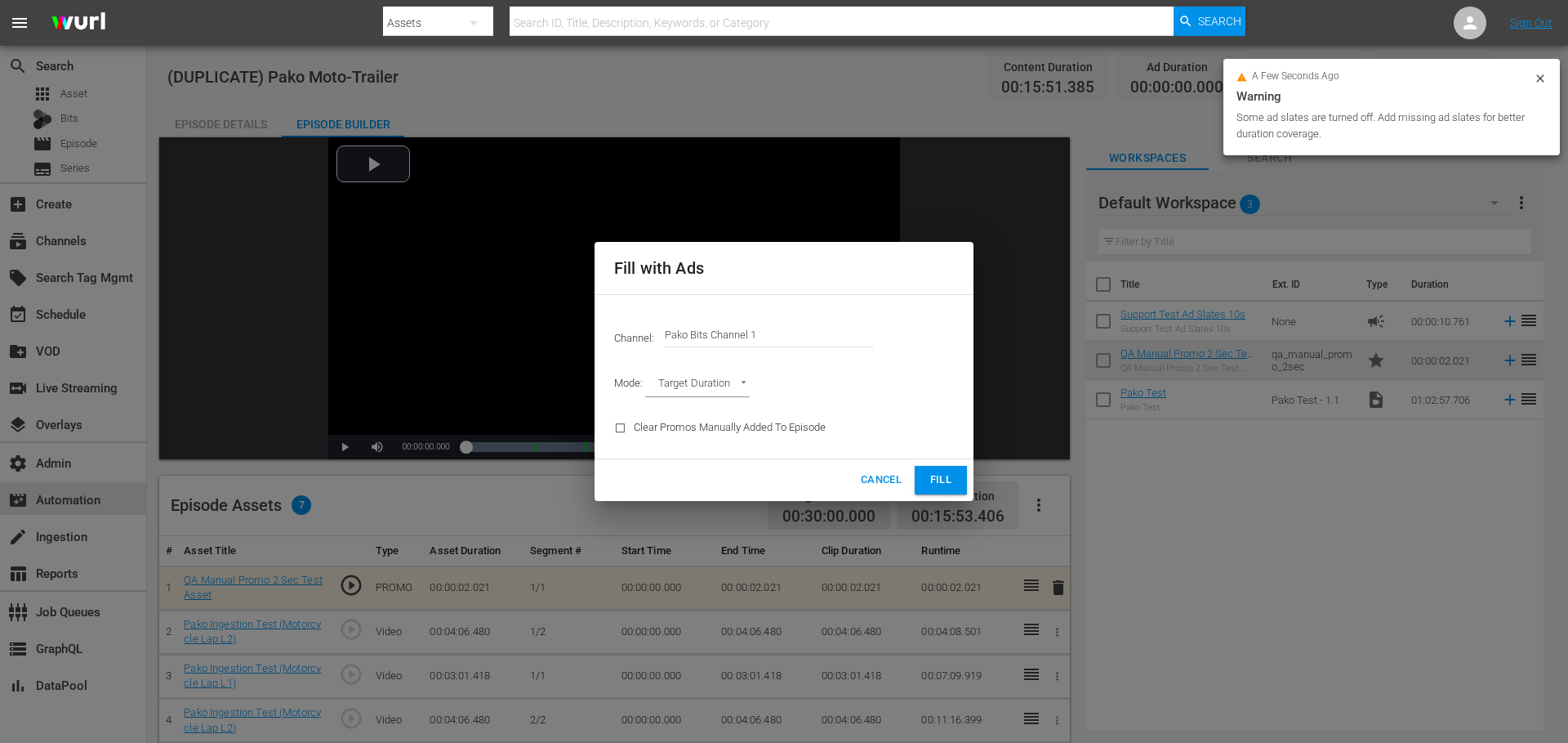
click at [714, 387] on body "menu Search By Assets Search ID, Title, Description, Keywords, or Category Sear…" at bounding box center [784, 371] width 1568 height 743
click at [713, 413] on li "Ad Break Duration" at bounding box center [705, 412] width 120 height 27
type input "AD_BREAK_DURATION"
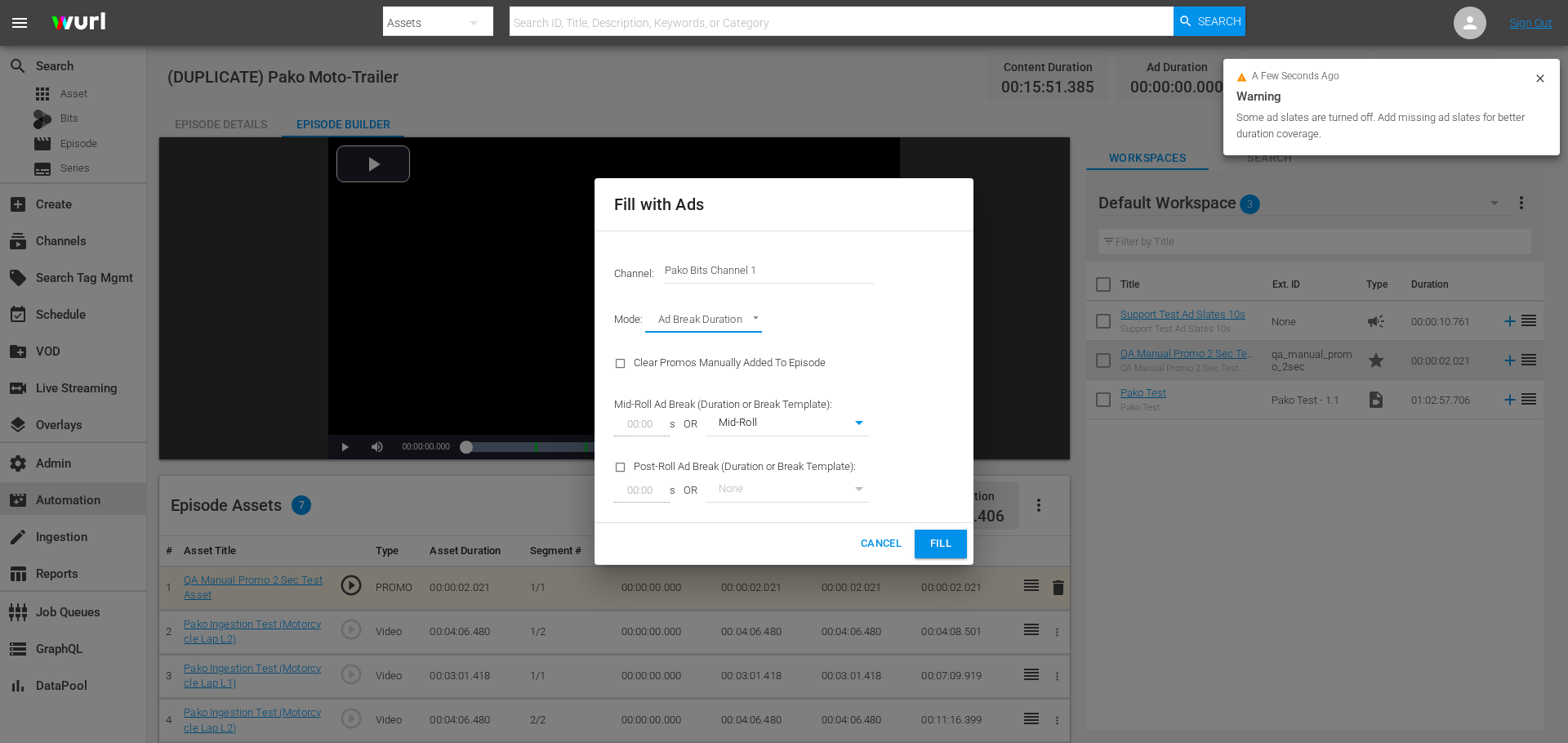
click at [928, 545] on span "Fill" at bounding box center [941, 544] width 27 height 19
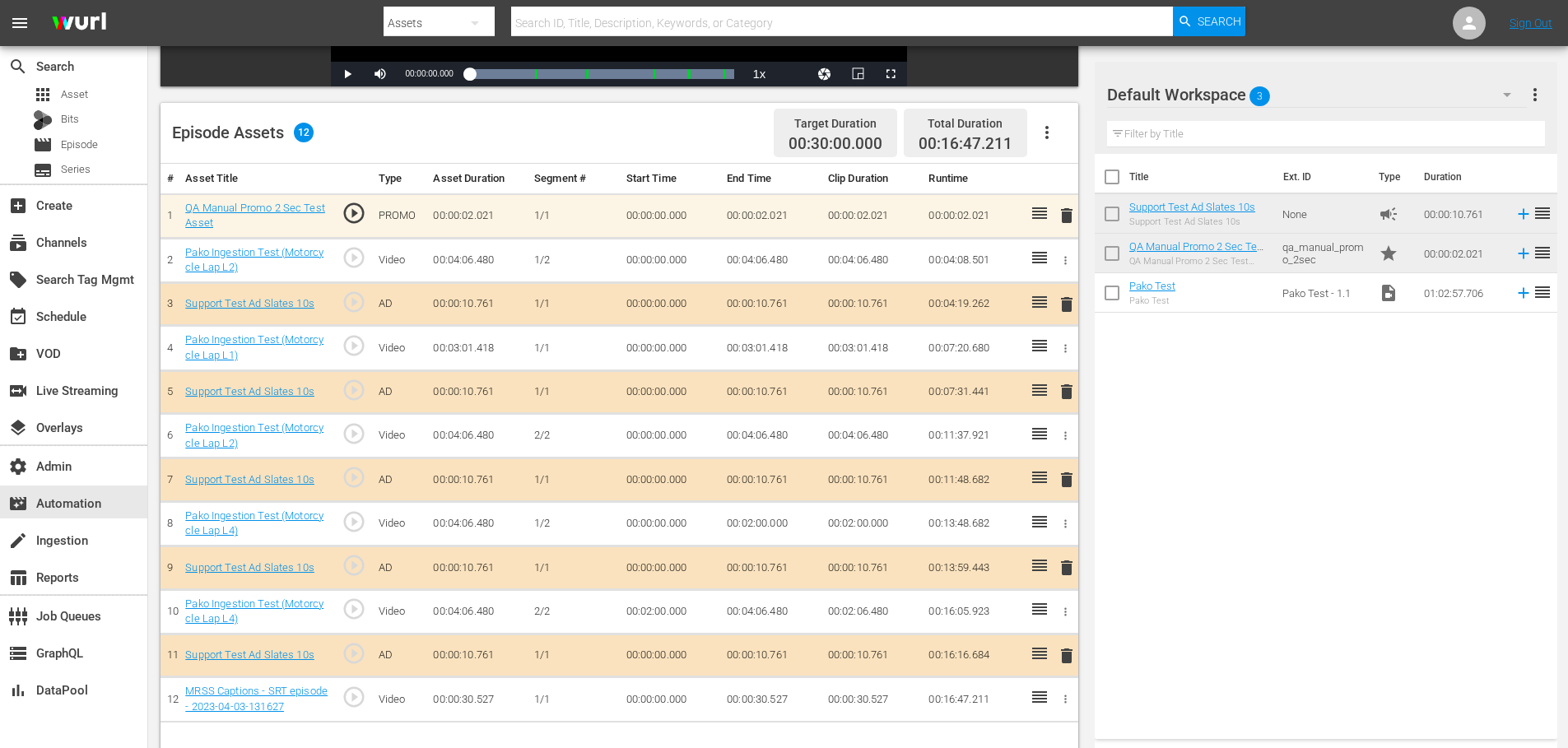
scroll to position [428, 0]
